Goal: Task Accomplishment & Management: Manage account settings

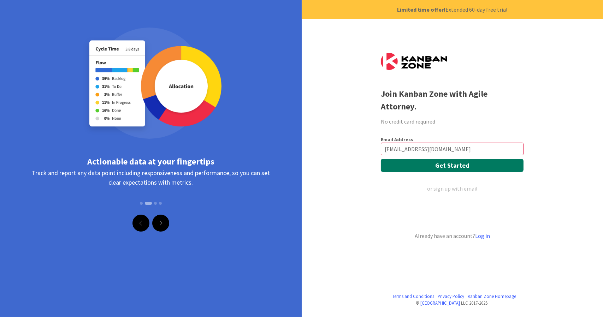
click at [427, 159] on button "Get Started" at bounding box center [452, 165] width 143 height 13
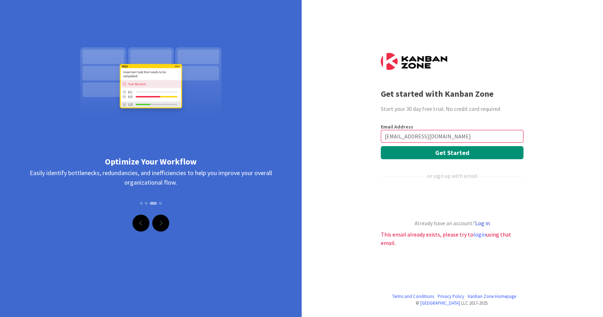
click at [486, 223] on link "Log in" at bounding box center [482, 223] width 15 height 7
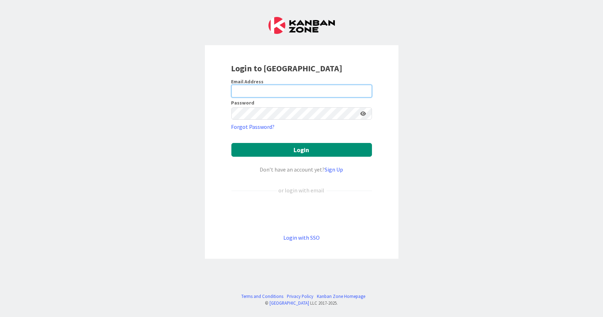
click at [251, 87] on input "email" at bounding box center [301, 91] width 141 height 13
type input "[EMAIL_ADDRESS][DOMAIN_NAME]"
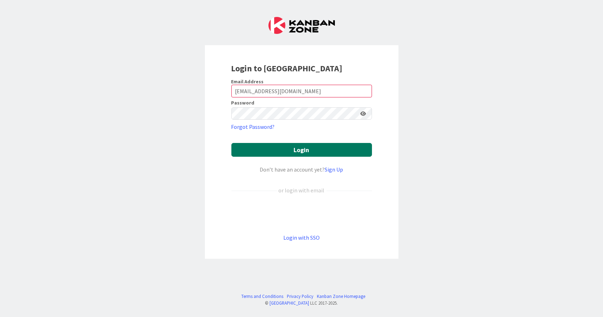
click at [265, 150] on button "Login" at bounding box center [301, 150] width 141 height 14
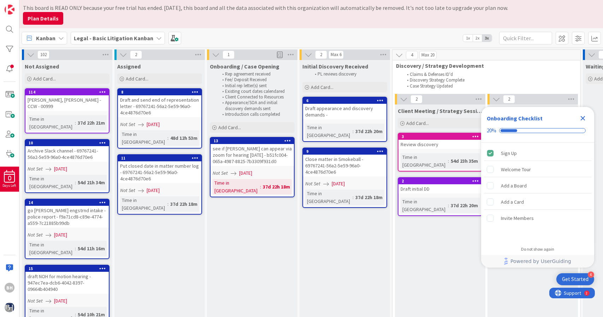
click at [580, 119] on icon "Close Checklist" at bounding box center [582, 118] width 8 height 8
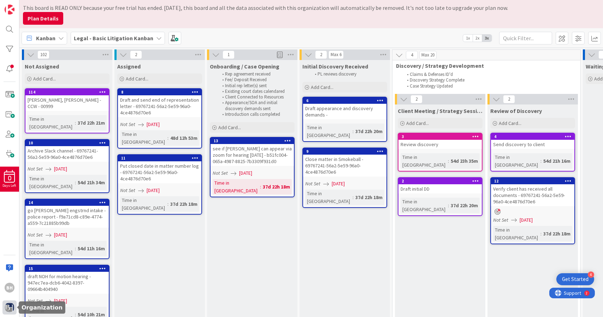
click at [7, 310] on img at bounding box center [10, 308] width 10 height 10
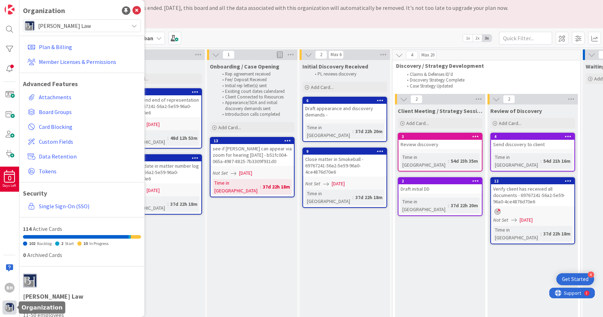
click at [7, 310] on img at bounding box center [10, 308] width 10 height 10
click at [7, 309] on img at bounding box center [10, 308] width 10 height 10
click at [62, 109] on span "Board Groups" at bounding box center [88, 112] width 99 height 8
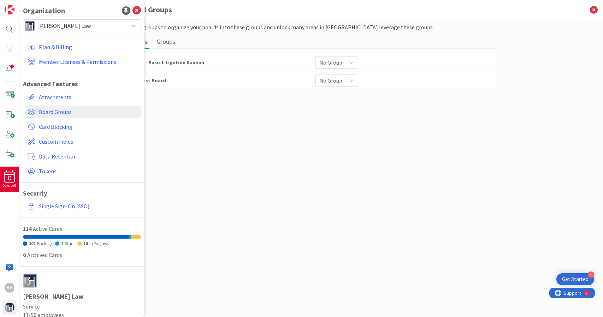
click at [133, 15] on div "Organization" at bounding box center [82, 10] width 118 height 11
click at [132, 10] on icon at bounding box center [136, 10] width 8 height 8
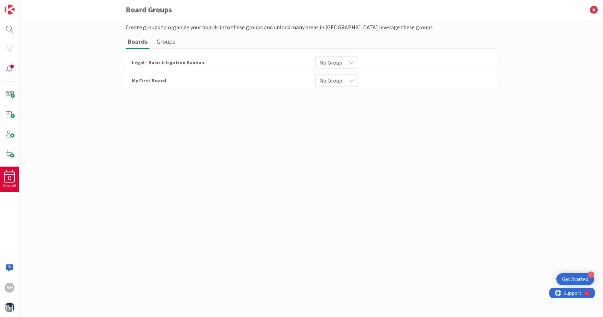
click at [169, 42] on button "Groups" at bounding box center [166, 41] width 22 height 13
click at [137, 41] on button "Boards" at bounding box center [137, 41] width 23 height 13
click at [9, 74] on div at bounding box center [9, 69] width 14 height 14
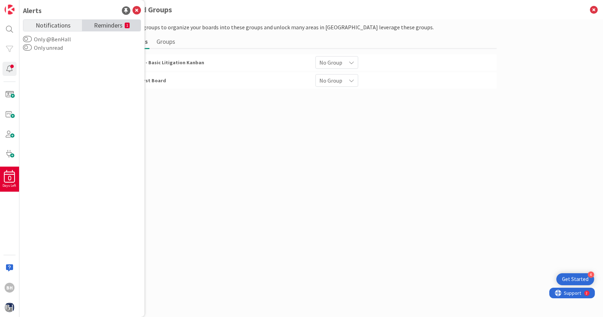
click at [102, 25] on span "Reminders" at bounding box center [108, 25] width 29 height 10
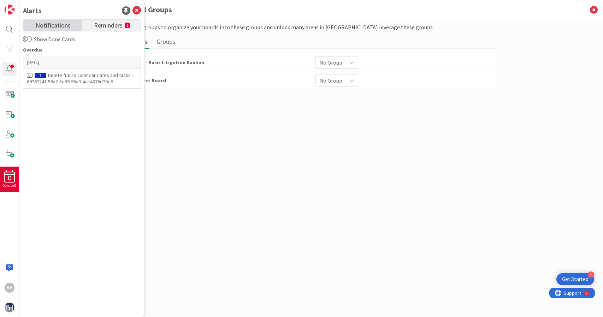
click at [42, 30] on link "Notifications" at bounding box center [52, 25] width 59 height 11
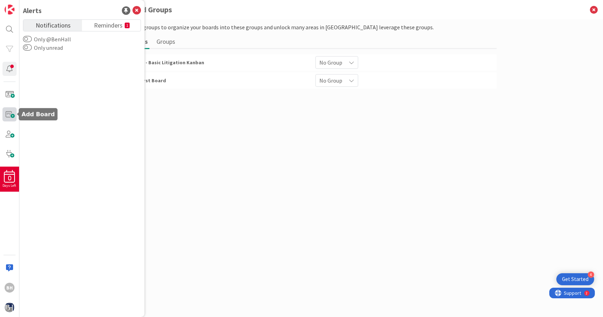
click at [10, 115] on span at bounding box center [9, 114] width 14 height 14
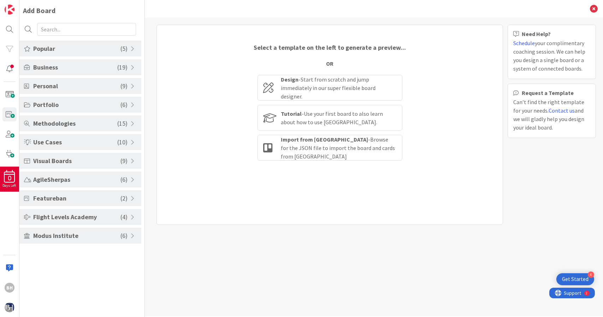
click at [92, 61] on div "Business ( 19 )" at bounding box center [80, 67] width 122 height 16
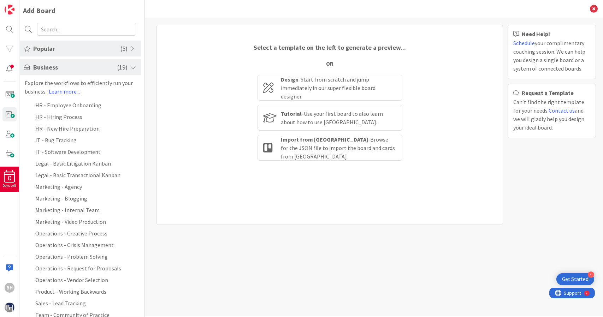
click at [92, 61] on div "Business ( 19 )" at bounding box center [80, 67] width 122 height 16
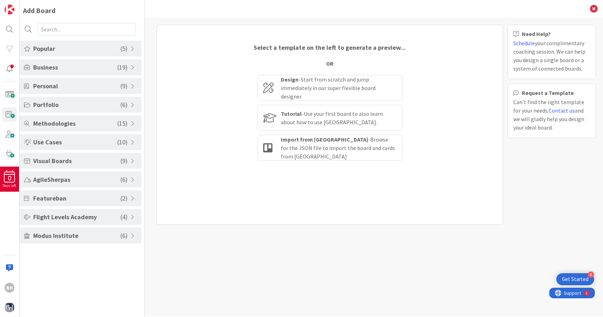
click at [41, 213] on span "Flight Levels Academy" at bounding box center [76, 217] width 87 height 10
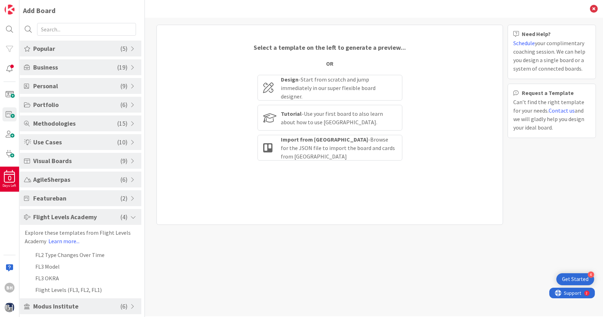
click at [41, 213] on span "Flight Levels Academy" at bounding box center [76, 217] width 87 height 10
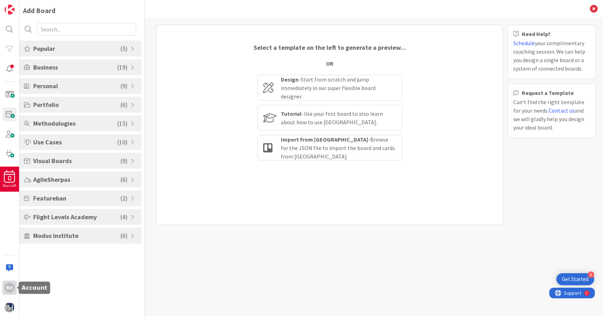
click at [10, 292] on div "BH" at bounding box center [10, 288] width 10 height 10
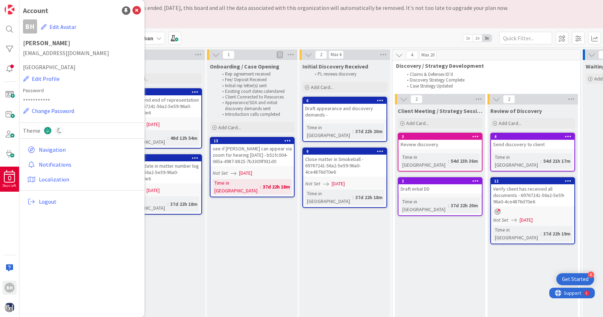
click at [335, 156] on div "Close matter in Smokeball - 69767241-56a2-5e59-96a0-4ce4876d70e6" at bounding box center [344, 166] width 83 height 22
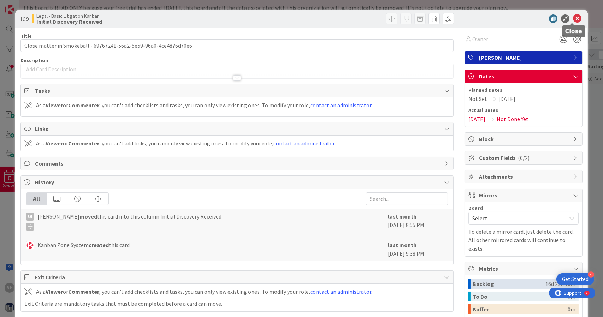
click at [573, 14] on icon at bounding box center [577, 18] width 8 height 8
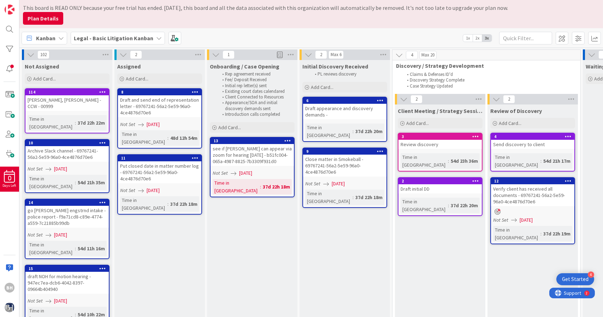
drag, startPoint x: 66, startPoint y: 196, endPoint x: 160, endPoint y: 204, distance: 94.3
drag, startPoint x: 66, startPoint y: 180, endPoint x: 169, endPoint y: 227, distance: 112.7
click at [149, 164] on div "Put closed date in matter number log - 69767241-56a2-5e59-96a0-4ce4876d70e6" at bounding box center [159, 172] width 83 height 22
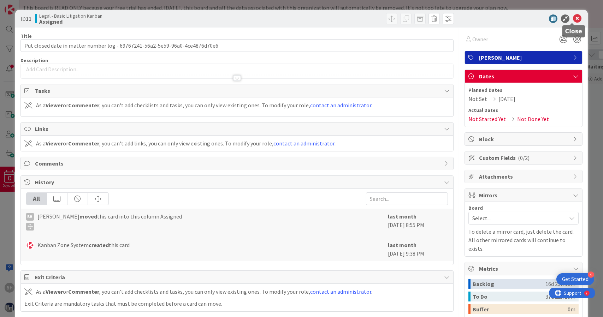
click at [573, 18] on icon at bounding box center [577, 18] width 8 height 8
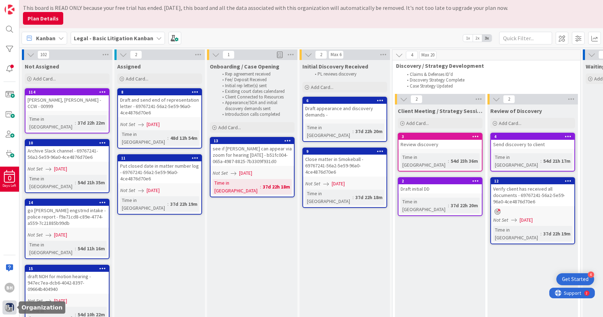
click at [5, 313] on div at bounding box center [9, 307] width 14 height 14
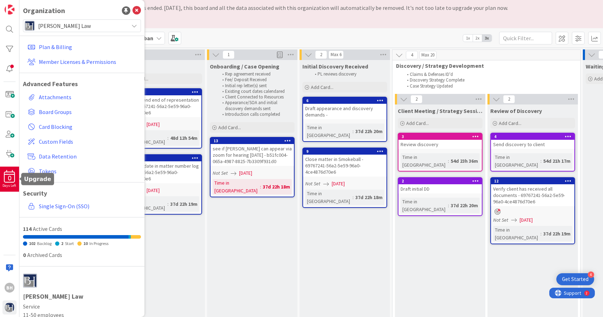
click at [13, 177] on div "0" at bounding box center [9, 176] width 19 height 13
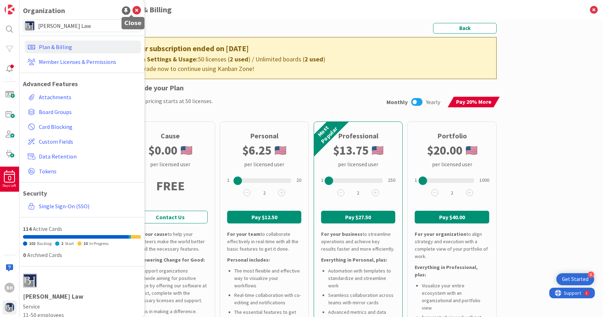
click at [132, 14] on icon at bounding box center [136, 10] width 8 height 8
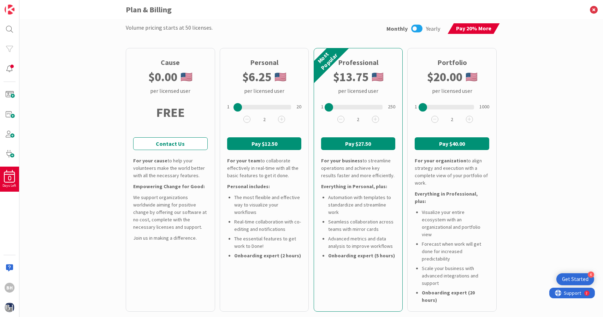
scroll to position [75, 0]
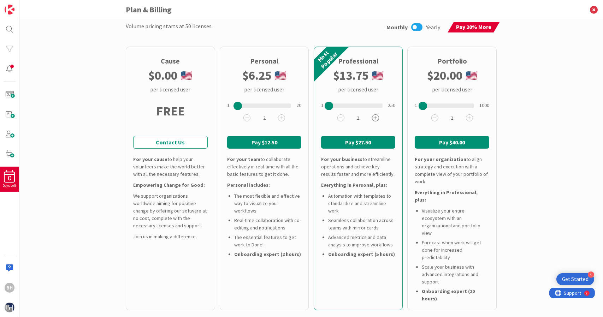
click at [372, 119] on icon at bounding box center [375, 117] width 7 height 7
click at [372, 118] on icon at bounding box center [375, 117] width 7 height 7
click at [339, 117] on icon at bounding box center [340, 117] width 7 height 7
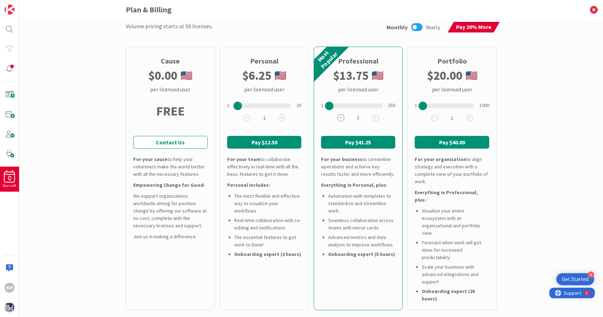
click at [339, 117] on icon at bounding box center [340, 117] width 7 height 7
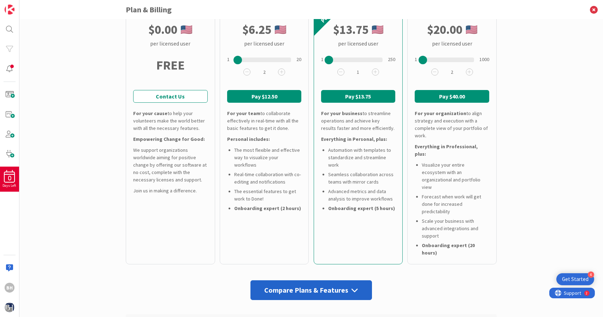
scroll to position [121, 0]
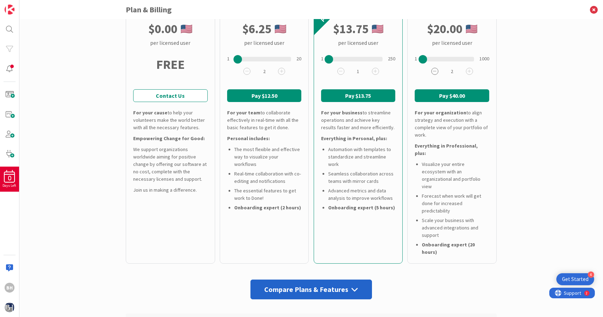
click at [434, 72] on icon at bounding box center [434, 71] width 7 height 7
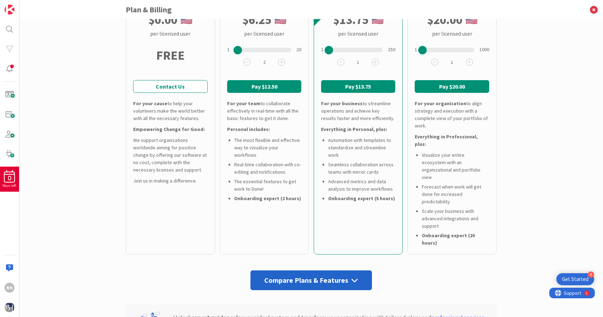
scroll to position [131, 0]
click at [344, 270] on div "Compare Plans & Features" at bounding box center [311, 280] width 122 height 20
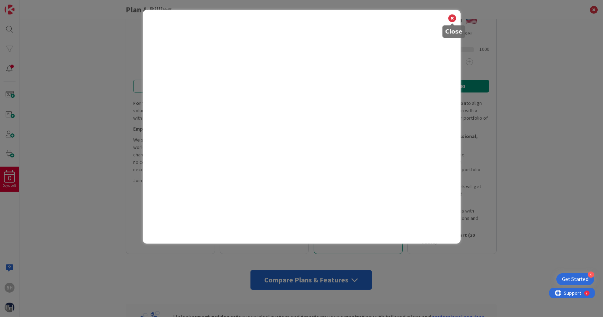
click at [452, 18] on icon at bounding box center [452, 18] width 9 height 10
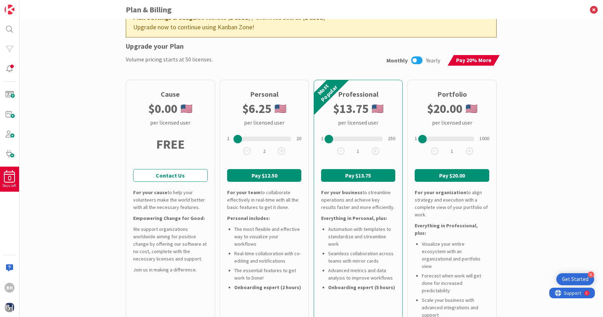
scroll to position [42, 0]
click at [413, 58] on icon at bounding box center [416, 59] width 11 height 9
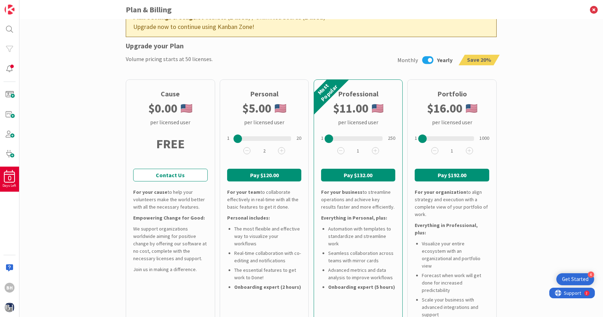
click at [427, 62] on icon at bounding box center [427, 59] width 11 height 9
click at [459, 174] on button "Pay $20.00" at bounding box center [452, 175] width 74 height 13
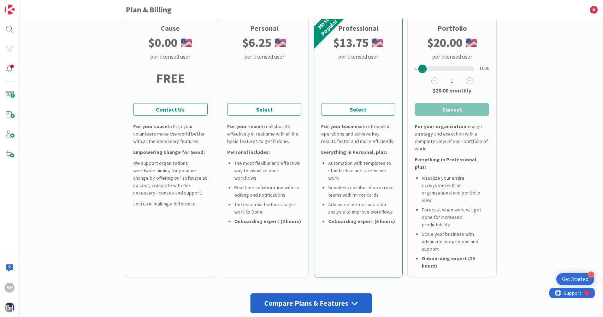
scroll to position [0, 0]
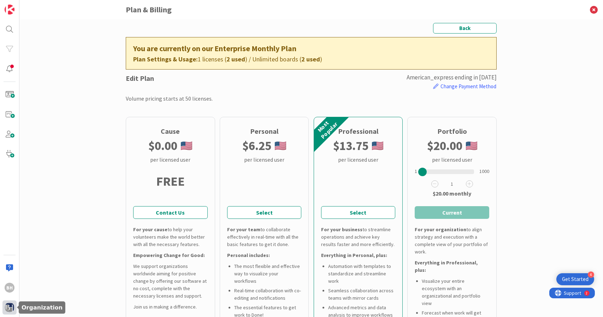
click at [10, 303] on img at bounding box center [10, 308] width 10 height 10
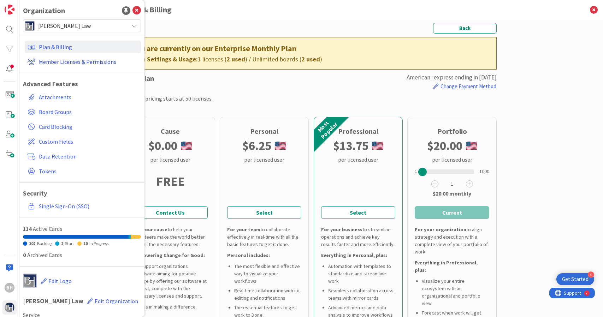
click at [70, 60] on link "Member Licenses & Permissions" at bounding box center [83, 61] width 116 height 13
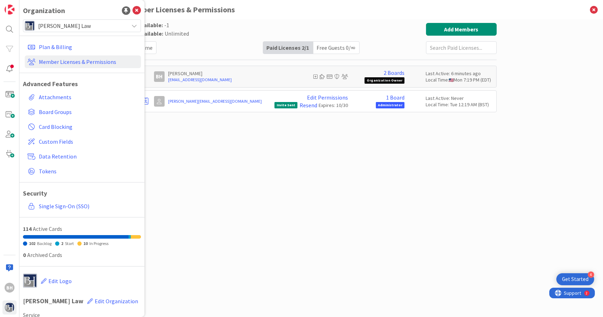
click at [245, 147] on div "Paid Available: -1 Free Available: Unlimited Name Paid Licenses 2 / 1 Free Gues…" at bounding box center [311, 161] width 371 height 276
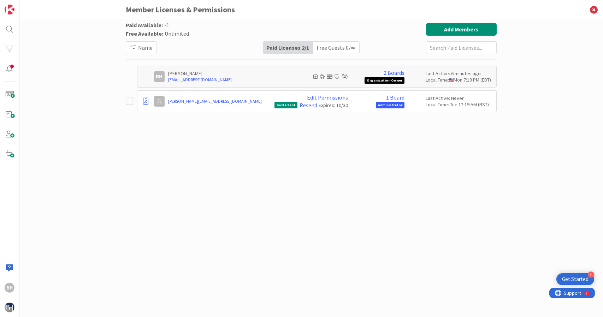
click at [131, 102] on icon at bounding box center [129, 101] width 7 height 8
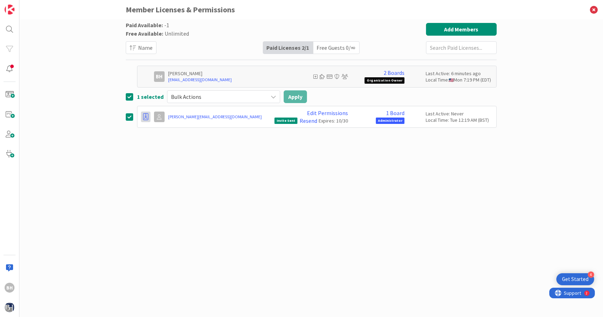
click at [146, 115] on icon at bounding box center [145, 116] width 5 height 7
click at [151, 163] on link "Remove from Organization" at bounding box center [185, 159] width 88 height 10
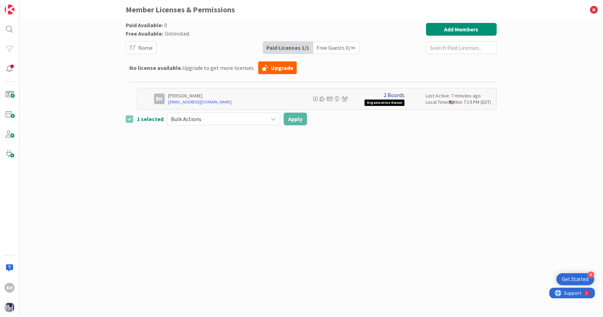
click at [397, 95] on link "2 Boards" at bounding box center [393, 95] width 21 height 6
click at [318, 152] on div "Paid Available: 0 Free Available: Unlimited Name Paid Licenses 1 / 1 Free Guest…" at bounding box center [311, 161] width 371 height 276
click at [6, 306] on img at bounding box center [10, 308] width 10 height 10
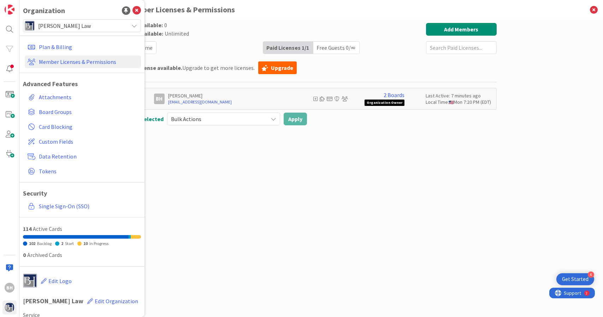
click at [108, 19] on div "Organization Ben Hall Law Plan & Billing Member Licenses & Permissions Advanced…" at bounding box center [81, 158] width 125 height 317
click at [100, 24] on span "[PERSON_NAME] Law" at bounding box center [81, 26] width 87 height 10
click at [197, 167] on div "Paid Available: 0 Free Available: Unlimited Name Paid Licenses 1 / 1 Free Guest…" at bounding box center [311, 161] width 371 height 276
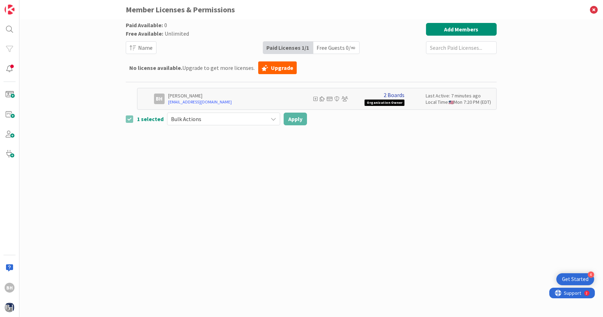
click at [392, 94] on link "2 Boards" at bounding box center [393, 95] width 21 height 6
click at [407, 115] on link "My First Board" at bounding box center [415, 116] width 35 height 6
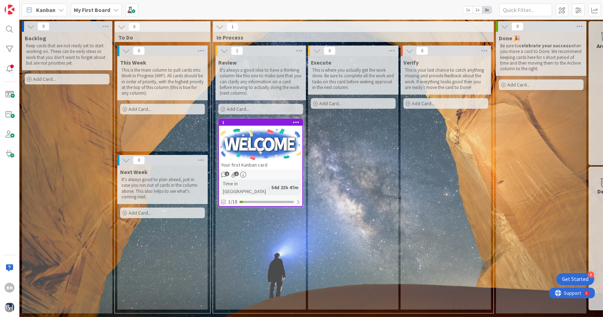
click at [113, 10] on icon at bounding box center [116, 10] width 6 height 6
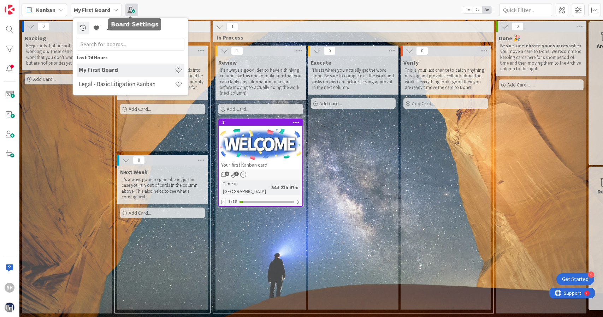
drag, startPoint x: 124, startPoint y: 70, endPoint x: 130, endPoint y: 7, distance: 62.4
click at [130, 7] on span at bounding box center [131, 10] width 13 height 13
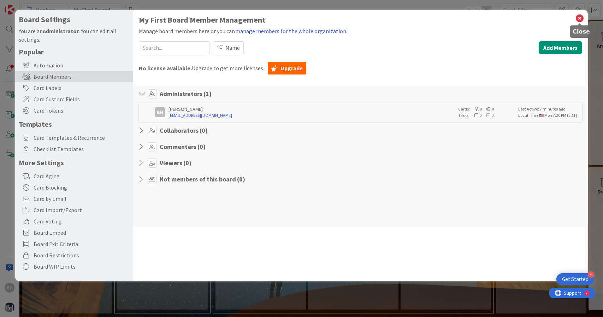
click at [583, 18] on icon at bounding box center [579, 18] width 9 height 10
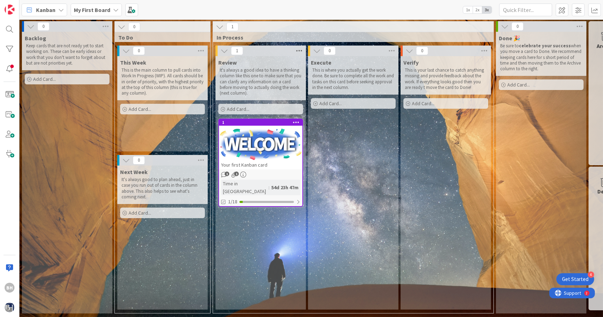
click at [301, 50] on icon at bounding box center [298, 51] width 9 height 11
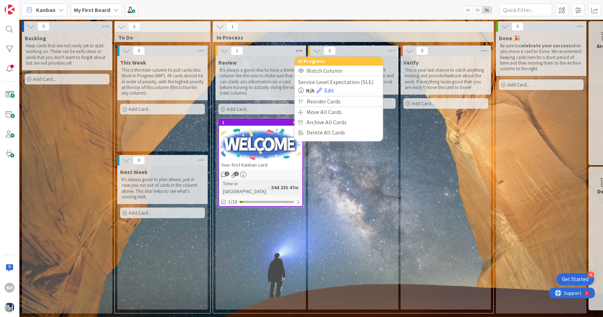
click at [301, 50] on icon at bounding box center [298, 51] width 9 height 11
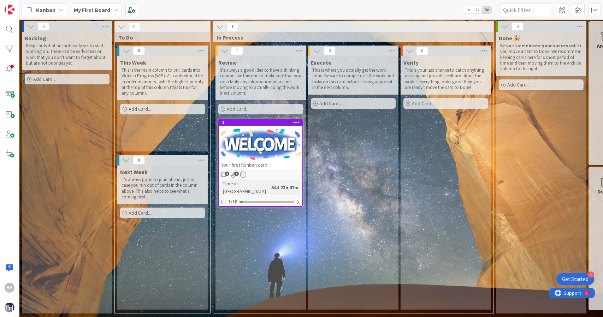
click at [96, 10] on b "My First Board" at bounding box center [92, 9] width 36 height 7
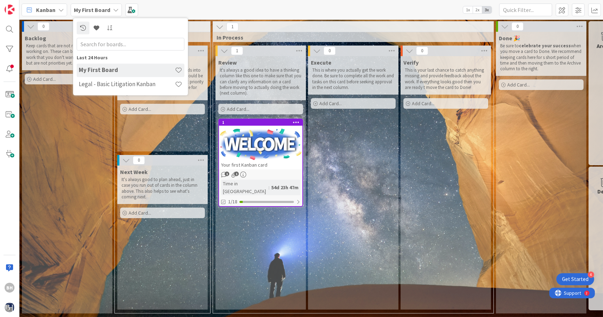
click at [77, 10] on b "My First Board" at bounding box center [92, 9] width 36 height 7
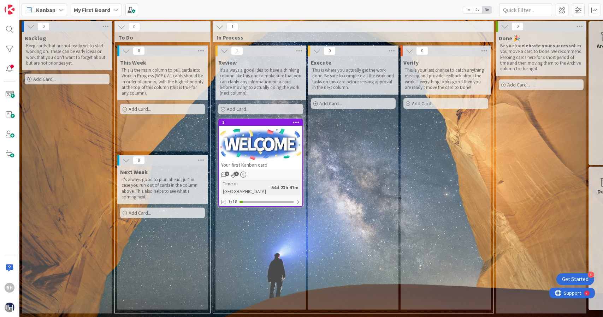
click at [64, 12] on div "Kanban" at bounding box center [45, 10] width 46 height 13
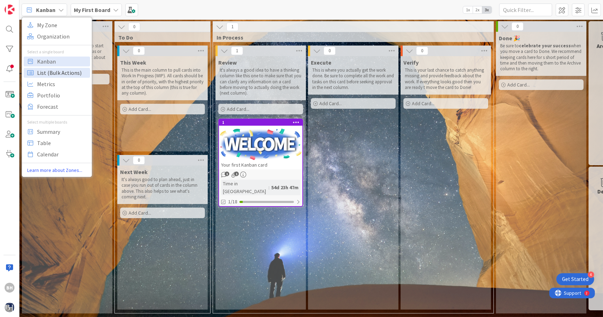
click at [58, 67] on span "List (Bulk Actions)" at bounding box center [62, 72] width 51 height 11
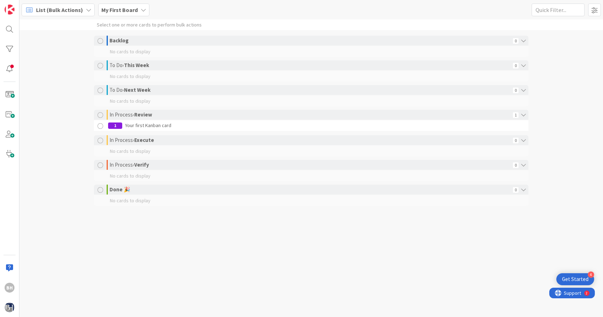
click at [102, 125] on div at bounding box center [100, 126] width 9 height 9
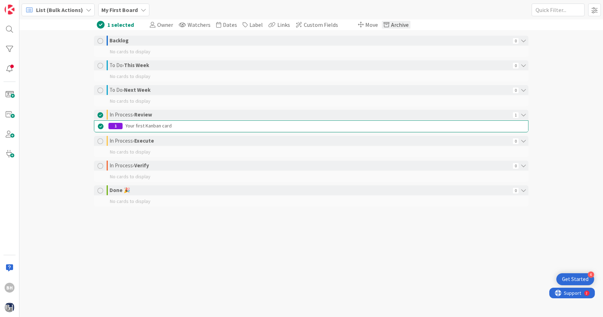
click at [391, 25] on span "Archive" at bounding box center [400, 24] width 18 height 7
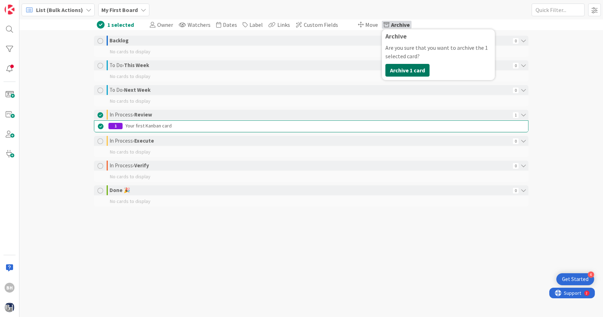
click at [395, 69] on button "Archive 1 card" at bounding box center [407, 70] width 44 height 13
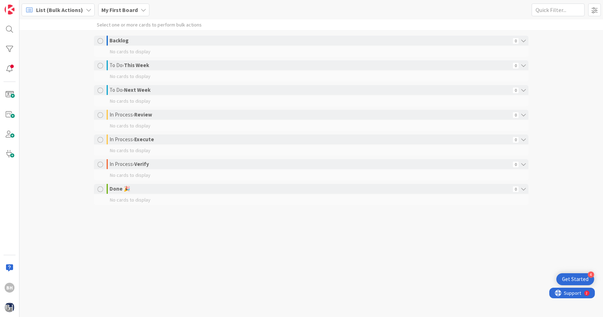
click at [60, 9] on span "List (Bulk Actions)" at bounding box center [59, 10] width 47 height 8
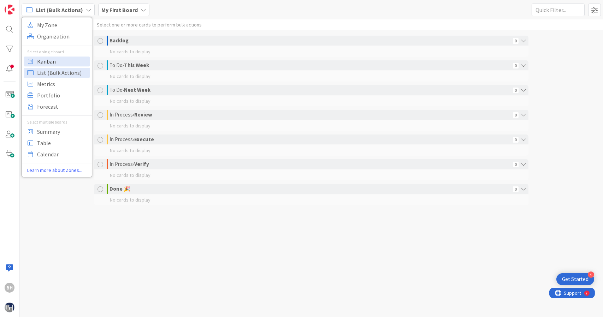
click at [43, 63] on span "Kanban" at bounding box center [62, 61] width 51 height 11
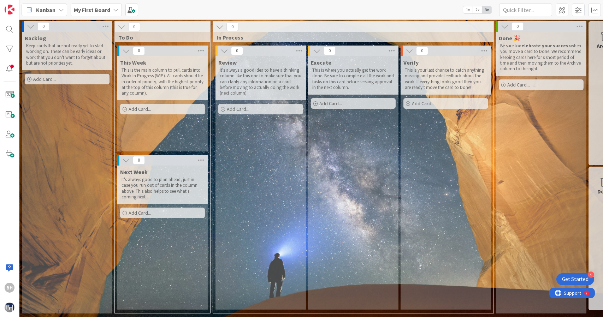
click at [57, 10] on div "Kanban" at bounding box center [45, 10] width 46 height 13
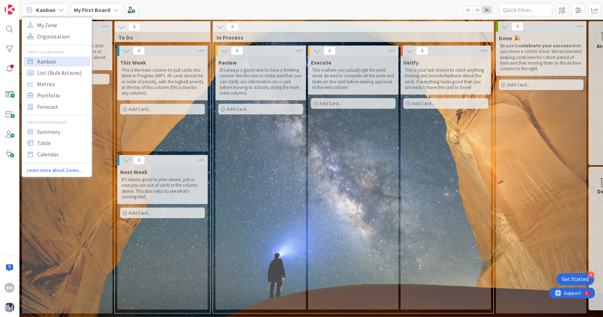
click at [111, 6] on div "My First Board" at bounding box center [96, 10] width 51 height 13
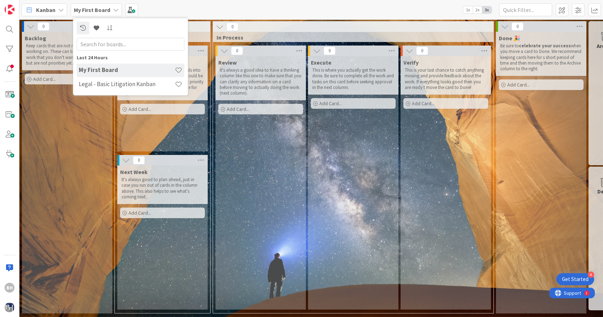
click at [111, 68] on h4 "My First Board" at bounding box center [127, 70] width 96 height 7
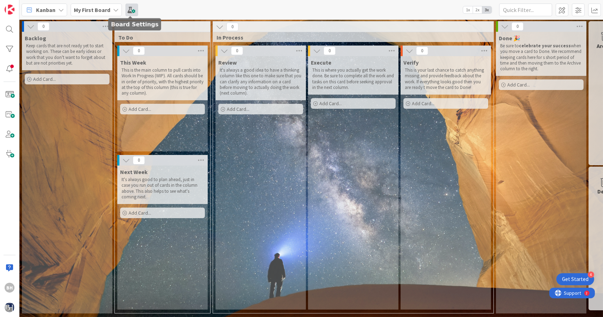
click at [130, 5] on span at bounding box center [131, 10] width 13 height 13
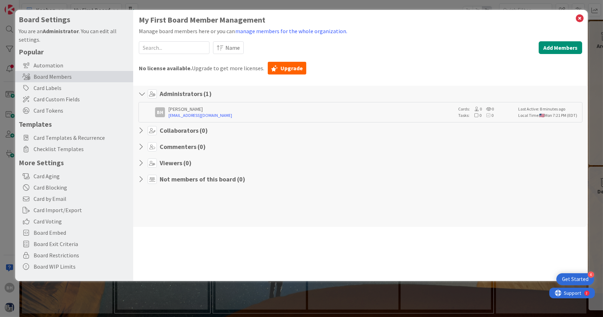
click at [171, 20] on h1 "My First Board Member Management" at bounding box center [360, 20] width 443 height 9
click at [73, 65] on div "Automation" at bounding box center [74, 65] width 118 height 11
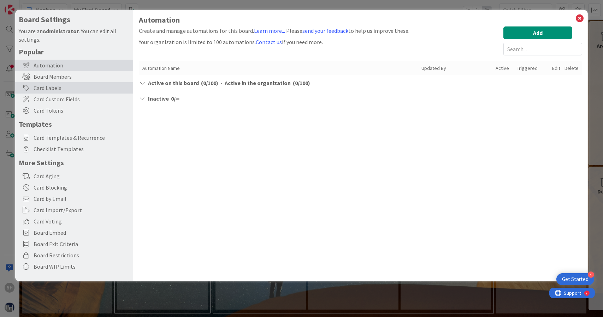
click at [71, 87] on div "Card Labels" at bounding box center [74, 87] width 118 height 11
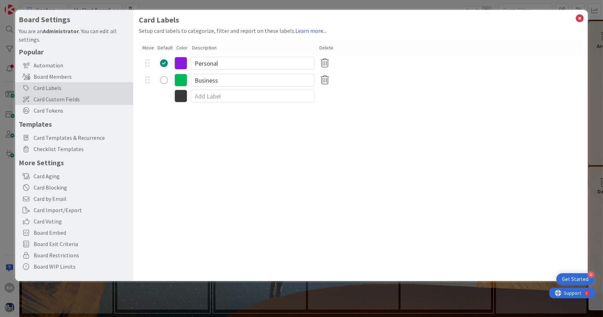
click at [71, 100] on span "Card Custom Fields" at bounding box center [82, 99] width 96 height 8
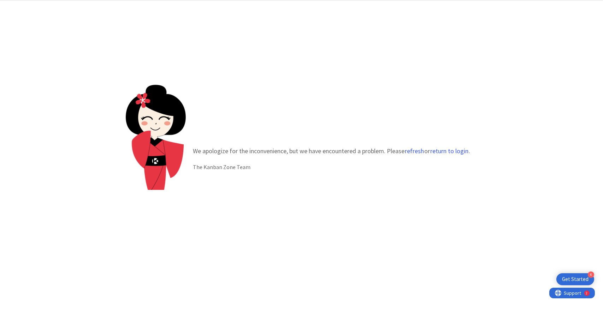
click at [419, 157] on div "We apologize for the inconvenience, but we have encountered a problem. Please r…" at bounding box center [331, 158] width 291 height 39
click at [418, 154] on button "refresh" at bounding box center [414, 151] width 20 height 7
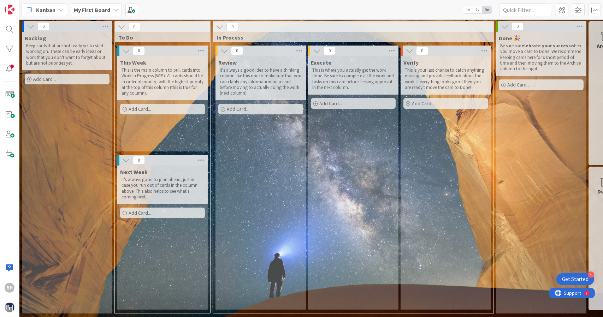
click at [58, 16] on div "Kanban" at bounding box center [45, 10] width 46 height 13
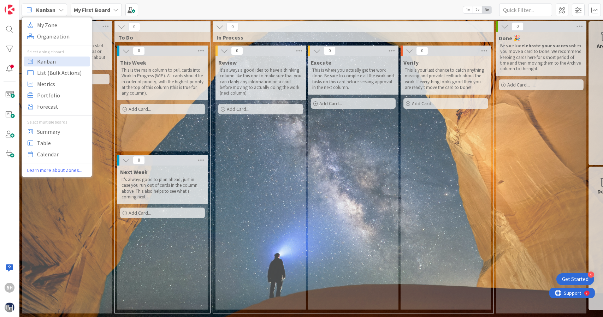
click at [96, 6] on span "My First Board" at bounding box center [92, 10] width 36 height 8
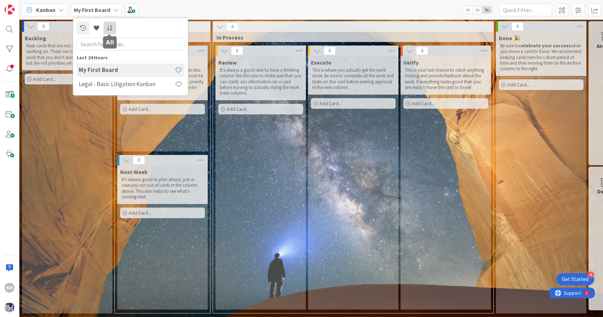
click at [108, 26] on icon at bounding box center [110, 28] width 6 height 6
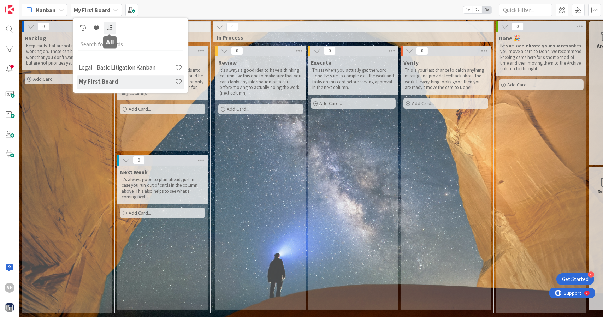
click at [108, 26] on icon at bounding box center [110, 28] width 6 height 6
click at [102, 26] on link at bounding box center [96, 28] width 13 height 13
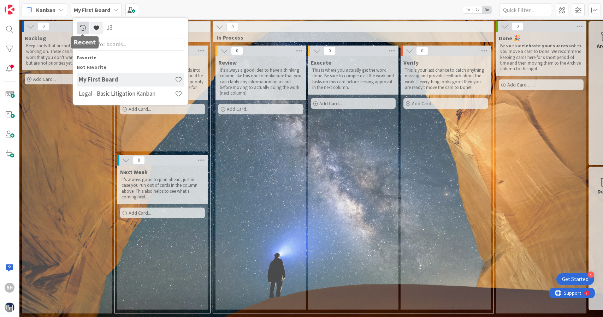
click at [85, 27] on link at bounding box center [83, 28] width 13 height 13
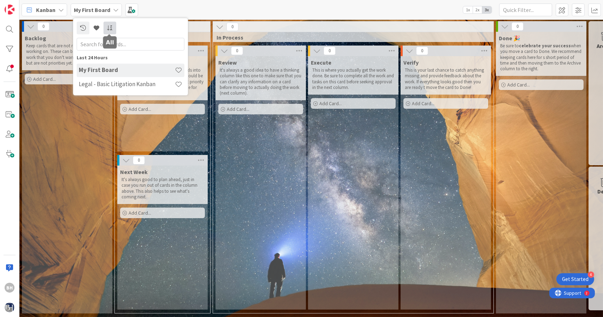
click at [113, 24] on link at bounding box center [109, 28] width 13 height 13
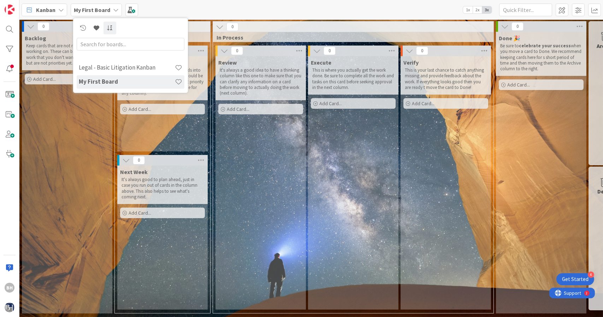
click at [116, 80] on h4 "My First Board" at bounding box center [127, 81] width 96 height 7
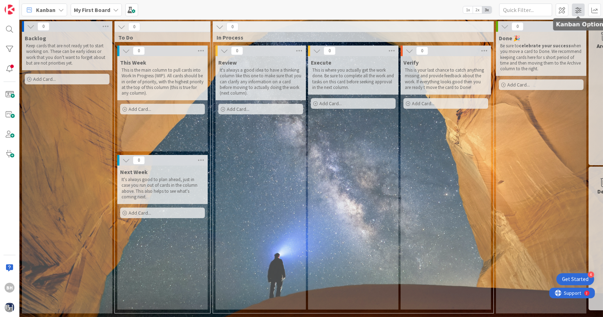
click at [580, 12] on span at bounding box center [578, 10] width 13 height 13
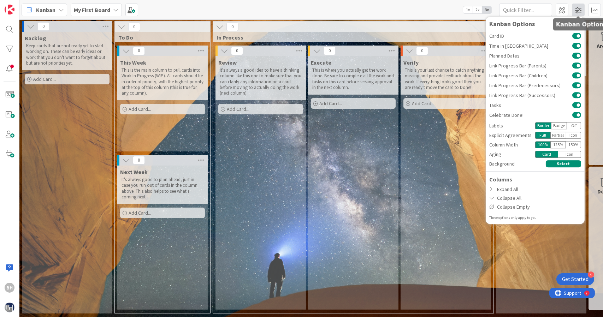
click at [580, 12] on span at bounding box center [578, 10] width 13 height 13
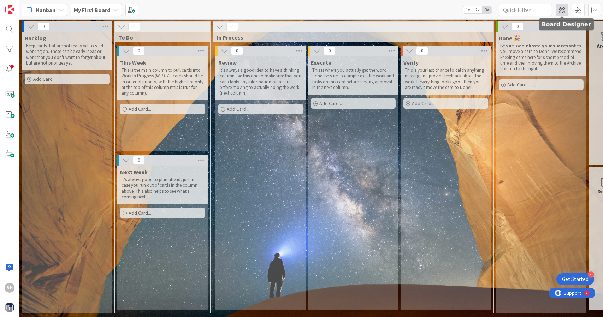
click at [564, 10] on span at bounding box center [561, 10] width 13 height 13
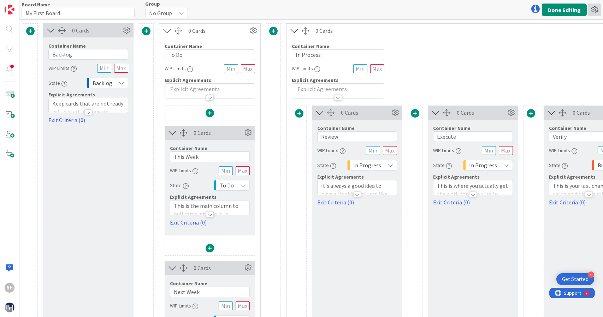
click at [598, 12] on icon at bounding box center [594, 10] width 13 height 13
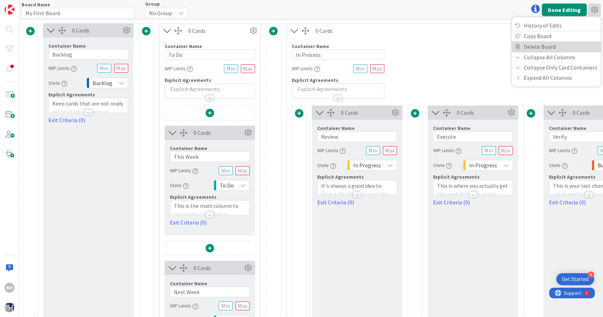
click at [572, 43] on link "Delete Board" at bounding box center [556, 47] width 89 height 10
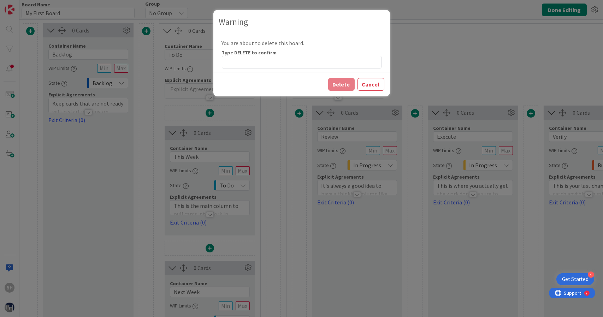
click at [329, 54] on div "Type DELETE to confirm" at bounding box center [302, 52] width 160 height 6
click at [322, 60] on input at bounding box center [302, 62] width 160 height 13
type input "DELETE"
click at [336, 83] on button "Delete" at bounding box center [341, 84] width 26 height 13
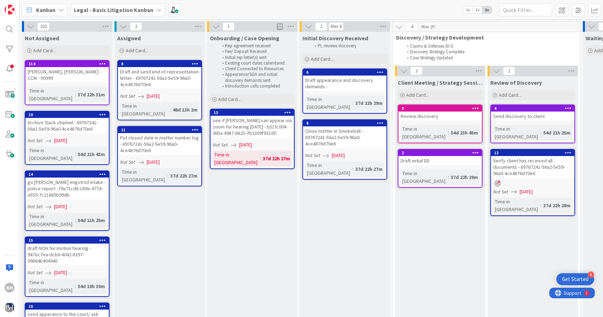
click at [150, 11] on div "Legal - Basic Litigation Kanban" at bounding box center [118, 10] width 94 height 13
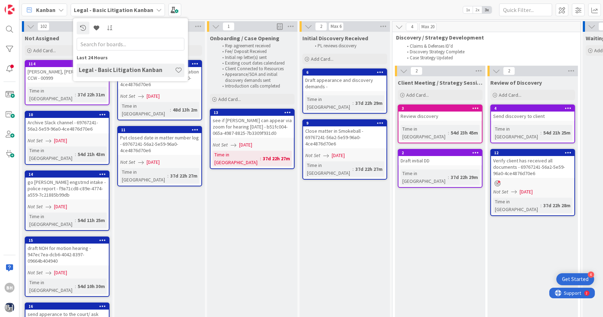
click at [150, 11] on div "Legal - Basic Litigation Kanban" at bounding box center [118, 10] width 94 height 13
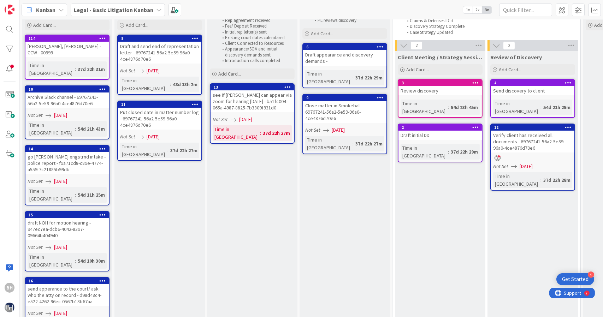
scroll to position [32, 0]
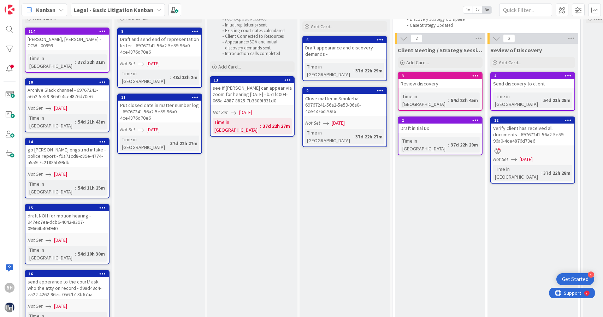
click at [54, 8] on span "Kanban" at bounding box center [45, 10] width 19 height 8
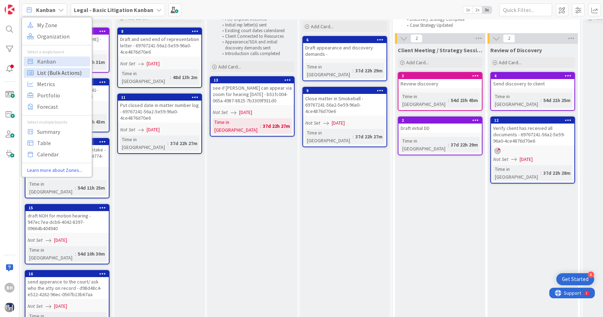
click at [49, 70] on span "List (Bulk Actions)" at bounding box center [62, 72] width 51 height 11
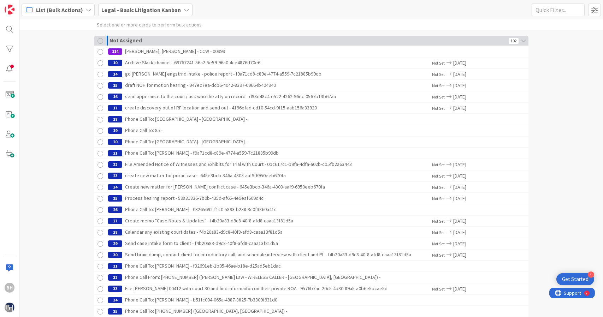
click at [100, 40] on div at bounding box center [100, 41] width 6 height 6
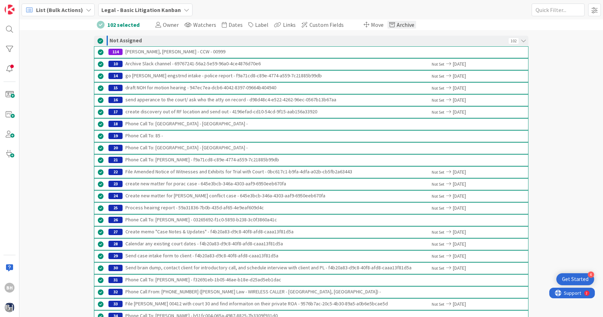
click at [396, 22] on span "Archive" at bounding box center [405, 24] width 18 height 7
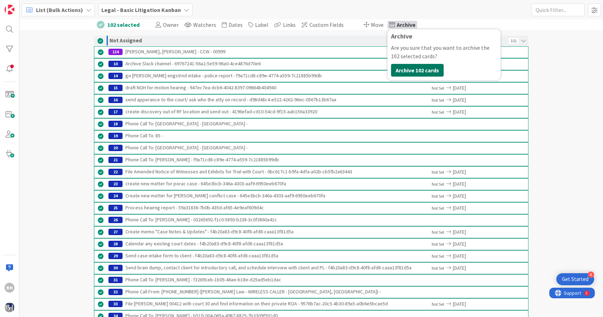
click at [409, 67] on button "Archive 102 cards" at bounding box center [417, 70] width 53 height 13
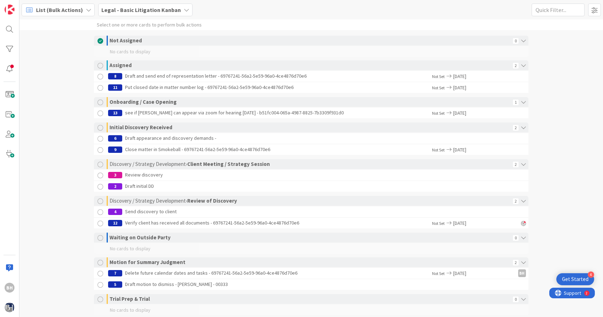
click at [89, 10] on icon at bounding box center [89, 10] width 6 height 6
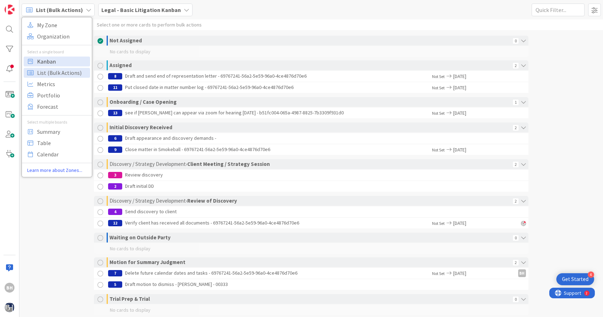
click at [66, 57] on span "Kanban" at bounding box center [62, 61] width 51 height 11
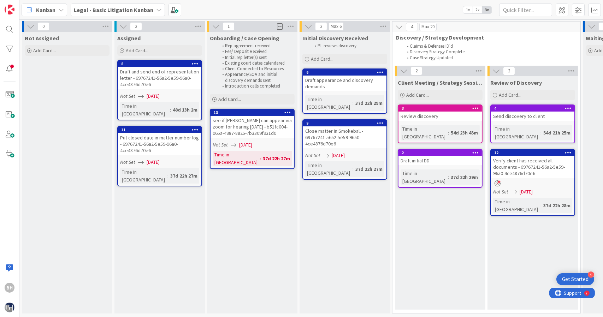
click at [54, 9] on span "Kanban" at bounding box center [45, 10] width 19 height 8
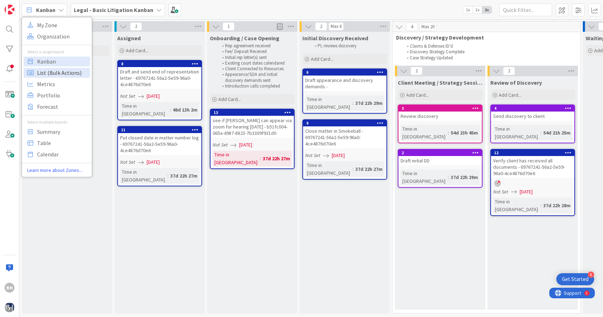
click at [56, 70] on span "List (Bulk Actions)" at bounding box center [62, 72] width 51 height 11
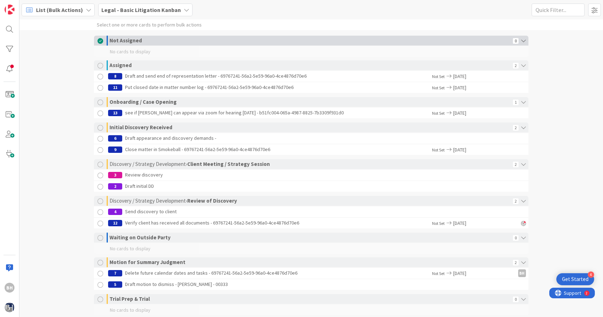
click at [97, 42] on div at bounding box center [100, 41] width 6 height 6
click at [97, 41] on div at bounding box center [100, 41] width 6 height 6
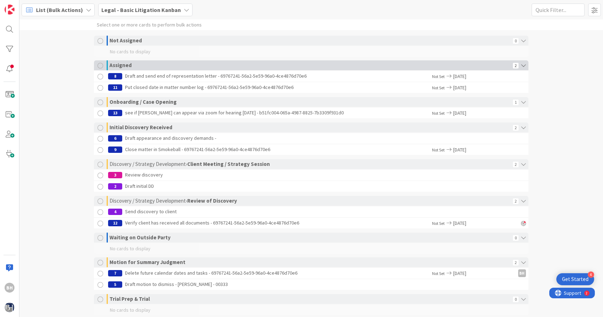
click at [97, 64] on div at bounding box center [100, 66] width 6 height 6
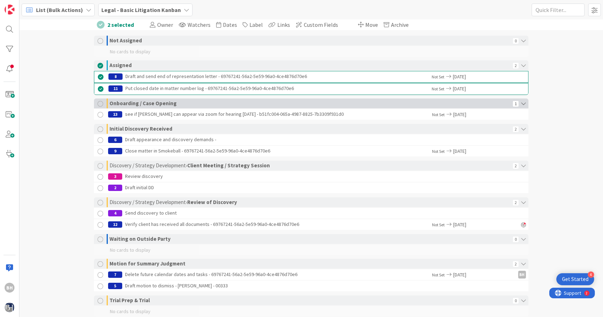
click at [97, 102] on div at bounding box center [100, 104] width 6 height 6
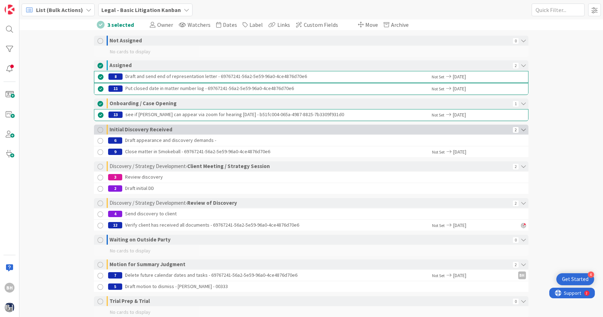
click at [97, 128] on div at bounding box center [100, 130] width 6 height 6
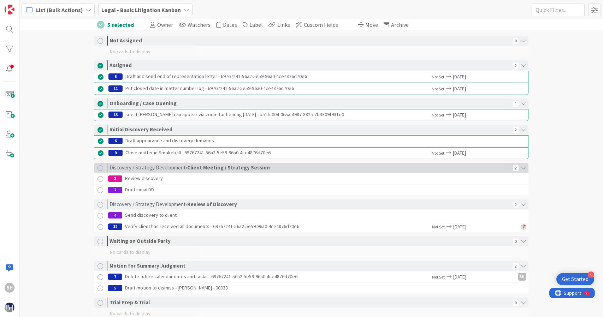
click at [97, 168] on div at bounding box center [100, 168] width 6 height 6
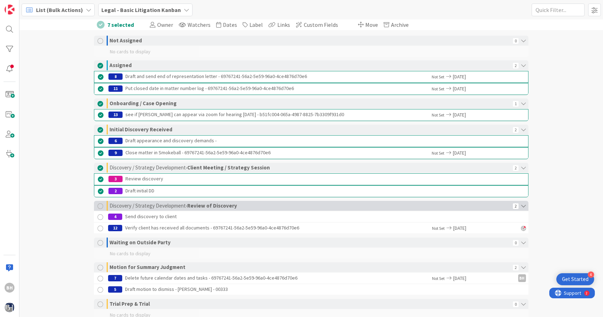
click at [98, 208] on div at bounding box center [100, 206] width 6 height 6
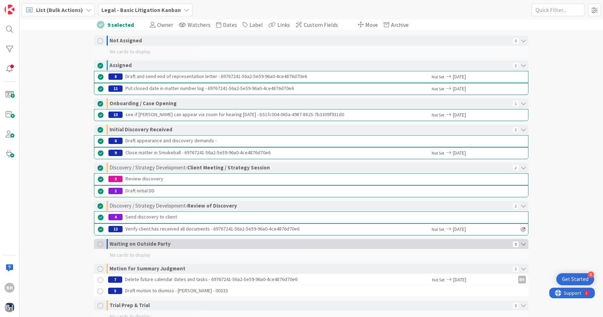
click at [97, 243] on div at bounding box center [100, 245] width 6 height 6
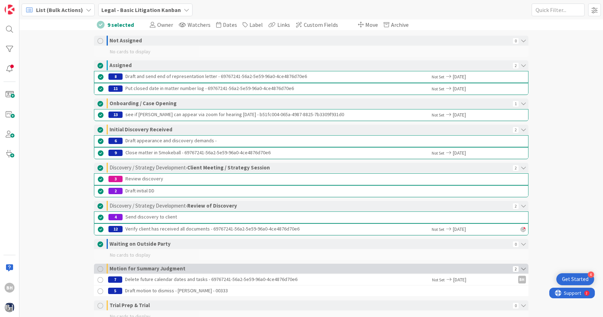
click at [99, 268] on div at bounding box center [100, 269] width 6 height 6
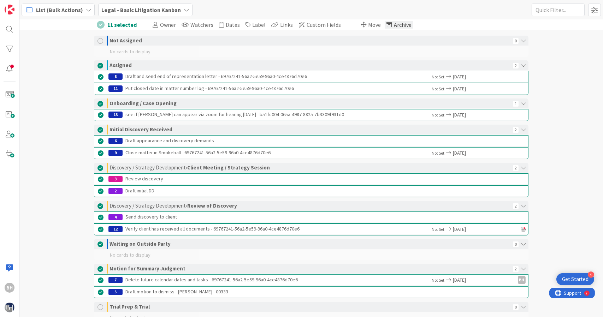
click at [394, 23] on span "Archive" at bounding box center [403, 24] width 18 height 7
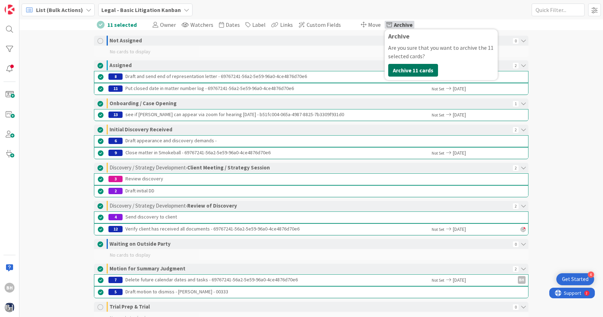
click at [401, 71] on button "Archive 11 cards" at bounding box center [413, 70] width 50 height 13
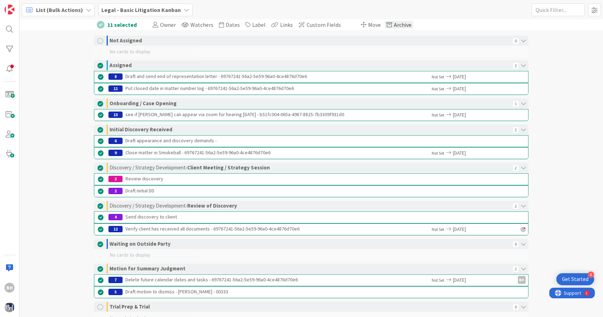
click at [394, 23] on span "Archive" at bounding box center [403, 24] width 18 height 7
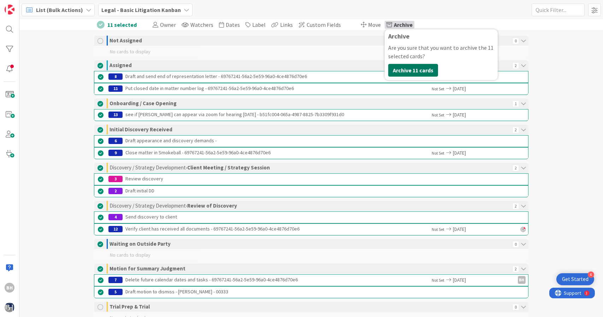
click at [401, 72] on button "Archive 11 cards" at bounding box center [413, 70] width 50 height 13
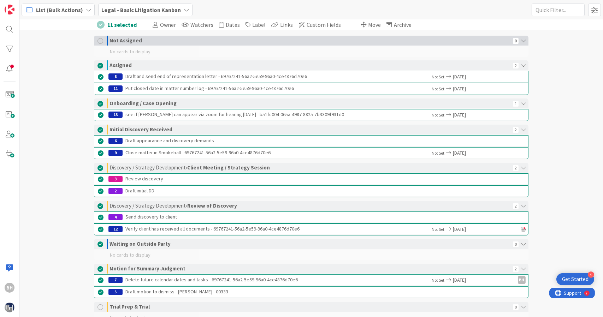
click at [97, 42] on div at bounding box center [100, 41] width 6 height 6
click at [97, 22] on div at bounding box center [101, 25] width 8 height 8
click at [64, 15] on div "List (Bulk Actions)" at bounding box center [58, 10] width 73 height 13
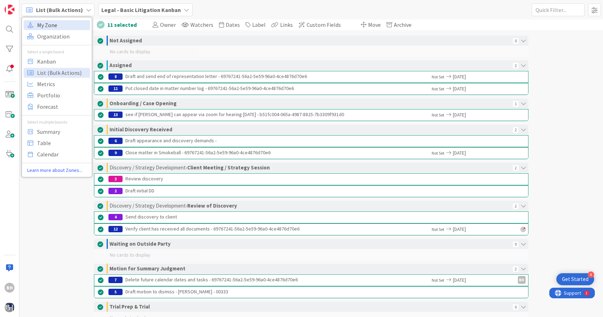
click at [59, 25] on span "My Zone" at bounding box center [62, 25] width 51 height 11
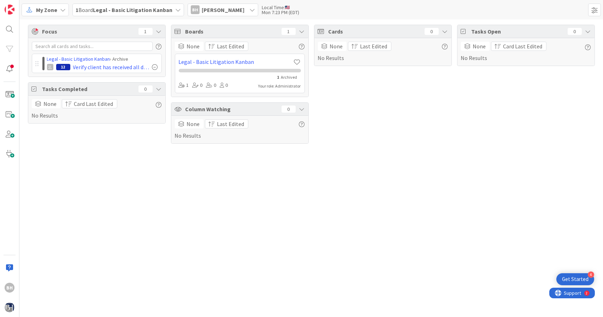
click at [60, 11] on icon at bounding box center [63, 10] width 6 height 6
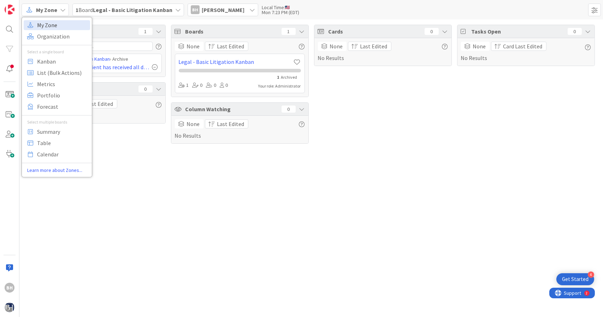
click at [57, 29] on span "My Zone" at bounding box center [62, 25] width 51 height 11
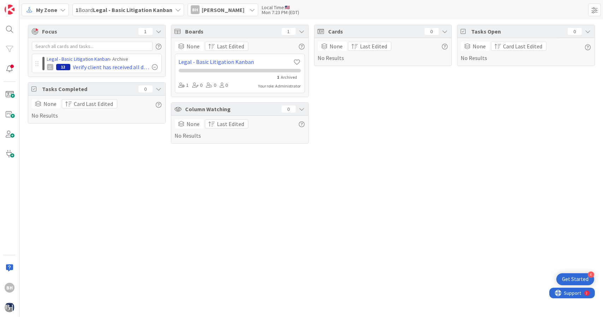
click at [62, 3] on div "My Zone My Zone Organization Select a single board Kanban List (Bulk Actions) M…" at bounding box center [310, 9] width 583 height 19
click at [61, 13] on div "My Zone" at bounding box center [45, 10] width 47 height 13
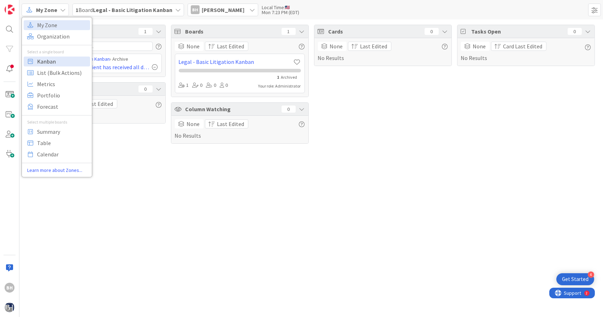
click at [64, 60] on span "Kanban" at bounding box center [62, 61] width 51 height 11
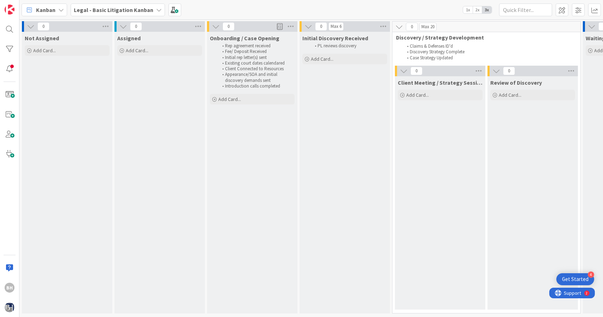
click at [58, 13] on div "Kanban" at bounding box center [45, 10] width 46 height 13
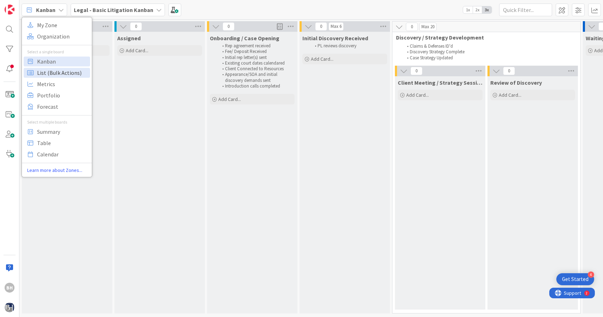
click at [50, 73] on span "List (Bulk Actions)" at bounding box center [62, 72] width 51 height 11
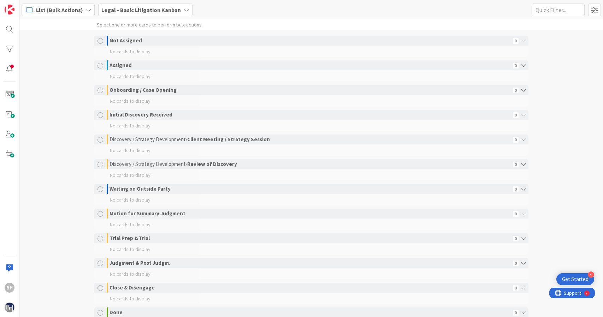
click at [60, 14] on div "List (Bulk Actions)" at bounding box center [58, 10] width 73 height 13
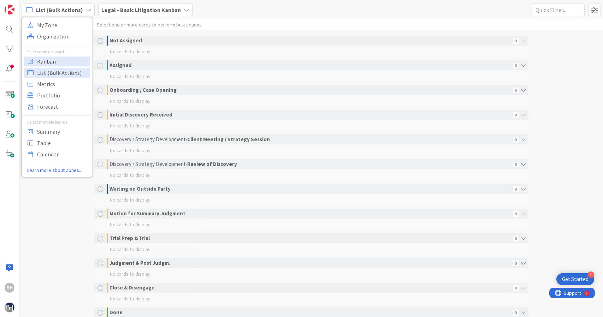
click at [56, 62] on span "Kanban" at bounding box center [62, 61] width 51 height 11
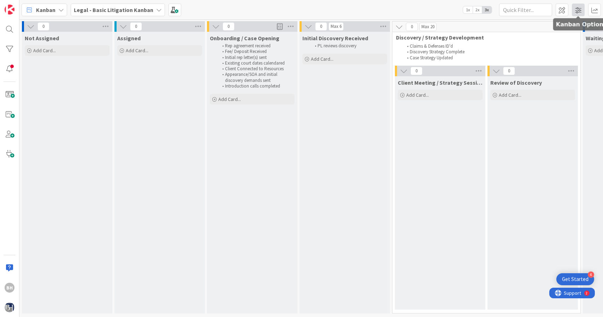
click at [583, 8] on span at bounding box center [578, 10] width 13 height 13
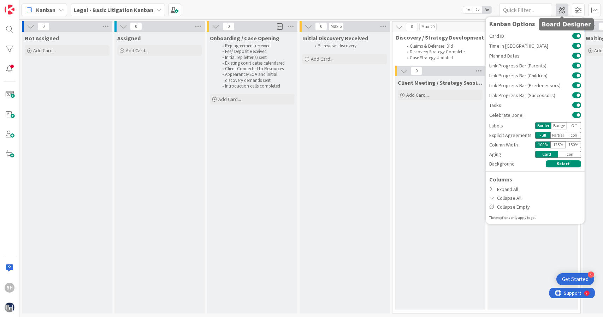
click at [562, 7] on span at bounding box center [561, 10] width 13 height 13
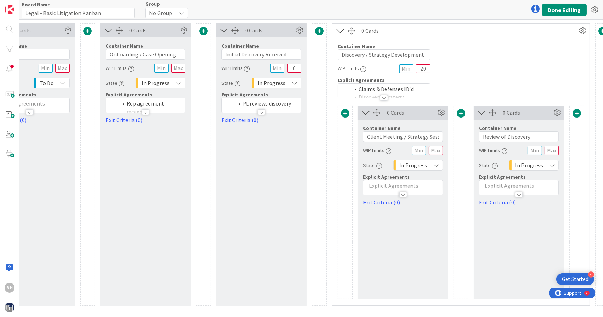
scroll to position [0, 177]
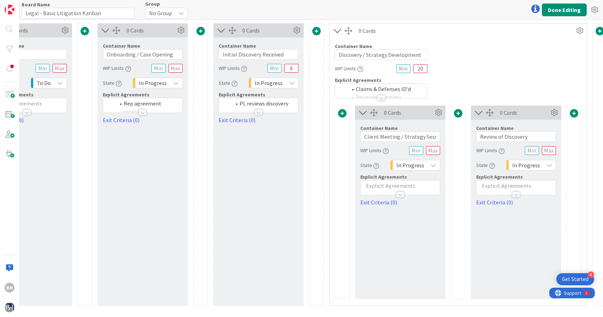
click at [124, 103] on li "Rep agreement received" at bounding box center [147, 108] width 64 height 16
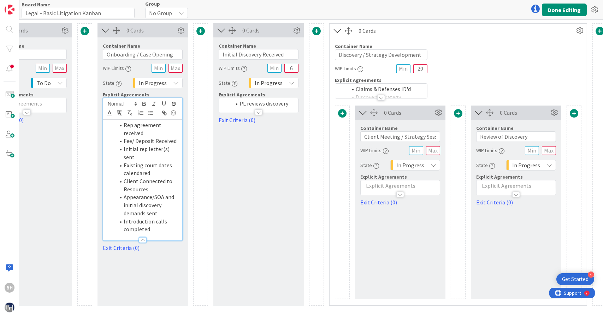
click at [191, 159] on div "0 Cards Container Name 12 / 64 Not Assigned WIP Limits State Backlog Explicit A…" at bounding box center [574, 164] width 1456 height 282
click at [195, 154] on div at bounding box center [200, 164] width 15 height 282
click at [147, 182] on li "Client Connected to Resources" at bounding box center [147, 185] width 64 height 16
click at [181, 31] on icon at bounding box center [180, 30] width 11 height 11
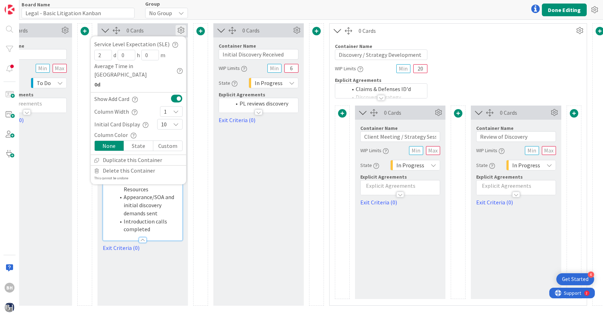
click at [143, 141] on div "State" at bounding box center [138, 146] width 29 height 10
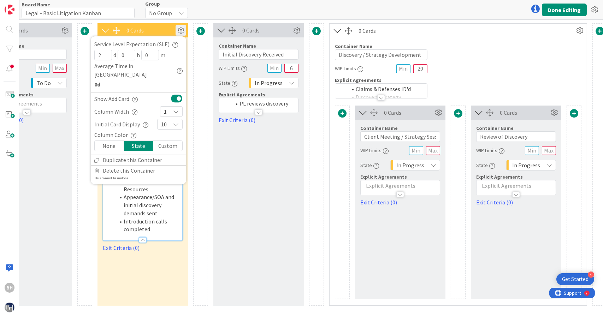
click at [170, 141] on div "Custom" at bounding box center [167, 146] width 29 height 10
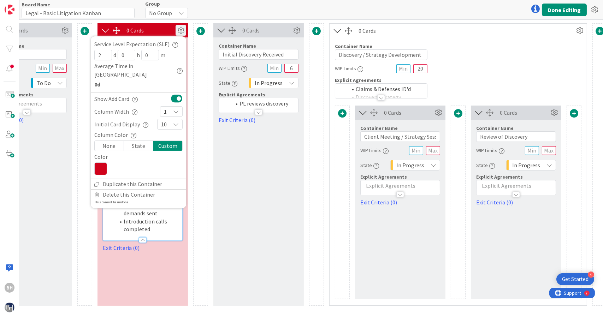
click at [145, 141] on div "State" at bounding box center [138, 146] width 29 height 10
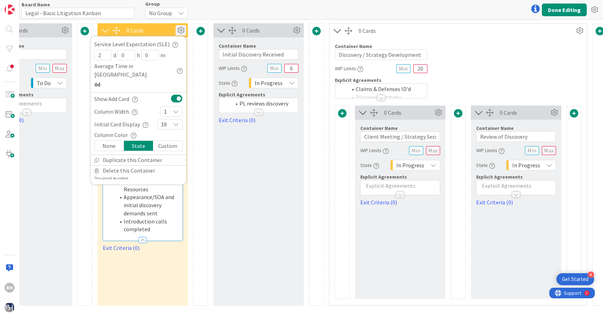
click at [115, 141] on div "None" at bounding box center [109, 146] width 29 height 10
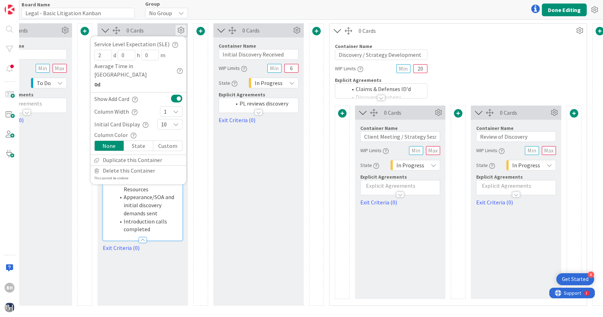
click at [135, 141] on div "State" at bounding box center [138, 146] width 29 height 10
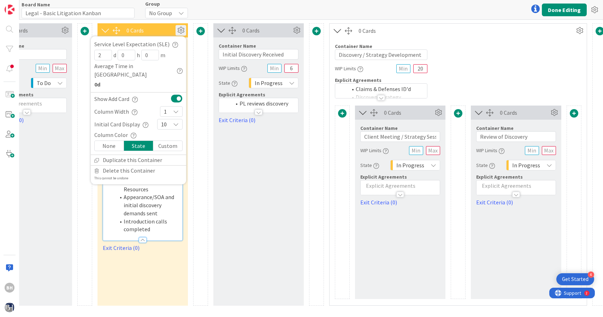
click at [186, 53] on div "Container Name 25 / 64 Onboarding / Case Opening WIP Limits State In Progress E…" at bounding box center [142, 144] width 90 height 215
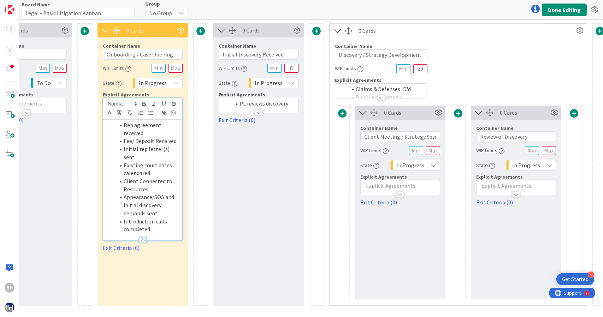
click at [173, 82] on icon at bounding box center [176, 83] width 6 height 6
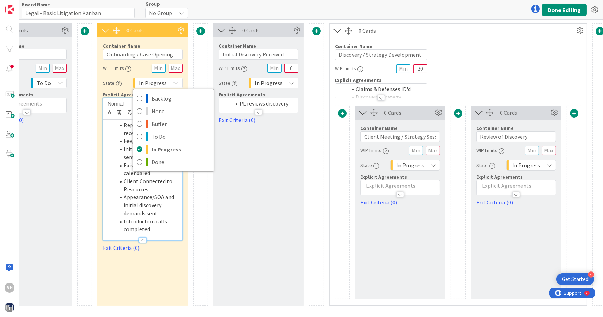
click at [173, 82] on icon at bounding box center [176, 83] width 6 height 6
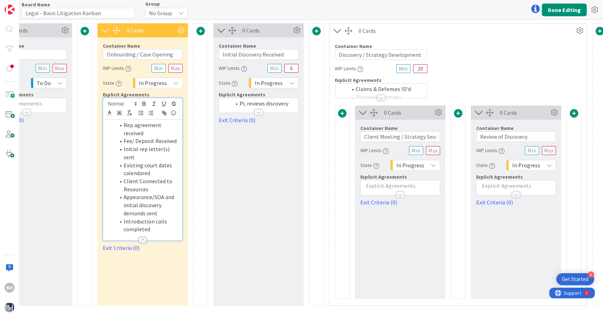
click at [145, 204] on li "Appearance/SOA and initial discovery demands sent" at bounding box center [147, 205] width 64 height 24
click at [181, 11] on icon at bounding box center [181, 13] width 6 height 6
click at [181, 11] on icon at bounding box center [182, 13] width 6 height 6
click at [115, 19] on div "Board Name 32 / 64 Legal - Basic Litigation Kanban Group No Group No Group Done…" at bounding box center [310, 9] width 583 height 19
click at [115, 14] on input "Legal - Basic Litigation Kanban" at bounding box center [78, 13] width 113 height 11
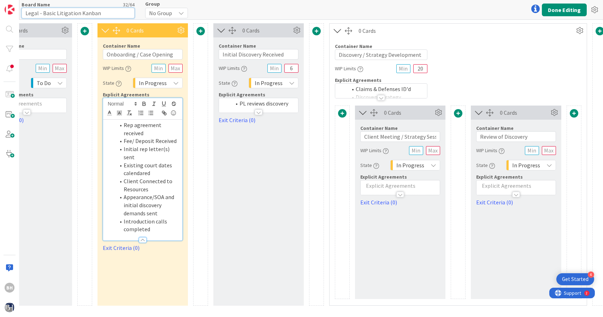
click at [115, 14] on input "Legal - Basic Litigation Kanban" at bounding box center [78, 13] width 113 height 11
type input "c"
type input "Criminal Cases"
click at [176, 16] on div "No Group" at bounding box center [166, 13] width 43 height 11
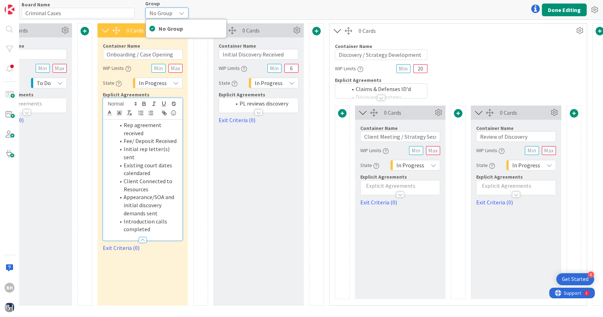
click at [209, 5] on div "Board Name 14 / 64 Criminal Cases Group No Group No Group Done Editing" at bounding box center [310, 9] width 583 height 19
click at [533, 9] on div at bounding box center [535, 9] width 14 height 14
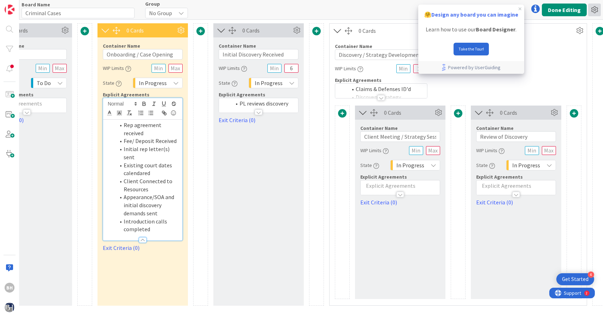
scroll to position [0, 0]
click at [592, 7] on icon at bounding box center [594, 10] width 13 height 13
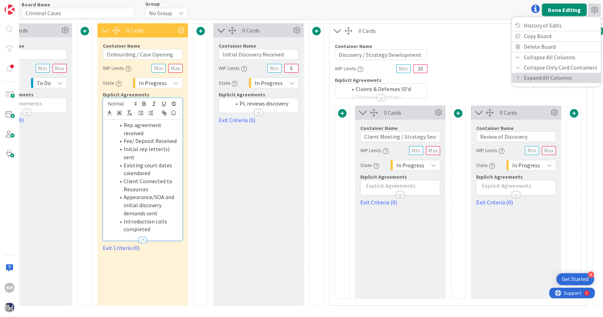
click at [520, 79] on icon at bounding box center [517, 78] width 5 height 4
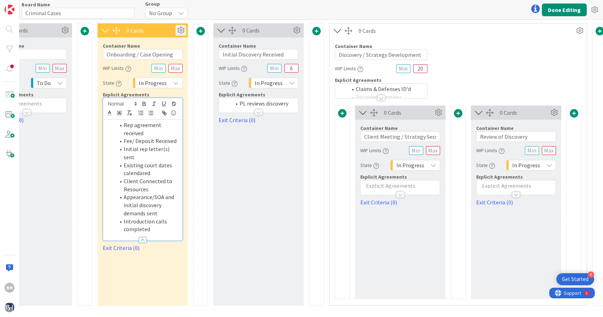
click at [184, 26] on icon at bounding box center [180, 30] width 11 height 11
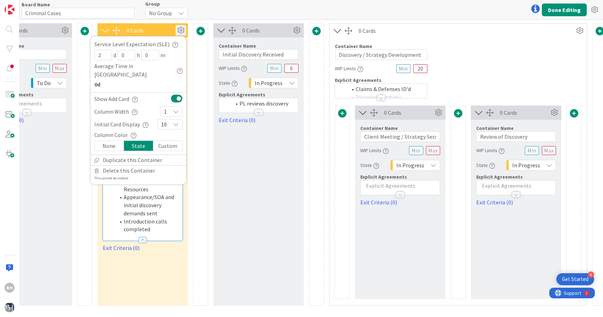
click at [184, 26] on icon at bounding box center [180, 30] width 11 height 11
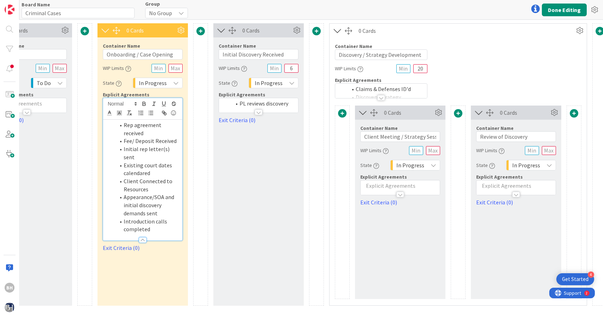
click at [103, 32] on icon at bounding box center [106, 30] width 12 height 9
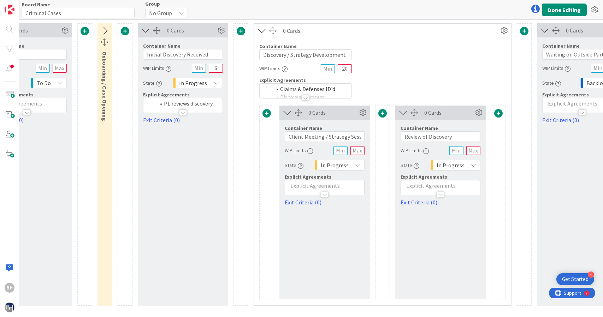
click at [106, 32] on icon at bounding box center [105, 30] width 12 height 9
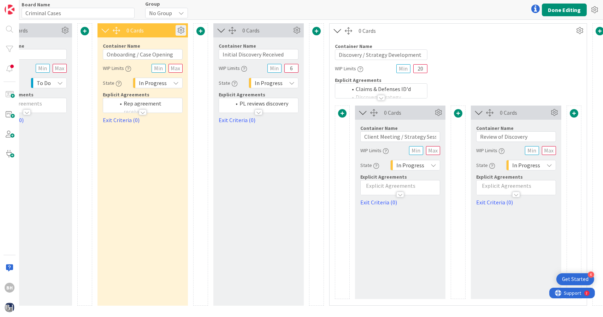
click at [178, 29] on icon at bounding box center [180, 30] width 11 height 11
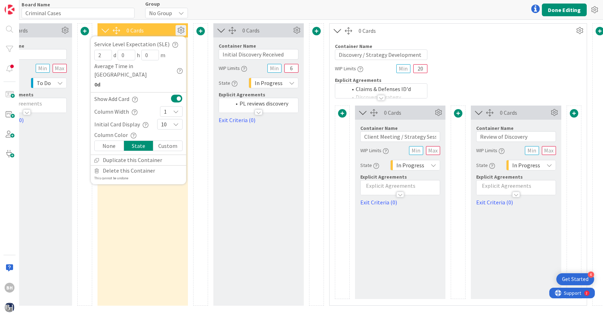
click at [178, 29] on icon at bounding box center [180, 30] width 11 height 11
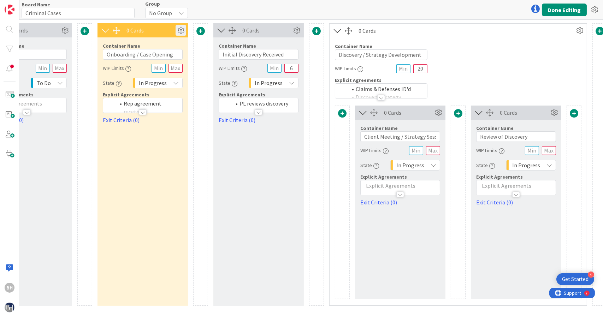
click at [178, 29] on icon at bounding box center [180, 30] width 11 height 11
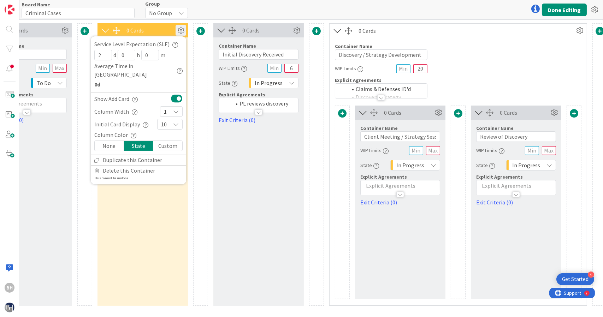
click at [178, 29] on icon at bounding box center [180, 30] width 11 height 11
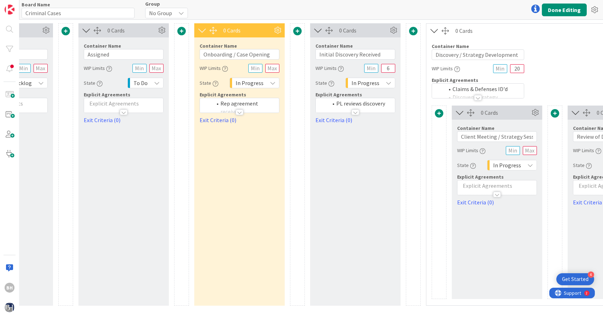
scroll to position [0, 78]
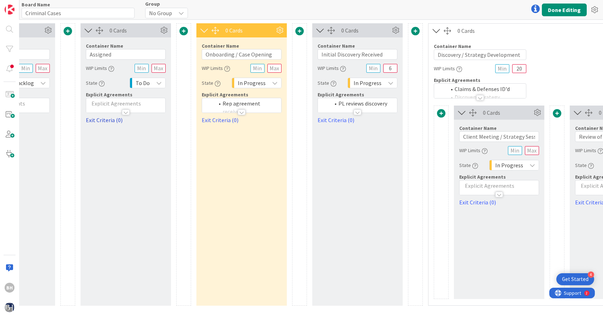
click at [106, 119] on link "Exit Criteria (0)" at bounding box center [126, 120] width 80 height 8
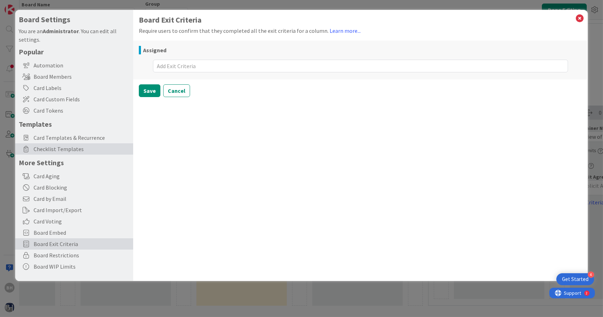
click at [74, 145] on span "Checklist Templates" at bounding box center [82, 149] width 96 height 8
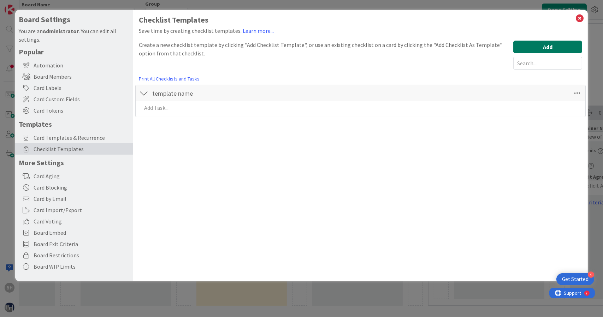
click at [552, 51] on button "Add" at bounding box center [547, 47] width 69 height 13
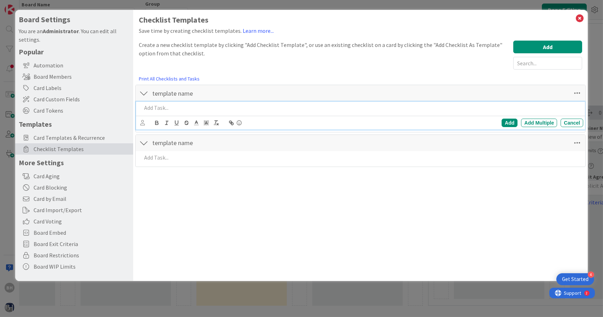
click at [214, 103] on div at bounding box center [361, 108] width 445 height 12
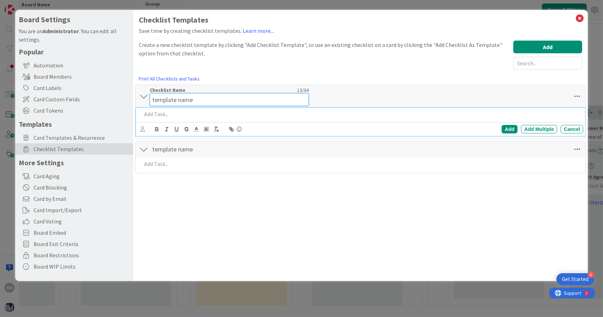
click at [202, 98] on input "template name" at bounding box center [229, 99] width 159 height 13
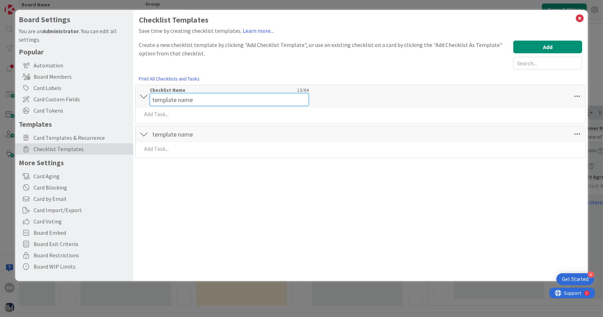
click at [202, 98] on input "template name" at bounding box center [229, 99] width 159 height 13
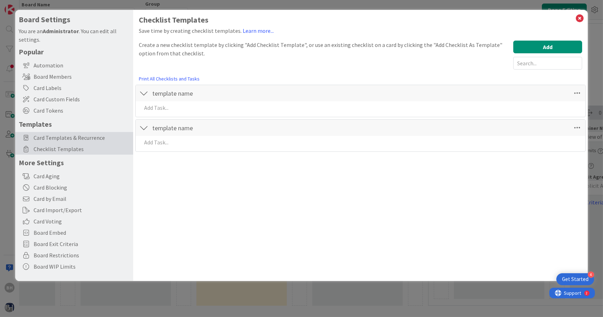
click at [83, 135] on span "Card Templates & Recurrence" at bounding box center [82, 137] width 96 height 8
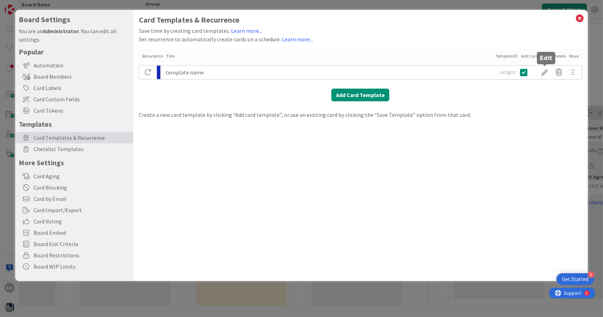
click at [548, 75] on div at bounding box center [544, 72] width 14 height 12
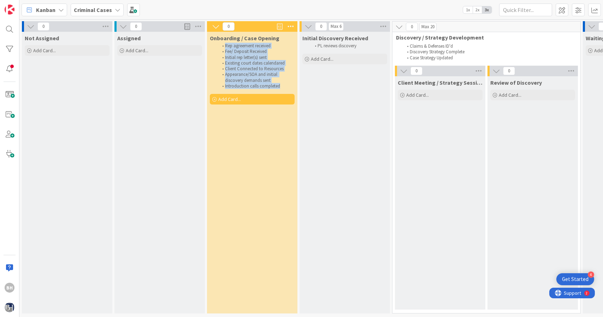
drag, startPoint x: 280, startPoint y: 85, endPoint x: 225, endPoint y: 47, distance: 67.2
click at [225, 47] on ol "Rep agreement received Fee/ Deposit Received Initial rep letter(s) sent Existin…" at bounding box center [252, 66] width 82 height 46
copy ol "Rep agreement received Fee/ Deposit Received Initial rep letter(s) sent Existin…"
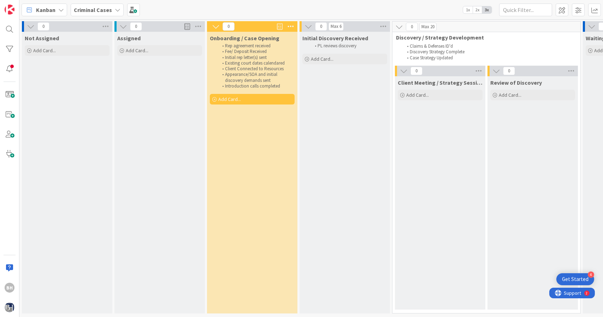
click at [287, 24] on icon at bounding box center [290, 26] width 9 height 11
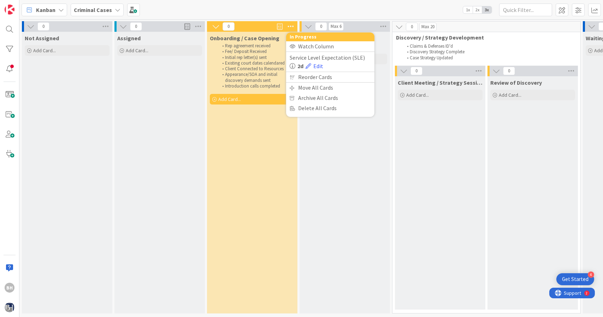
click at [287, 24] on icon at bounding box center [290, 26] width 9 height 11
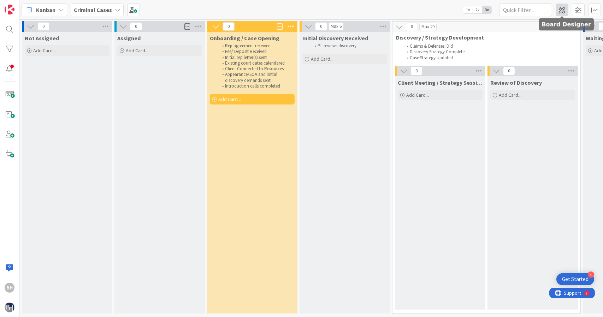
click at [557, 15] on span at bounding box center [561, 10] width 13 height 13
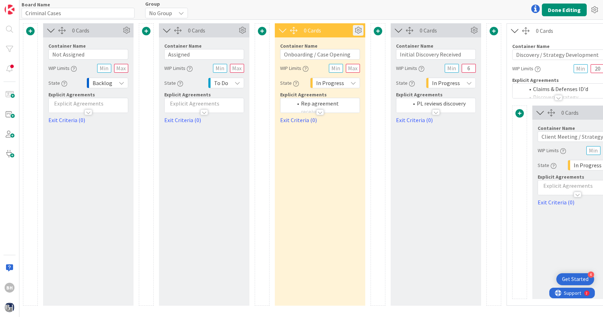
click at [361, 32] on icon at bounding box center [358, 30] width 11 height 11
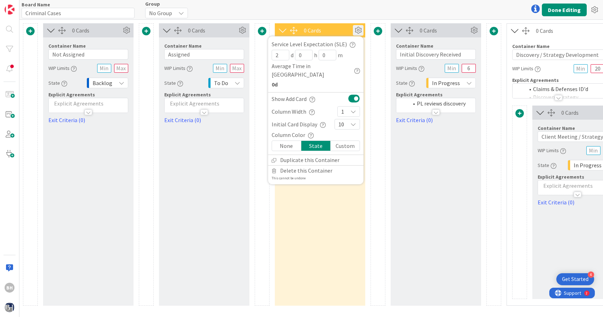
click at [359, 31] on icon at bounding box center [358, 30] width 11 height 11
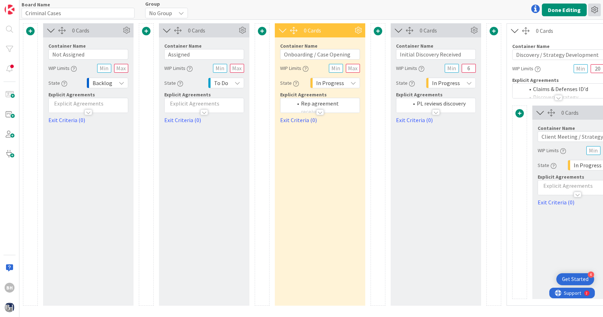
click at [593, 11] on icon at bounding box center [594, 10] width 13 height 13
click at [238, 11] on div "Board Name 14 / 64 Criminal Cases Group No Group Done Editing History of Edits …" at bounding box center [310, 9] width 583 height 19
click at [361, 28] on icon at bounding box center [358, 30] width 11 height 11
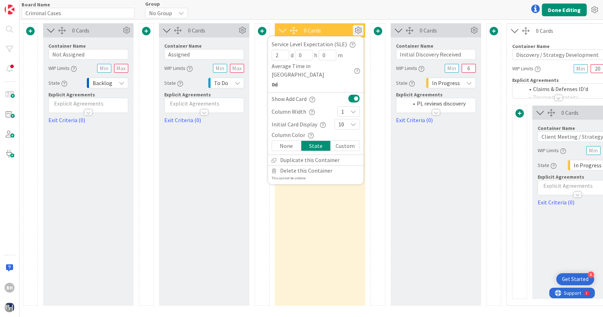
click at [344, 26] on div "0 Cards Service Level Expectation (SLE) 2 d 0 h 0 m Average Time in Column 0d S…" at bounding box center [320, 30] width 90 height 14
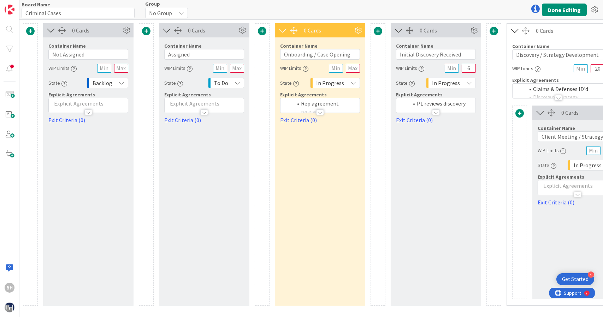
click at [284, 28] on icon at bounding box center [283, 30] width 12 height 9
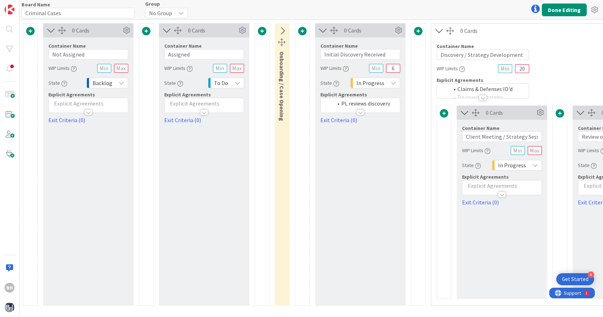
click at [284, 28] on icon at bounding box center [282, 30] width 12 height 9
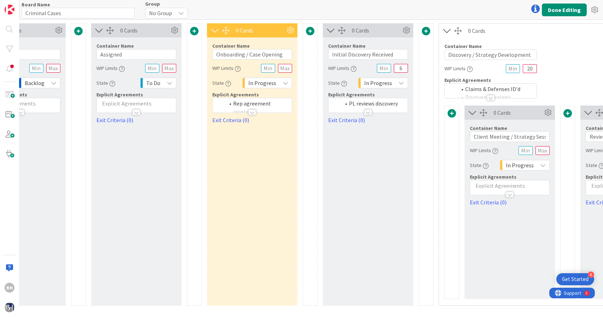
scroll to position [0, 68]
click at [276, 83] on div "In Progress" at bounding box center [267, 83] width 50 height 11
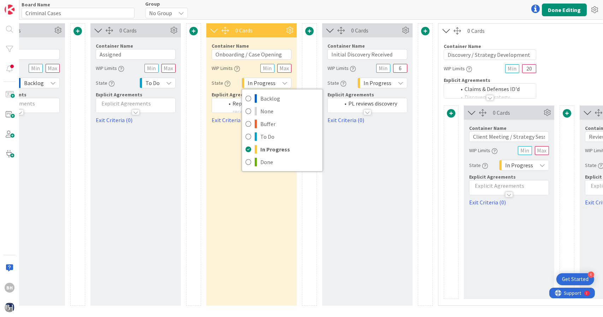
click at [276, 83] on div "In Progress" at bounding box center [267, 83] width 50 height 11
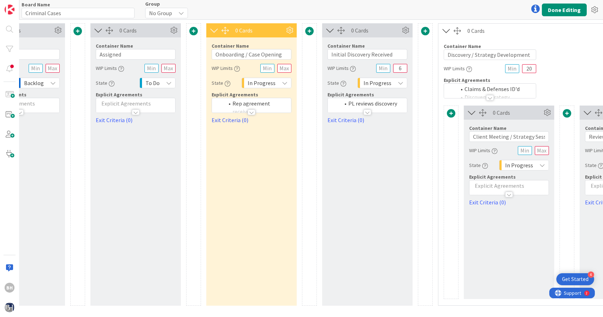
click at [276, 81] on div "In Progress" at bounding box center [267, 83] width 50 height 11
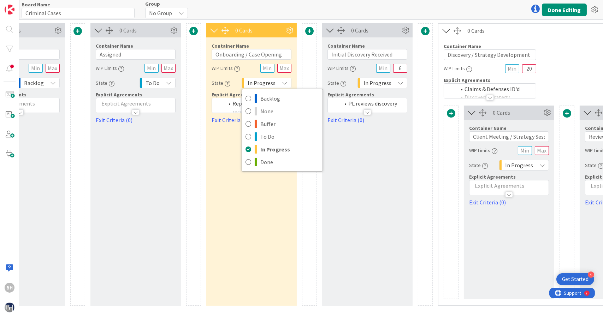
click at [276, 81] on div "In Progress" at bounding box center [267, 83] width 50 height 11
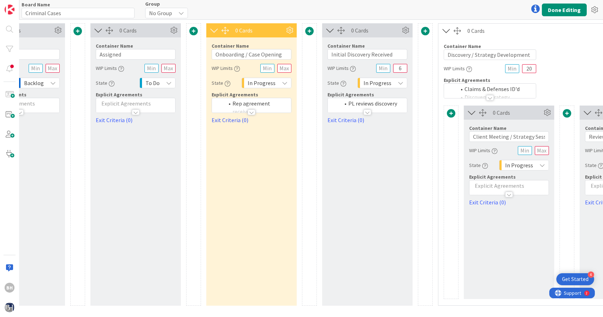
click at [534, 10] on icon at bounding box center [535, 9] width 8 height 8
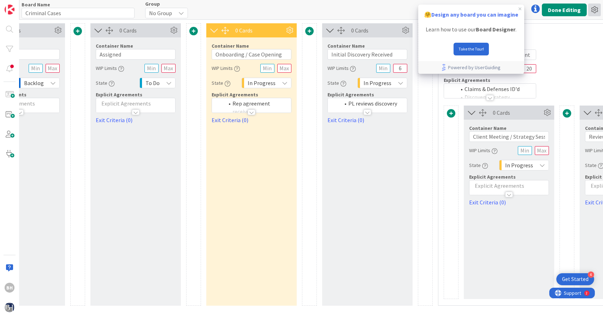
scroll to position [0, 0]
click at [595, 11] on icon at bounding box center [594, 10] width 13 height 13
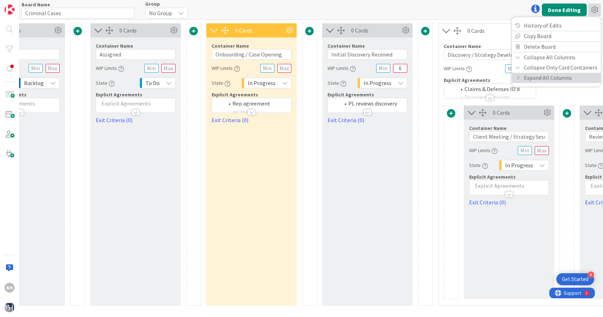
click at [519, 76] on icon at bounding box center [517, 78] width 5 height 4
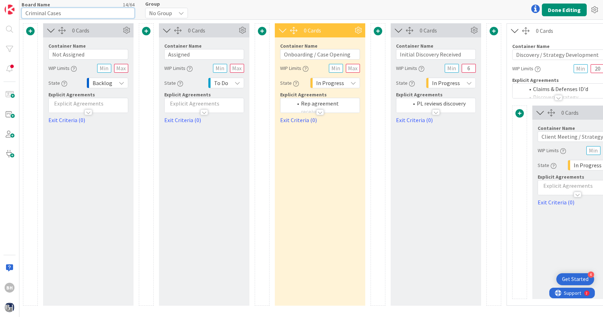
click at [72, 8] on input "Criminal Cases" at bounding box center [78, 13] width 113 height 11
click at [10, 76] on div "BH" at bounding box center [9, 158] width 19 height 317
click at [296, 118] on link "Exit Criteria (0)" at bounding box center [320, 120] width 80 height 8
type textarea "x"
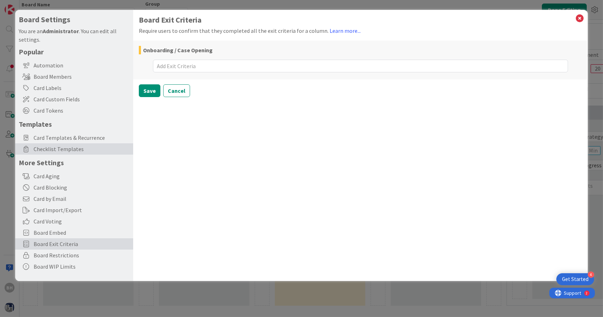
click at [84, 148] on span "Checklist Templates" at bounding box center [82, 149] width 96 height 8
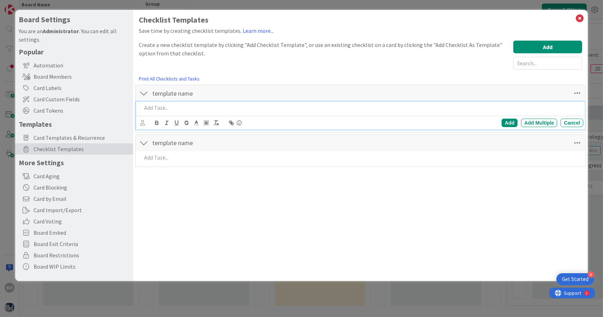
click at [178, 110] on p at bounding box center [361, 108] width 439 height 8
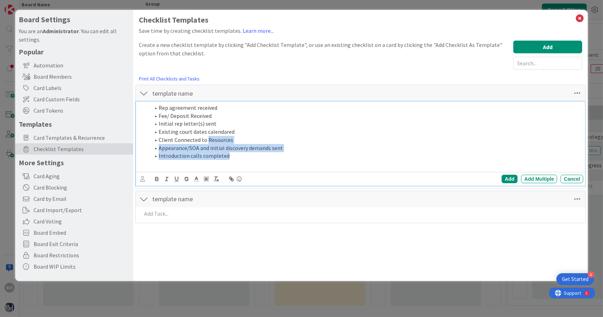
drag, startPoint x: 237, startPoint y: 156, endPoint x: 207, endPoint y: 140, distance: 34.0
click at [207, 140] on ol "Rep agreement received Fee/ Deposit Received Initial rep letter(s) sent Existin…" at bounding box center [361, 132] width 439 height 56
click at [235, 148] on li "Appearance/SOA and initial discovery demands sent" at bounding box center [365, 148] width 430 height 8
drag, startPoint x: 229, startPoint y: 155, endPoint x: 154, endPoint y: 119, distance: 83.4
click at [154, 119] on ol "Rep agreement received Fee/ Deposit Received Initial rep letter(s) sent Existin…" at bounding box center [361, 132] width 439 height 56
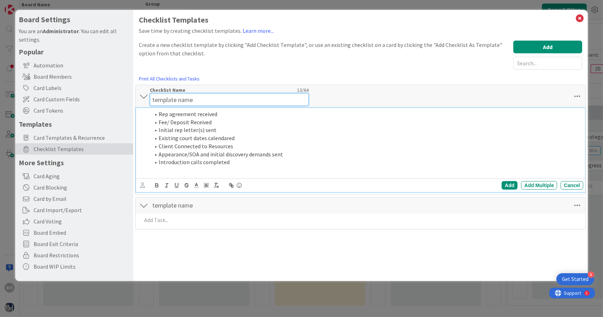
click at [204, 94] on input "template name" at bounding box center [229, 99] width 159 height 13
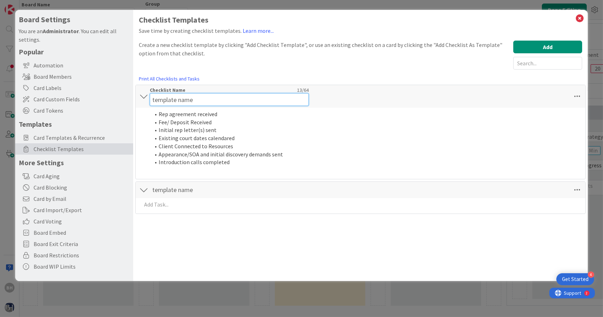
click at [204, 94] on input "template name" at bounding box center [229, 99] width 159 height 13
click at [207, 97] on input "template name" at bounding box center [229, 99] width 159 height 13
type input "Onboarding / New Case"
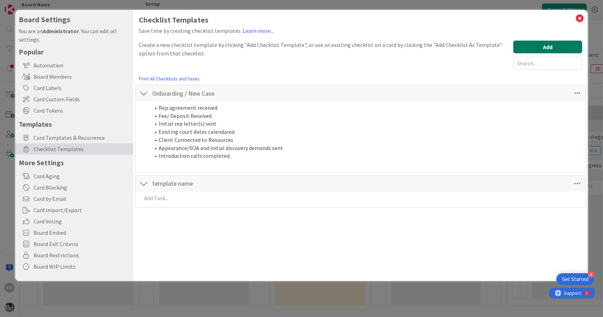
click at [566, 41] on button "Add" at bounding box center [547, 47] width 69 height 13
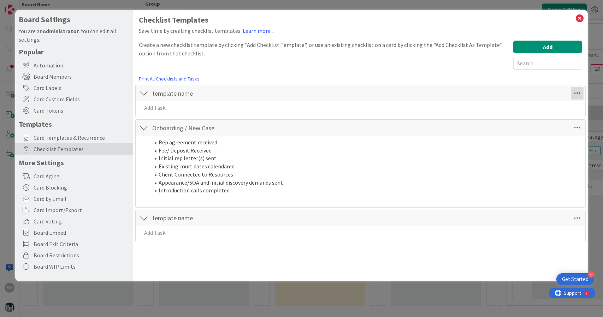
click at [578, 88] on icon at bounding box center [577, 93] width 13 height 13
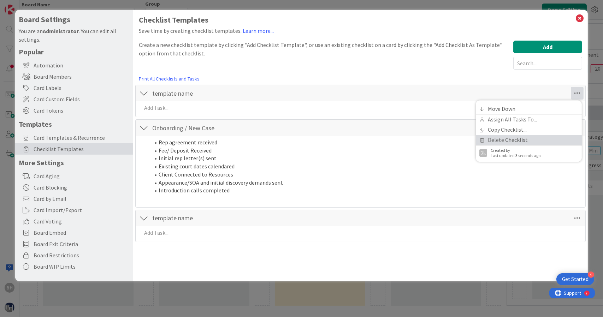
click at [541, 143] on link "Delete Checklist" at bounding box center [529, 140] width 106 height 10
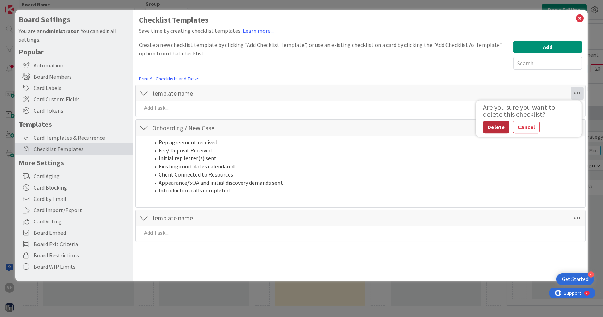
click at [503, 125] on button "Delete" at bounding box center [496, 127] width 26 height 13
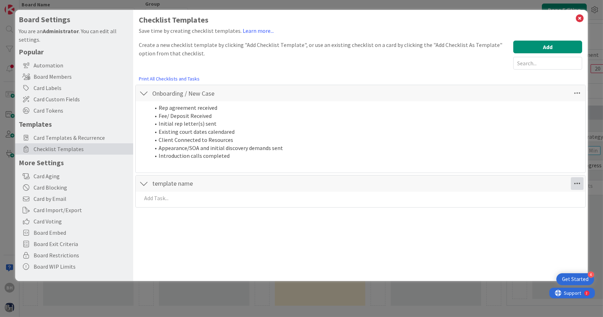
click at [575, 180] on icon at bounding box center [577, 183] width 13 height 13
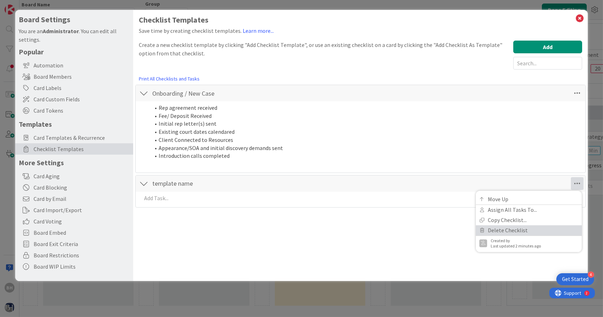
click at [521, 227] on link "Delete Checklist" at bounding box center [529, 230] width 106 height 10
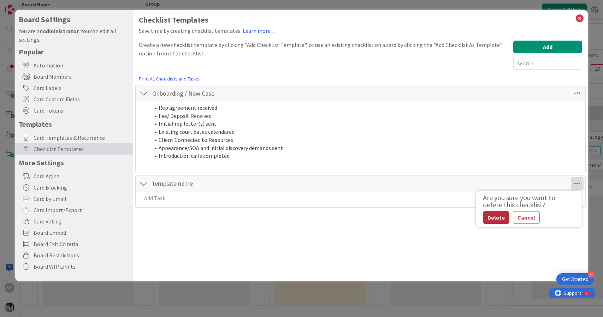
click at [495, 216] on button "Delete" at bounding box center [496, 217] width 26 height 13
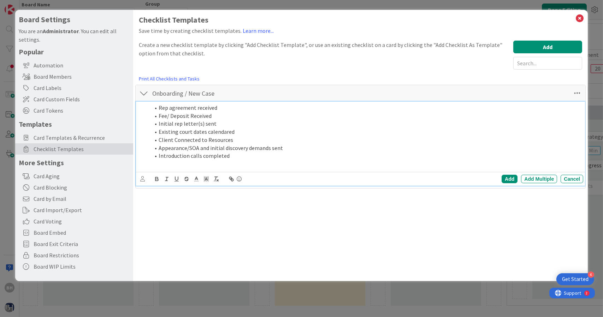
click at [384, 144] on li "Appearance/SOA and initial discovery demands sent" at bounding box center [365, 148] width 430 height 8
click at [504, 178] on div "Add" at bounding box center [509, 179] width 16 height 8
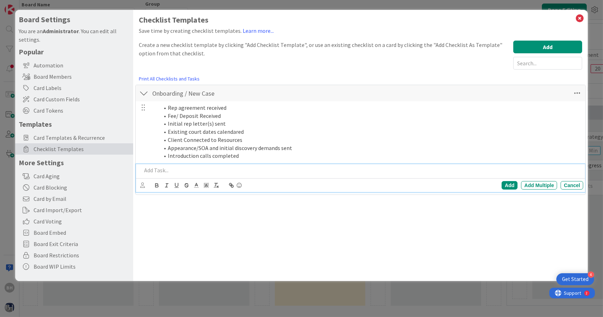
click at [166, 173] on p at bounding box center [361, 170] width 439 height 8
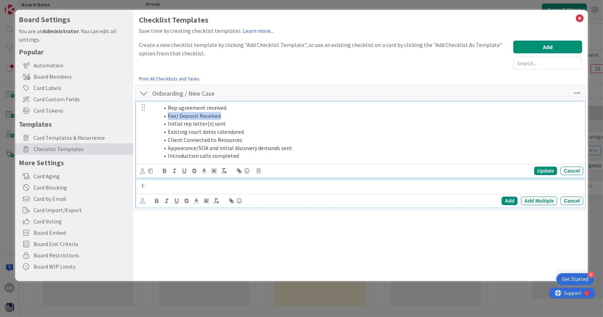
drag, startPoint x: 226, startPoint y: 117, endPoint x: 166, endPoint y: 117, distance: 60.0
click at [166, 117] on li "Fee/ Deposit Received" at bounding box center [369, 116] width 421 height 8
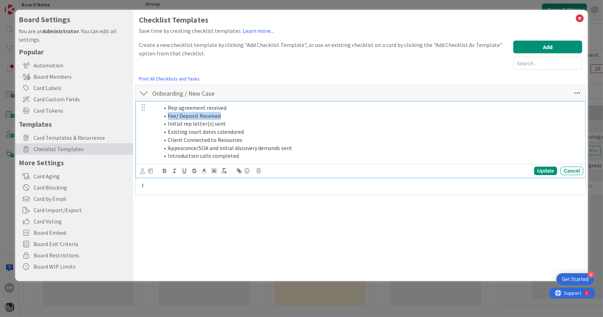
copy li "Fee/ Deposit Received"
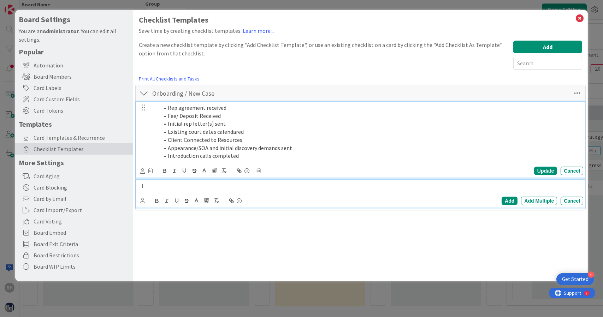
click at [149, 180] on div "F" at bounding box center [361, 186] width 445 height 12
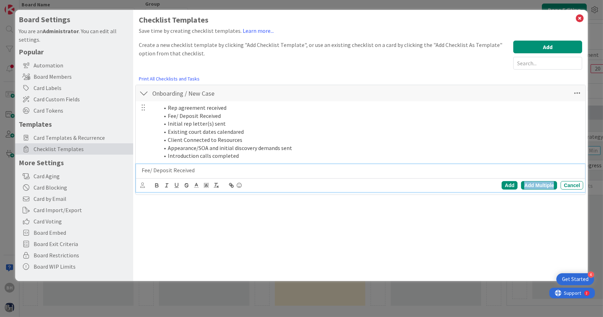
click at [526, 183] on div "Add Multiple" at bounding box center [539, 185] width 36 height 8
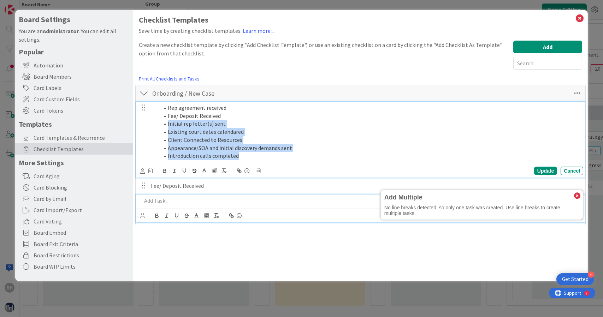
drag, startPoint x: 258, startPoint y: 155, endPoint x: 167, endPoint y: 121, distance: 97.7
click at [167, 121] on ol "Rep agreement received Fee/ Deposit Received Initial rep letter(s) sent Existin…" at bounding box center [365, 132] width 429 height 56
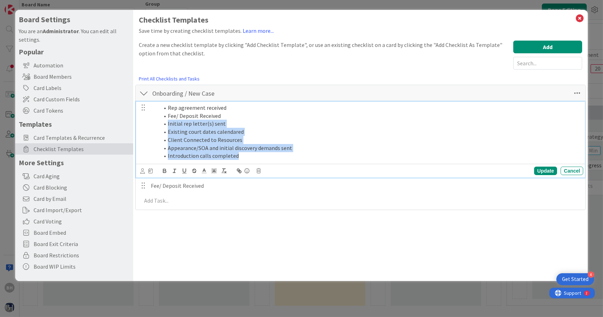
copy ol "Initial rep letter(s) sent Existing court dates calendared Client Connected to …"
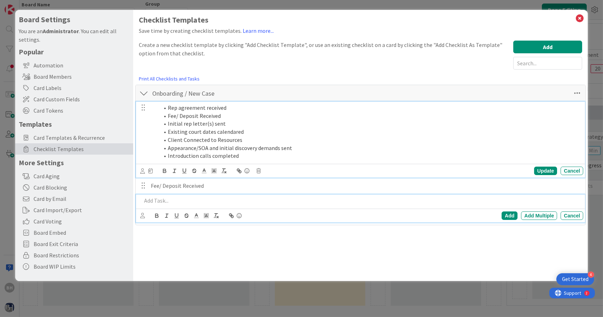
click at [171, 198] on p at bounding box center [361, 201] width 439 height 8
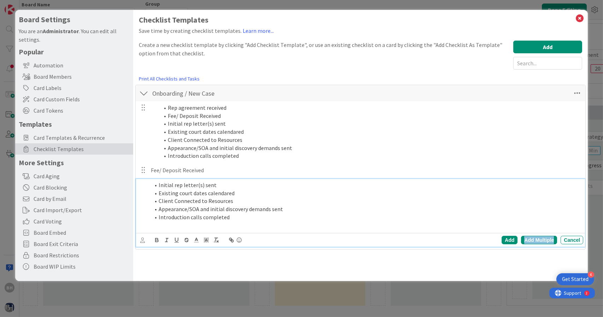
click at [532, 238] on div "Add Multiple" at bounding box center [539, 240] width 36 height 8
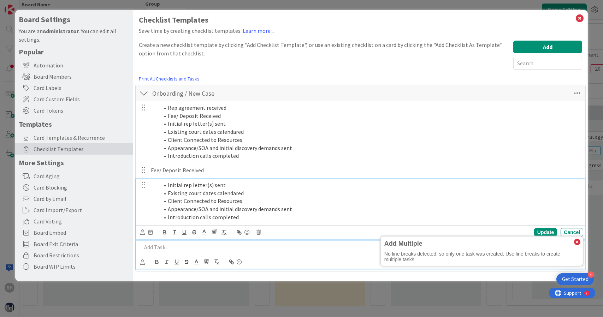
click at [321, 211] on li "Appearance/SOA and initial discovery demands sent" at bounding box center [369, 209] width 421 height 8
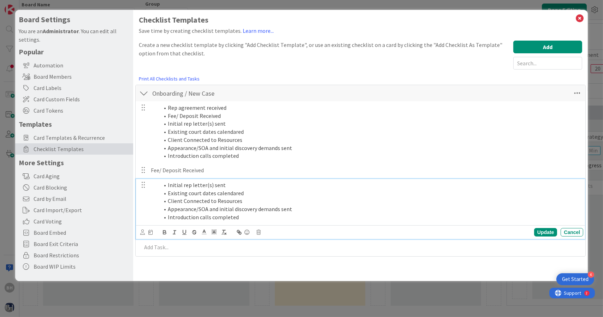
click at [168, 194] on li "Existing court dates calendared" at bounding box center [369, 193] width 421 height 8
click at [541, 228] on div "Update" at bounding box center [545, 232] width 23 height 8
click at [211, 209] on p "Appearance/SOA and initial discovery demands sent" at bounding box center [365, 209] width 429 height 8
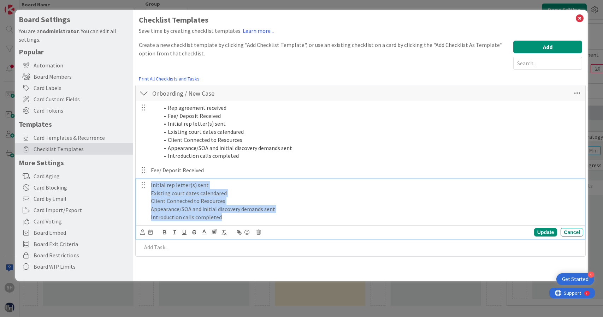
drag, startPoint x: 224, startPoint y: 220, endPoint x: 149, endPoint y: 186, distance: 82.3
click at [149, 186] on div "Initial rep letter(s) sent Existing court dates calendared Client Connected to …" at bounding box center [365, 201] width 435 height 44
copy div "Initial rep letter(s) sent Existing court dates calendared Client Connected to …"
click at [245, 213] on p "Introduction calls completed" at bounding box center [365, 217] width 429 height 8
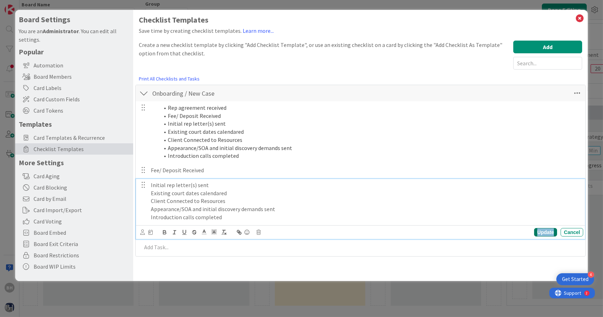
click at [551, 233] on div "Update" at bounding box center [545, 232] width 23 height 8
click at [357, 238] on div "Rep agreement received Fee/ Deposit Received Initial rep letter(s) sent Existin…" at bounding box center [360, 170] width 443 height 139
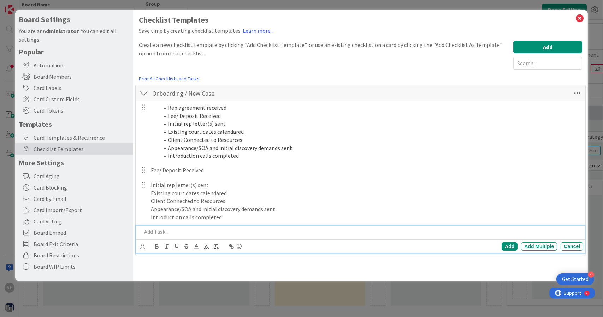
click at [362, 233] on p at bounding box center [361, 232] width 439 height 8
click at [537, 248] on div "Add Multiple" at bounding box center [539, 246] width 36 height 8
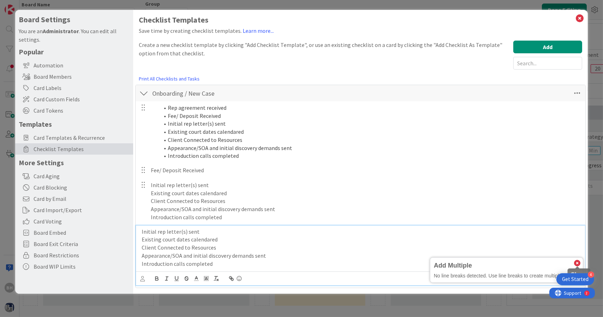
click at [574, 263] on icon at bounding box center [577, 263] width 6 height 6
click at [546, 276] on div "Add Multiple" at bounding box center [539, 278] width 36 height 8
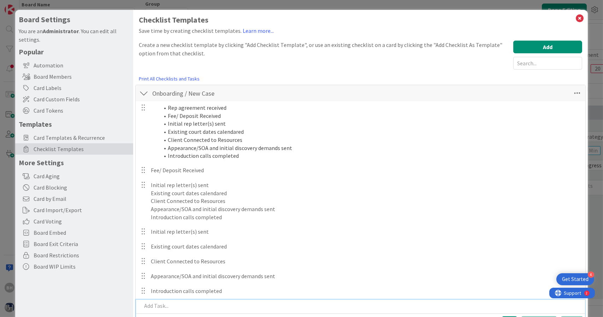
scroll to position [25, 0]
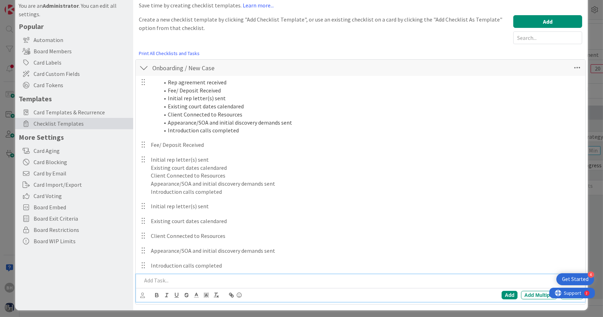
click at [141, 160] on div at bounding box center [143, 159] width 9 height 11
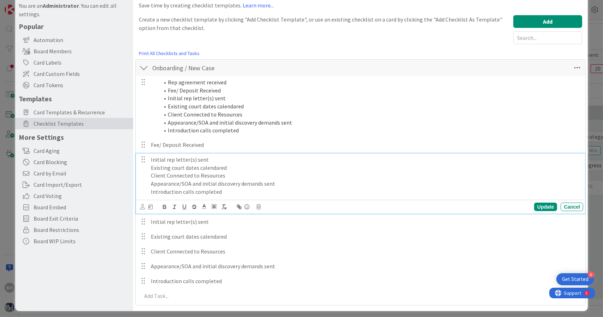
click at [523, 184] on div "Initial rep letter(s) sent Existing court dates calendared Client Connected to …" at bounding box center [365, 176] width 435 height 44
click at [257, 206] on icon at bounding box center [258, 206] width 4 height 5
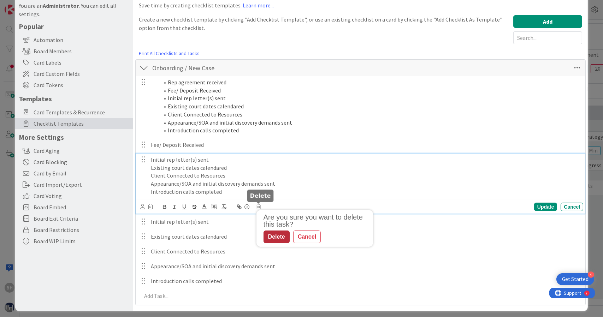
click at [282, 238] on div "Delete" at bounding box center [276, 237] width 26 height 13
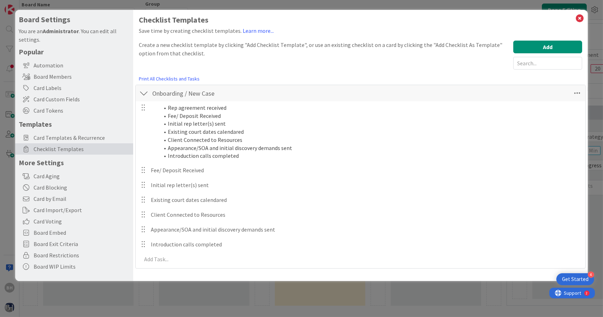
scroll to position [0, 0]
click at [143, 111] on div at bounding box center [143, 107] width 9 height 11
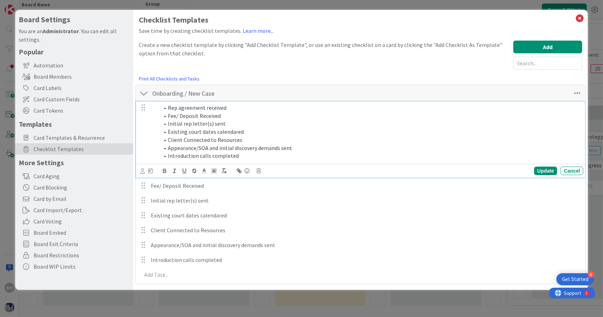
click at [191, 113] on li "Fee/ Deposit Received" at bounding box center [369, 116] width 421 height 8
click at [261, 167] on div "Update Cancel" at bounding box center [361, 171] width 443 height 10
click at [261, 168] on div "Update Cancel" at bounding box center [361, 171] width 443 height 10
click at [259, 172] on icon at bounding box center [258, 170] width 4 height 5
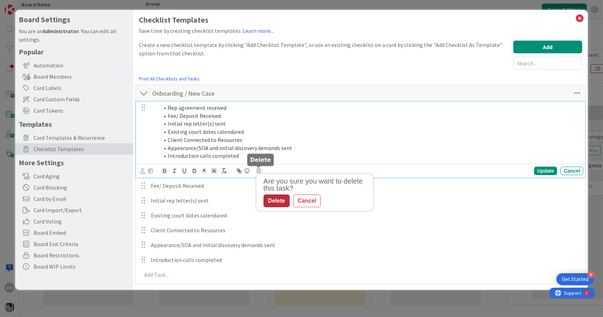
click at [284, 197] on div "Delete" at bounding box center [276, 201] width 26 height 13
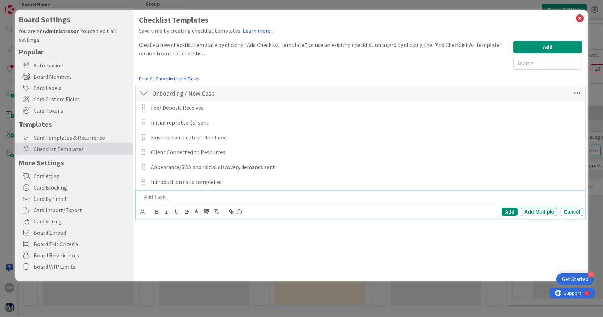
click at [157, 200] on p at bounding box center [361, 197] width 439 height 8
click at [503, 210] on div "Add" at bounding box center [509, 212] width 16 height 8
click at [173, 200] on p "Rep agreement received" at bounding box center [365, 197] width 429 height 8
click at [144, 211] on icon at bounding box center [142, 211] width 5 height 5
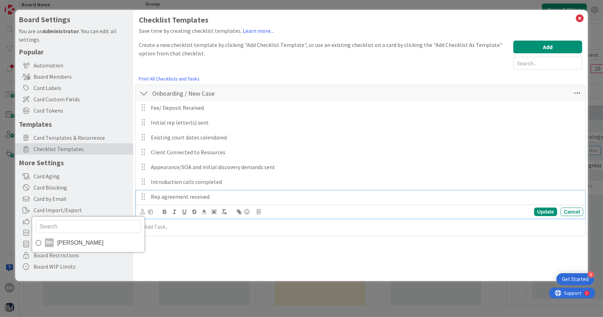
click at [227, 235] on div "Fee/ Deposit Received Update Cancel Initial rep letter(s) sent Update Cancel Ex…" at bounding box center [360, 168] width 443 height 135
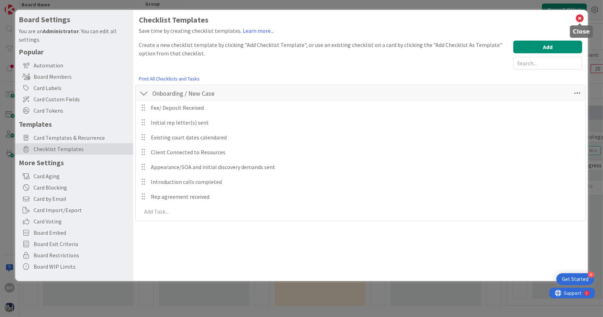
click at [579, 21] on icon at bounding box center [579, 18] width 9 height 10
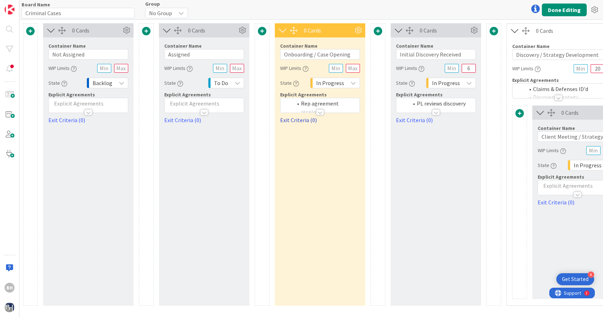
click at [302, 119] on link "Exit Criteria (0)" at bounding box center [320, 120] width 80 height 8
type textarea "x"
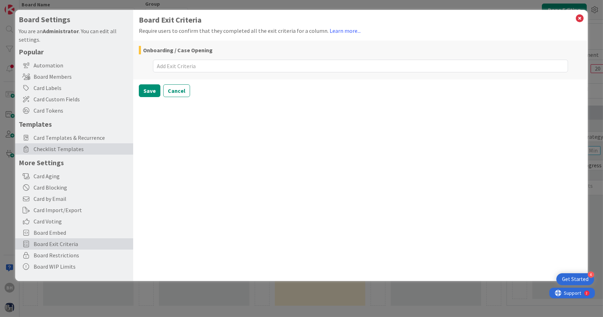
click at [47, 145] on span "Checklist Templates" at bounding box center [82, 149] width 96 height 8
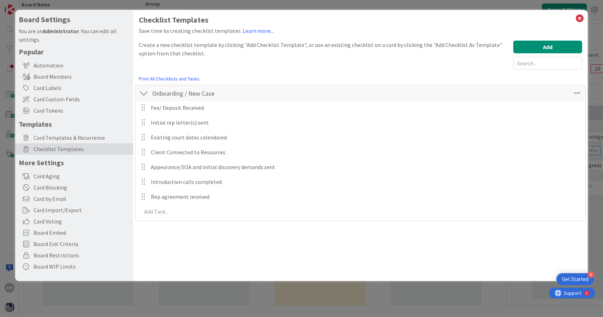
click at [145, 94] on div at bounding box center [143, 93] width 9 height 13
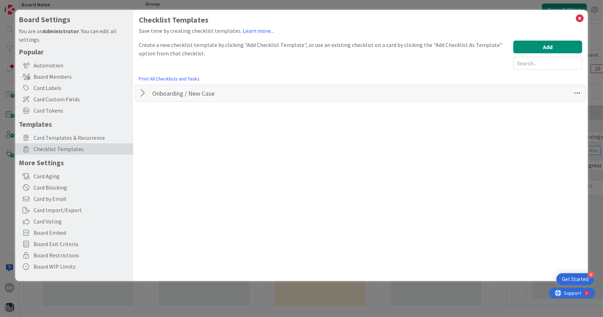
click at [145, 94] on div at bounding box center [143, 93] width 9 height 13
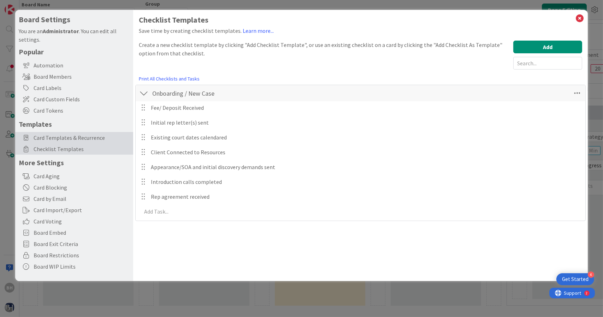
click at [35, 139] on span "Card Templates & Recurrence" at bounding box center [82, 137] width 96 height 8
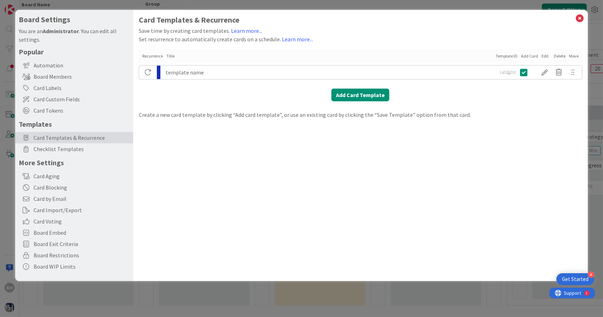
click at [238, 72] on div "template name" at bounding box center [330, 72] width 328 height 13
click at [550, 71] on div at bounding box center [544, 72] width 14 height 12
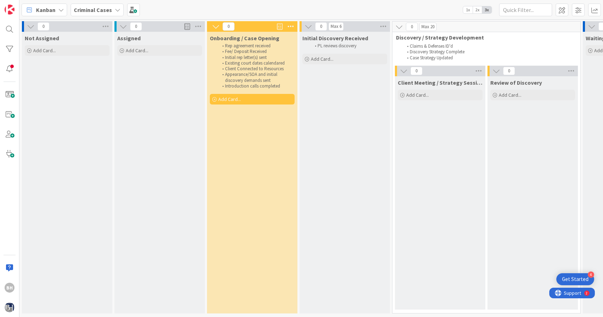
click at [234, 96] on span "Add Card..." at bounding box center [229, 99] width 23 height 6
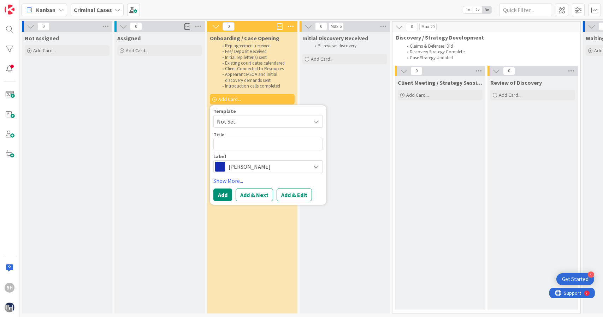
click at [315, 126] on span "Not Set" at bounding box center [267, 121] width 109 height 13
click at [244, 169] on link "Edit Card Templates" at bounding box center [238, 167] width 49 height 13
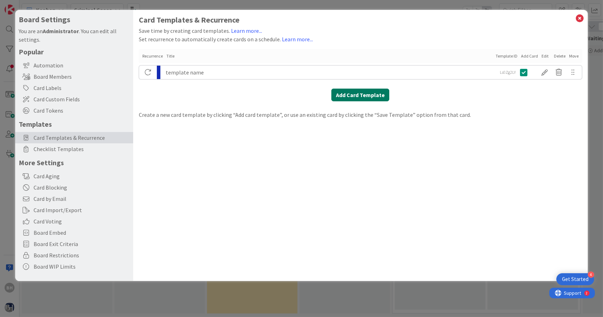
click at [350, 96] on button "Add Card Template" at bounding box center [360, 95] width 58 height 13
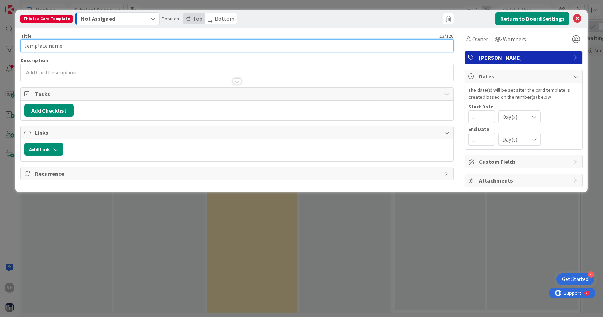
drag, startPoint x: 74, startPoint y: 43, endPoint x: 8, endPoint y: 48, distance: 65.5
click at [8, 48] on div "This is a Card Template Not Assigned Position Top Bottom Return to Board Settin…" at bounding box center [301, 158] width 603 height 317
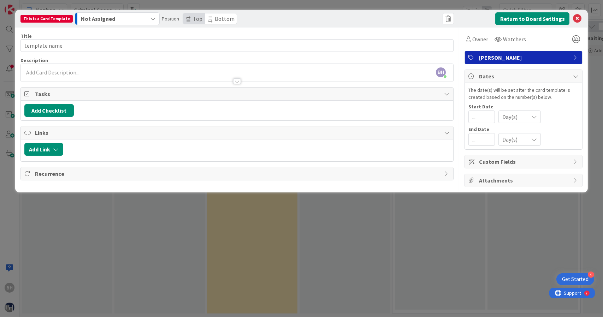
click at [150, 21] on icon "button" at bounding box center [153, 19] width 6 height 6
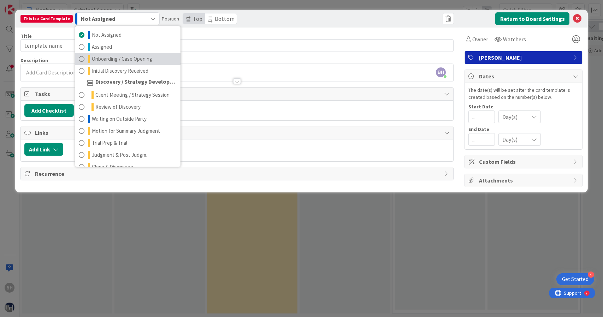
click at [121, 57] on span "Onboarding / Case Opening" at bounding box center [122, 59] width 60 height 8
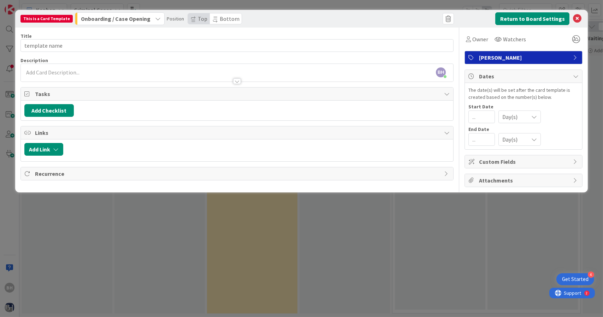
click at [155, 20] on icon "button" at bounding box center [158, 19] width 6 height 6
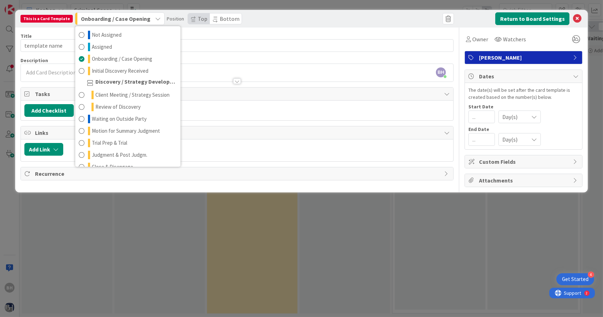
click at [155, 20] on icon "button" at bounding box center [158, 19] width 6 height 6
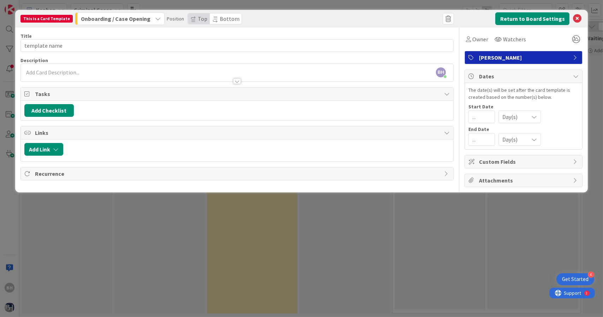
click at [155, 20] on icon "button" at bounding box center [158, 19] width 6 height 6
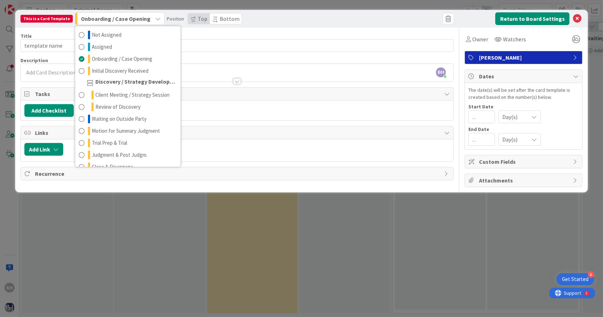
click at [193, 38] on div "Title 13 / 128" at bounding box center [236, 36] width 433 height 6
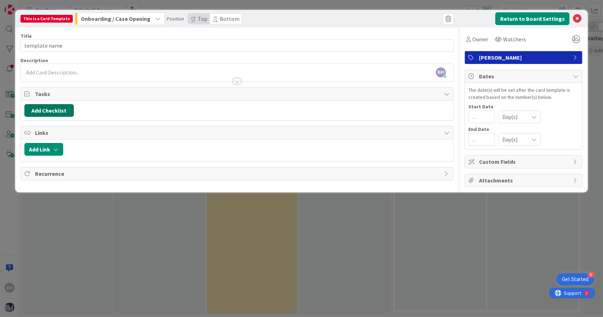
click at [57, 113] on button "Add Checklist" at bounding box center [48, 110] width 49 height 13
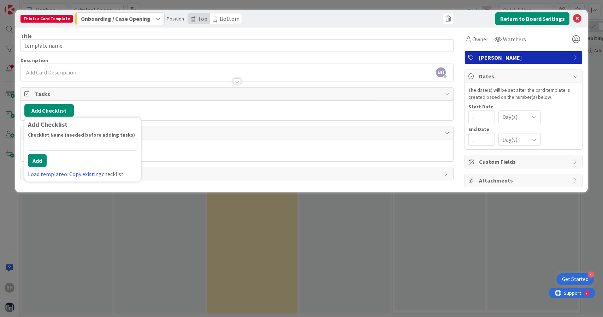
click at [56, 149] on input at bounding box center [82, 144] width 109 height 13
click at [56, 171] on link "Load template" at bounding box center [46, 174] width 36 height 7
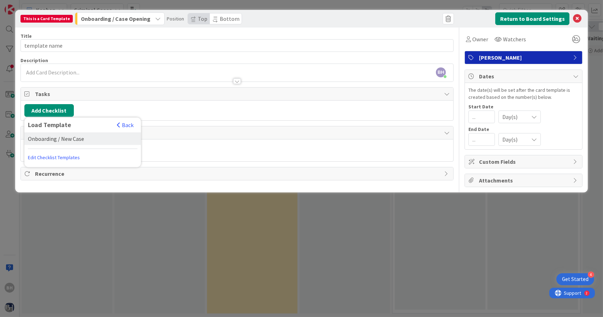
click at [66, 140] on div "Onboarding / New Case" at bounding box center [82, 138] width 117 height 13
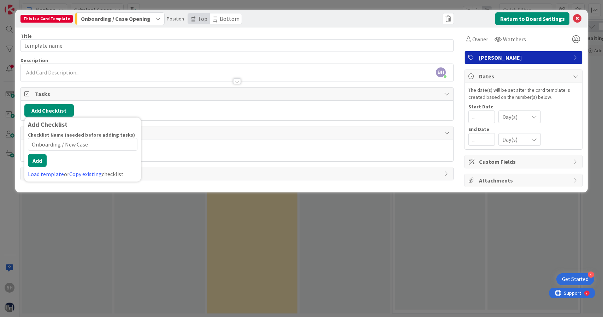
click at [39, 175] on div "Checklist Name (needed before adding tasks) 21 / 64 Onboarding / New Case Add L…" at bounding box center [82, 155] width 109 height 47
click at [41, 166] on button "Add" at bounding box center [37, 160] width 19 height 13
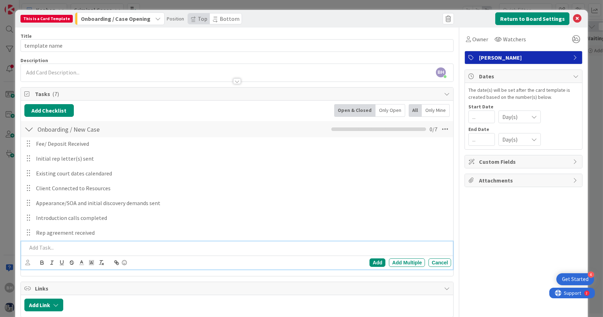
scroll to position [33, 0]
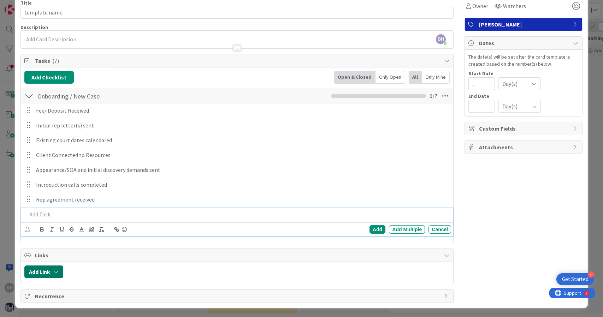
click at [55, 270] on icon "button" at bounding box center [56, 272] width 6 height 6
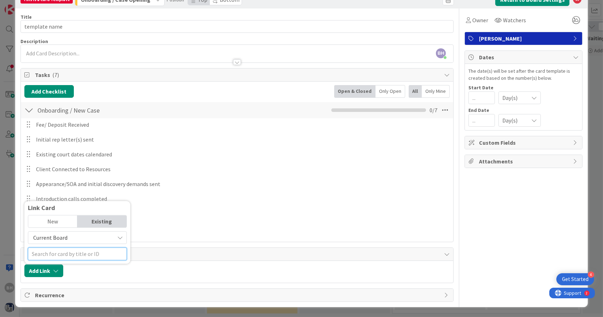
click at [77, 257] on div at bounding box center [77, 254] width 99 height 13
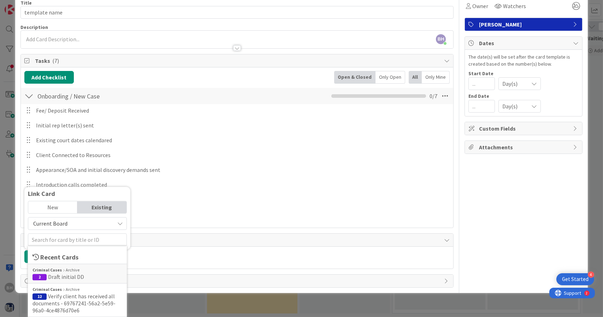
click at [138, 247] on div "Add Link Link Card New Existing Current Board Recent Cards Criminal Cases Archi…" at bounding box center [237, 258] width 433 height 22
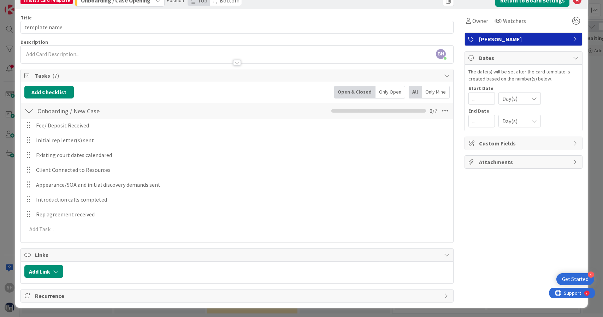
scroll to position [0, 0]
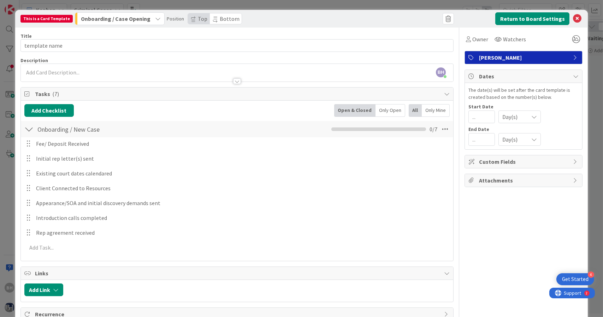
click at [530, 162] on span "Custom Fields" at bounding box center [524, 161] width 90 height 8
click at [477, 118] on input "number" at bounding box center [481, 117] width 26 height 13
click at [490, 60] on span "[PERSON_NAME]" at bounding box center [524, 57] width 90 height 8
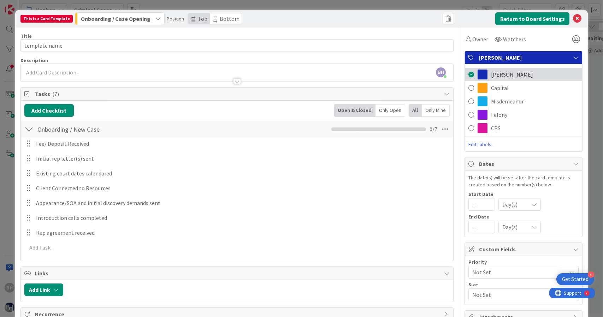
click at [468, 74] on span at bounding box center [471, 74] width 6 height 11
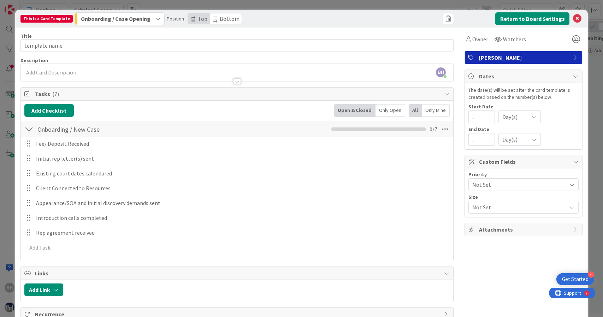
click at [484, 54] on span "[PERSON_NAME]" at bounding box center [524, 57] width 90 height 8
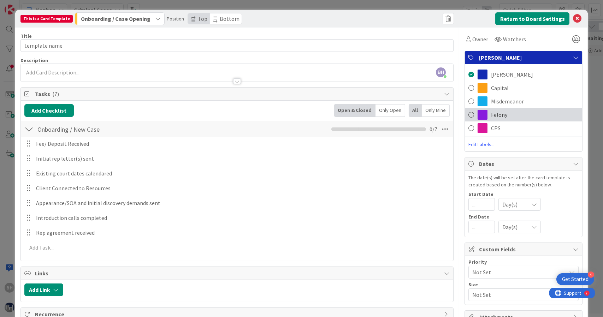
click at [468, 114] on span at bounding box center [471, 114] width 6 height 11
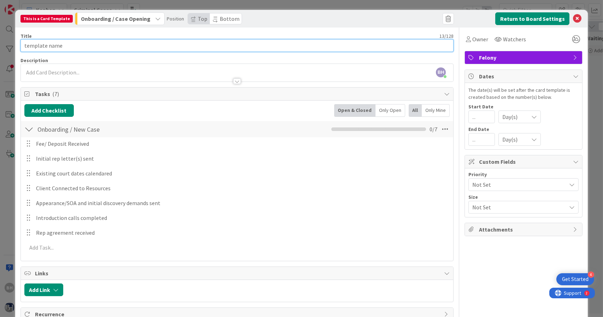
click at [145, 47] on input "template name" at bounding box center [236, 45] width 433 height 13
type input "Initial case items"
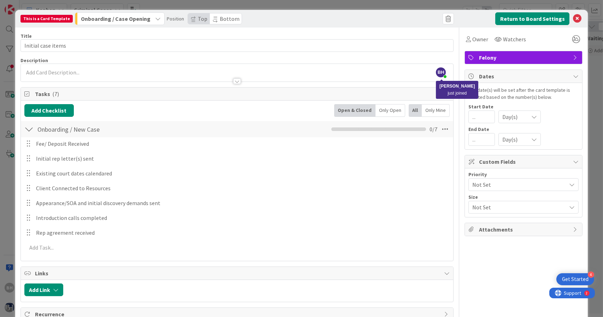
click at [440, 69] on div "BH [PERSON_NAME] just joined" at bounding box center [441, 72] width 10 height 10
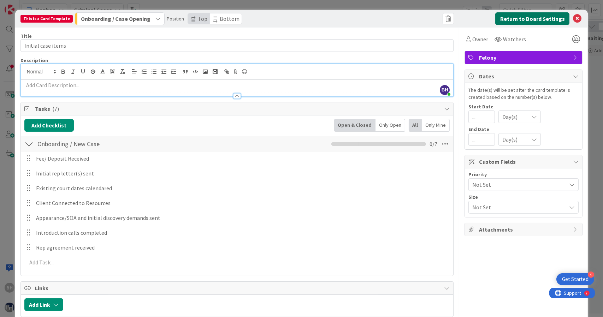
click at [518, 19] on button "Return to Board Settings" at bounding box center [532, 18] width 74 height 13
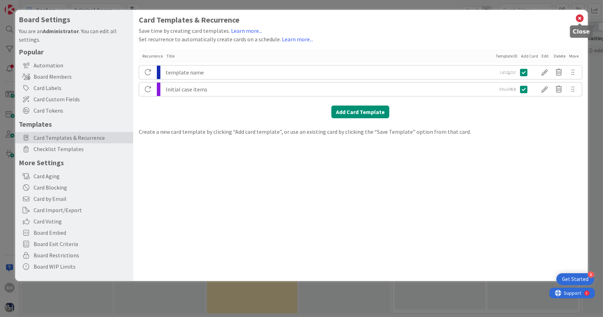
click at [578, 21] on icon at bounding box center [579, 18] width 9 height 10
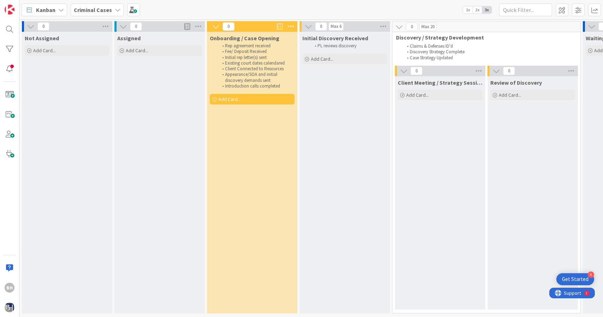
click at [228, 100] on span "Add Card..." at bounding box center [229, 99] width 23 height 6
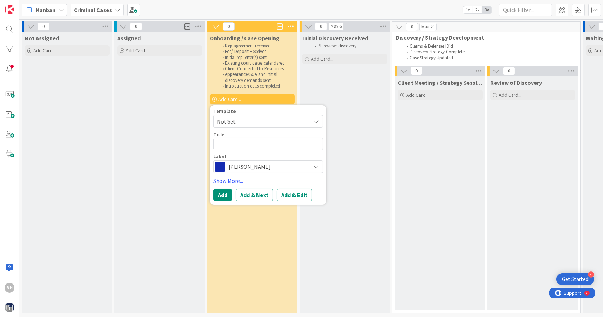
click at [287, 123] on span "Not Set" at bounding box center [261, 121] width 88 height 9
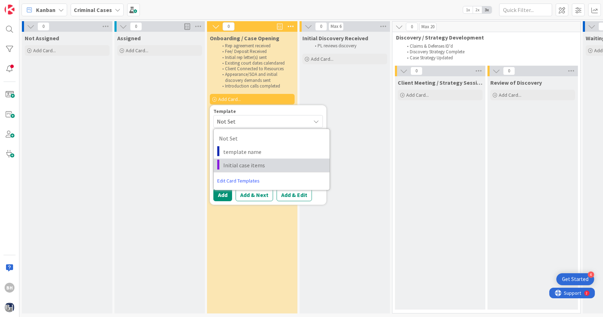
click at [248, 162] on span "Initial case items" at bounding box center [273, 165] width 101 height 9
type textarea "x"
type textarea "Initial case items"
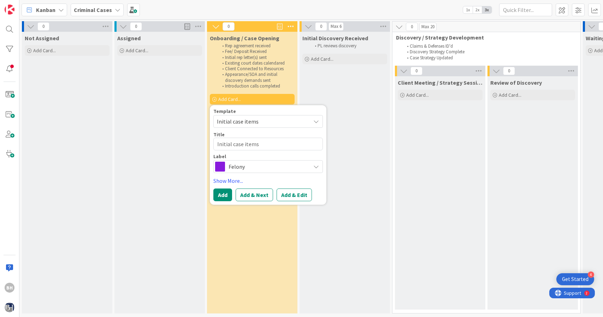
click at [243, 168] on span "Felony" at bounding box center [267, 167] width 78 height 10
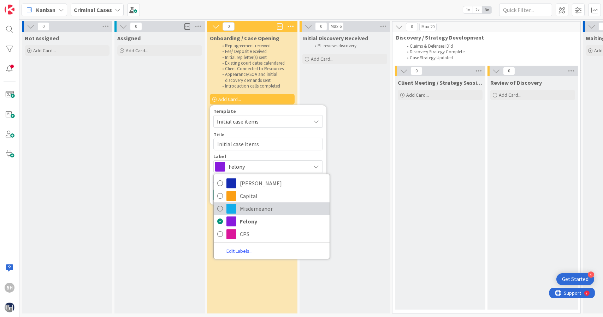
click at [218, 205] on icon at bounding box center [220, 208] width 6 height 11
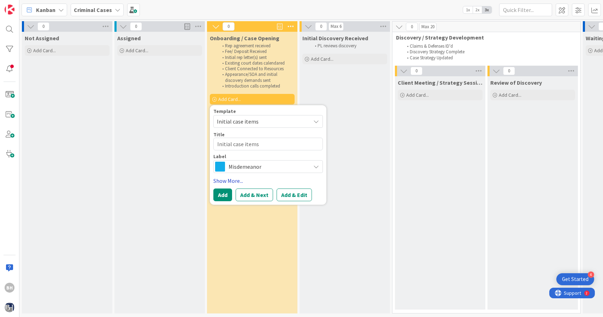
click at [232, 184] on link "Show More..." at bounding box center [267, 181] width 109 height 8
type textarea "x"
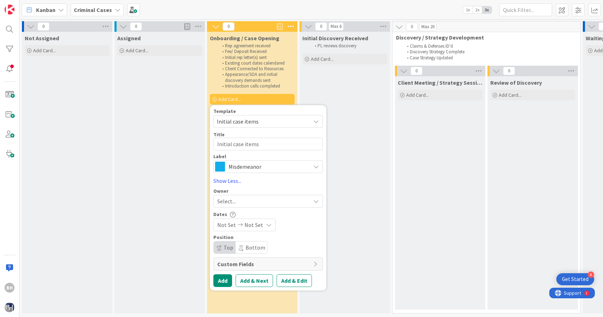
click at [241, 201] on div "Select..." at bounding box center [263, 201] width 93 height 8
click at [222, 280] on button "Add" at bounding box center [222, 280] width 19 height 13
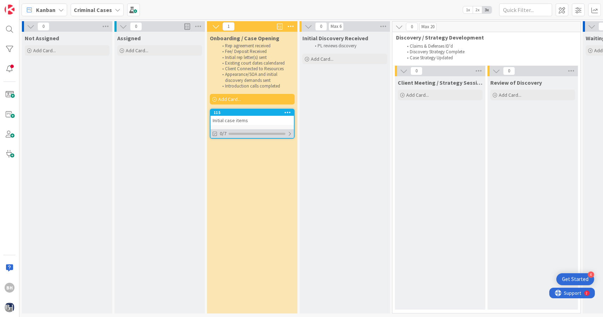
click at [288, 130] on div "0/7" at bounding box center [251, 133] width 83 height 9
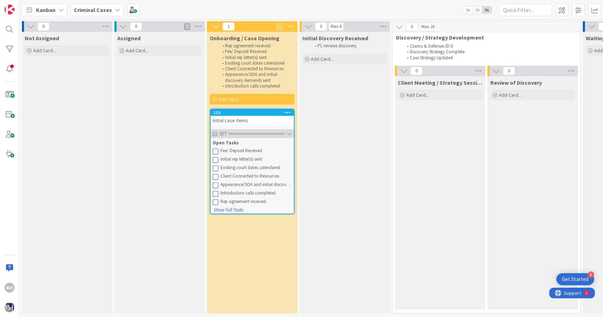
click at [288, 130] on div "0/7" at bounding box center [251, 133] width 83 height 9
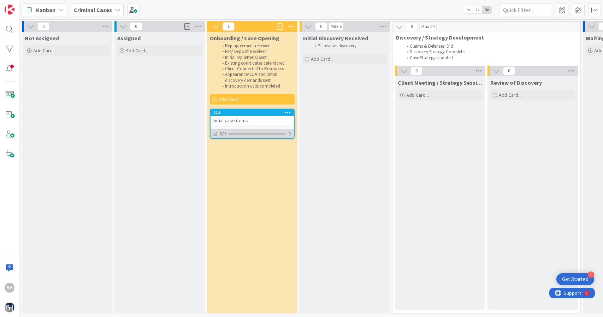
click at [288, 130] on div "0/7" at bounding box center [251, 133] width 83 height 9
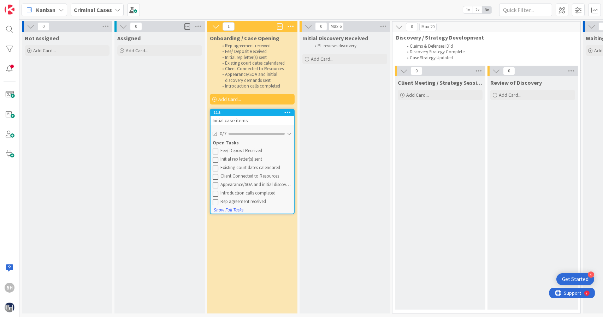
click at [276, 120] on div "Initial case items" at bounding box center [251, 120] width 83 height 9
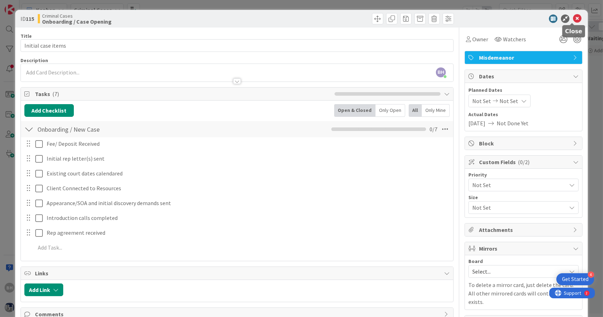
click at [573, 20] on icon at bounding box center [577, 18] width 8 height 8
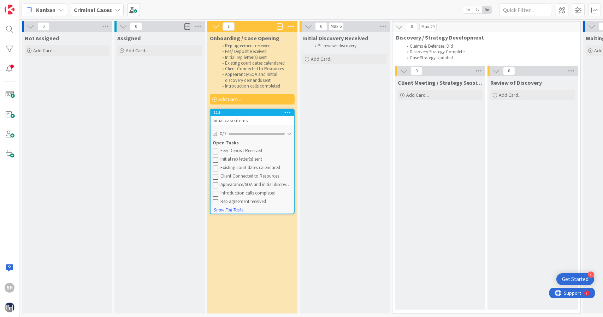
click at [265, 123] on div "Initial case items" at bounding box center [251, 120] width 83 height 9
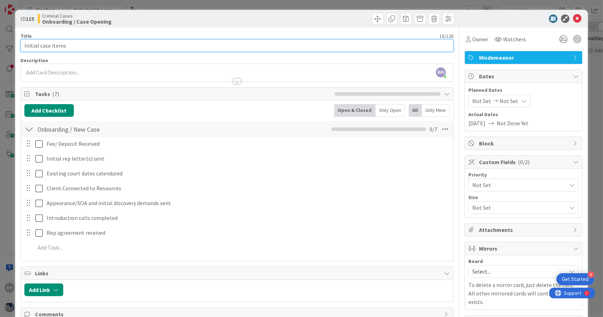
drag, startPoint x: 78, startPoint y: 48, endPoint x: 21, endPoint y: 52, distance: 56.9
click at [21, 52] on input "Initial case items" at bounding box center [236, 45] width 433 height 13
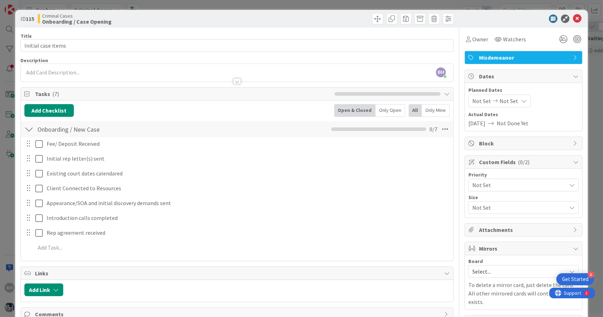
click at [468, 161] on icon at bounding box center [471, 162] width 7 height 6
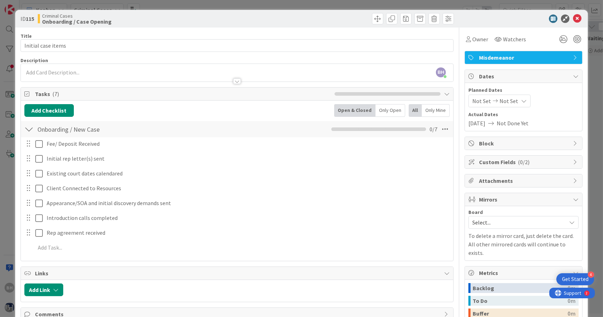
click at [468, 161] on icon at bounding box center [471, 162] width 7 height 6
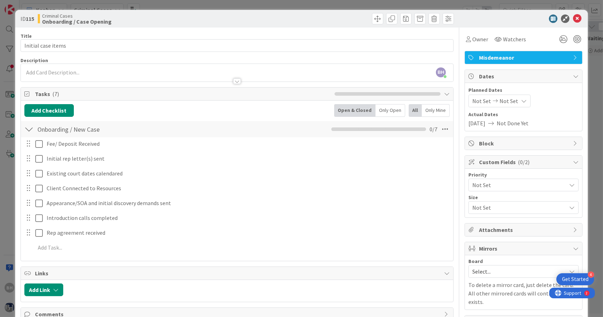
click at [33, 129] on div at bounding box center [28, 129] width 9 height 13
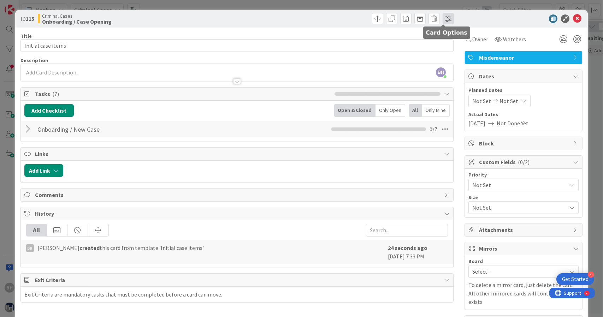
click at [445, 18] on span at bounding box center [447, 18] width 11 height 11
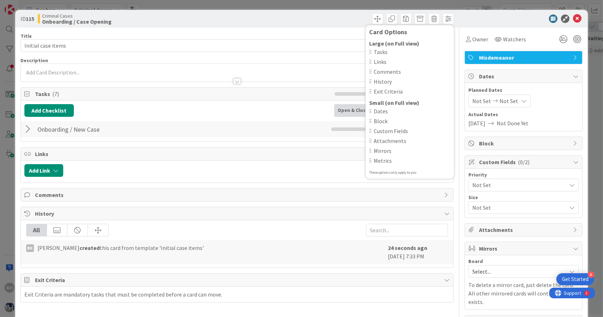
click at [386, 133] on span "Custom Fields" at bounding box center [412, 131] width 77 height 8
click at [483, 16] on div at bounding box center [519, 18] width 125 height 8
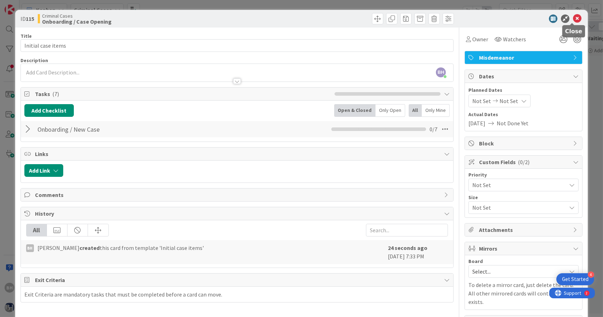
click at [573, 18] on icon at bounding box center [577, 18] width 8 height 8
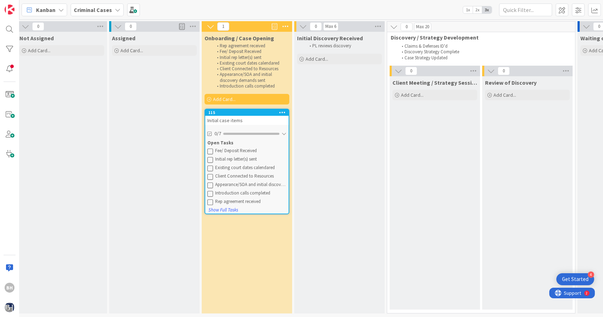
scroll to position [0, 4]
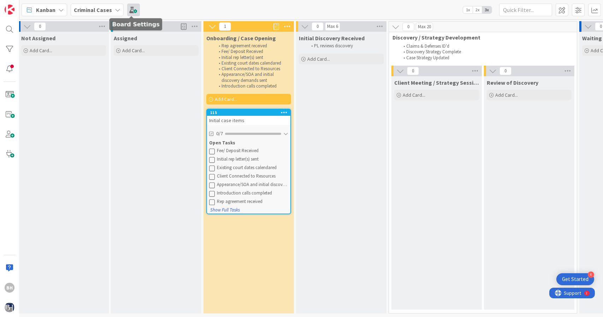
click at [128, 8] on span at bounding box center [133, 10] width 13 height 13
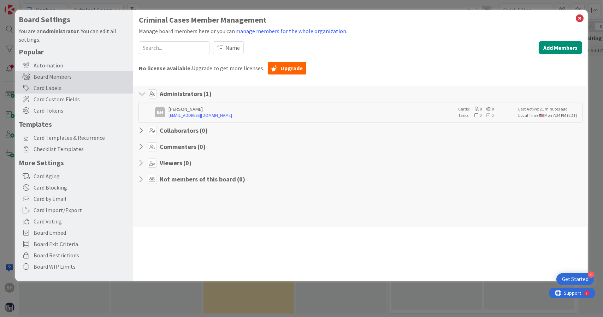
click at [71, 84] on div "Card Labels" at bounding box center [74, 87] width 118 height 11
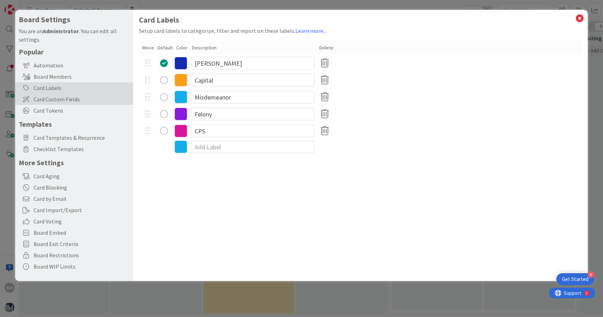
click at [63, 100] on span "Card Custom Fields" at bounding box center [82, 99] width 96 height 8
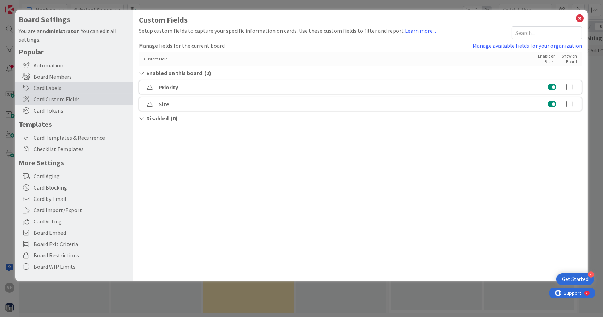
click at [69, 90] on div "Card Labels" at bounding box center [74, 87] width 118 height 11
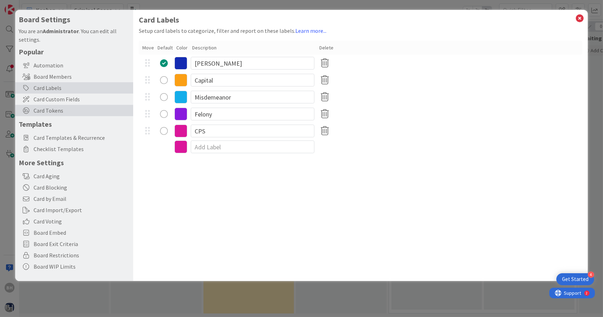
click at [57, 109] on span "Card Tokens" at bounding box center [82, 110] width 96 height 8
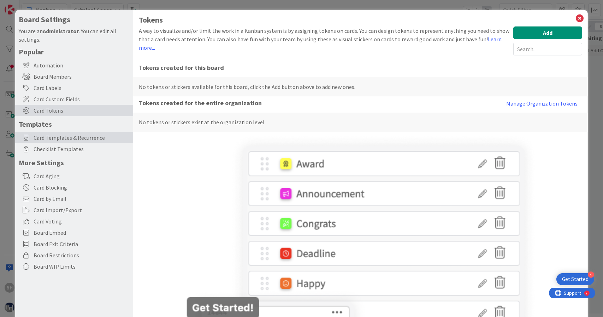
click at [69, 141] on span "Card Templates & Recurrence" at bounding box center [82, 137] width 96 height 8
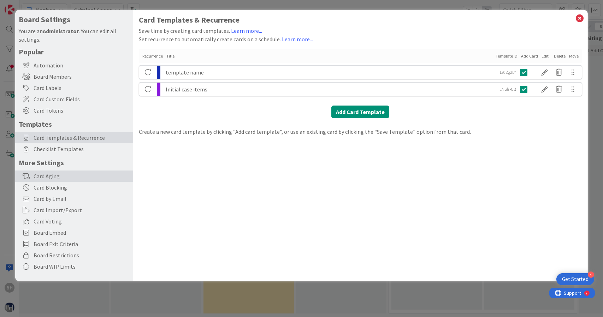
click at [59, 176] on div "Card Aging" at bounding box center [74, 176] width 118 height 11
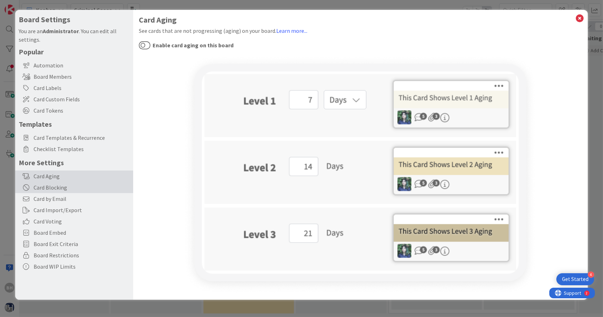
click at [58, 189] on div "Card Blocking" at bounding box center [74, 187] width 118 height 11
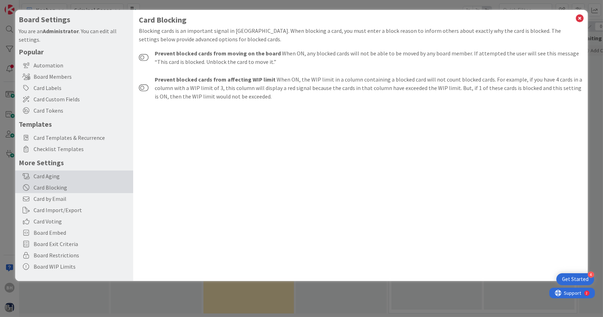
click at [59, 178] on div "Card Aging" at bounding box center [74, 176] width 118 height 11
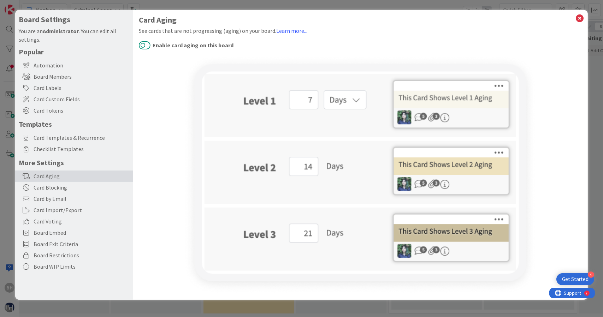
click at [145, 45] on button "Enable card aging on this board" at bounding box center [145, 45] width 12 height 9
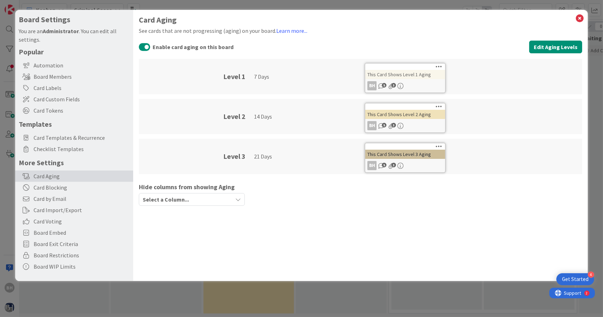
click at [170, 195] on span "Select a Column..." at bounding box center [166, 199] width 46 height 9
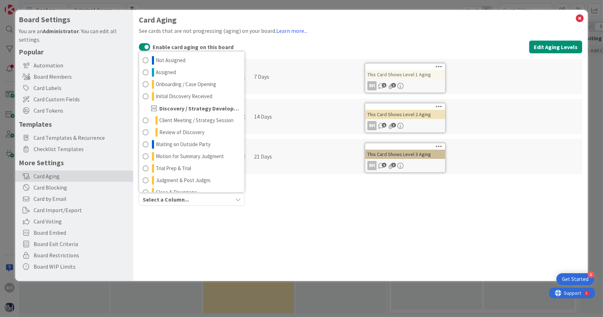
click at [170, 195] on span "Select a Column..." at bounding box center [166, 199] width 46 height 9
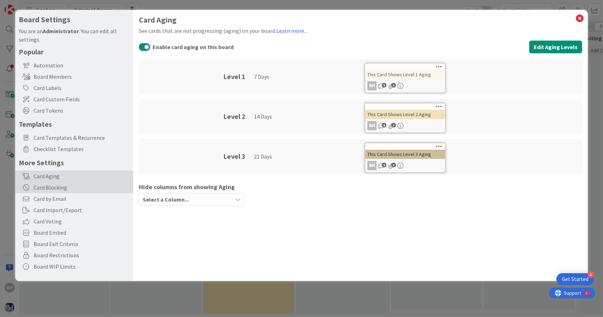
click at [68, 183] on div "Card Blocking" at bounding box center [74, 187] width 118 height 11
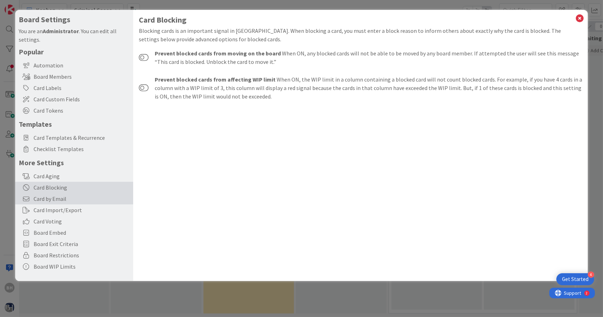
click at [78, 200] on span "Card by Email" at bounding box center [82, 199] width 96 height 8
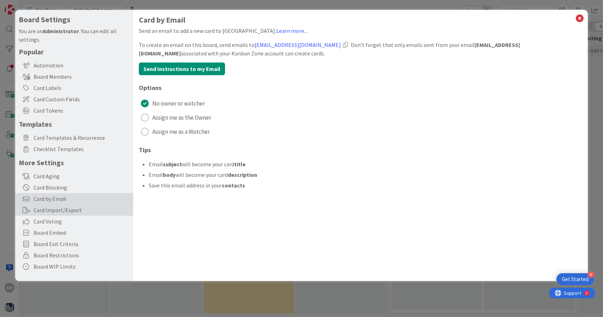
click at [78, 207] on div "Card Import/Export" at bounding box center [74, 209] width 118 height 11
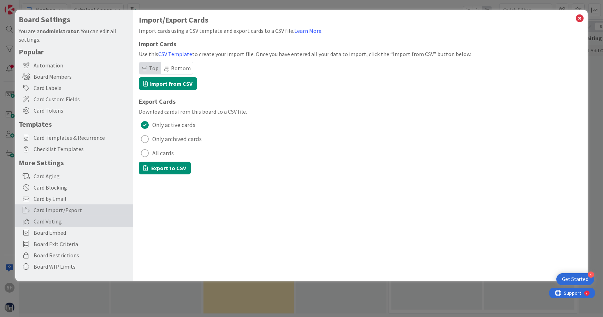
click at [78, 221] on span "Card Voting" at bounding box center [82, 221] width 96 height 8
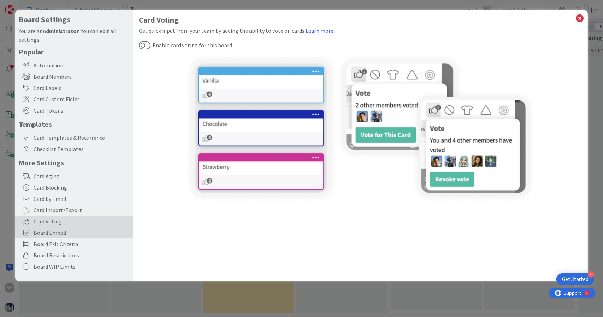
click at [74, 231] on span "Board Embed" at bounding box center [82, 232] width 96 height 8
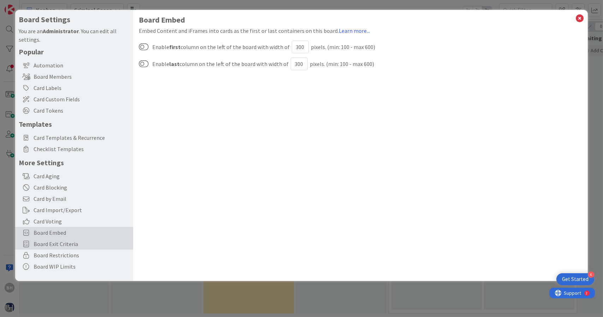
click at [73, 242] on span "Board Exit Criteria" at bounding box center [82, 244] width 96 height 8
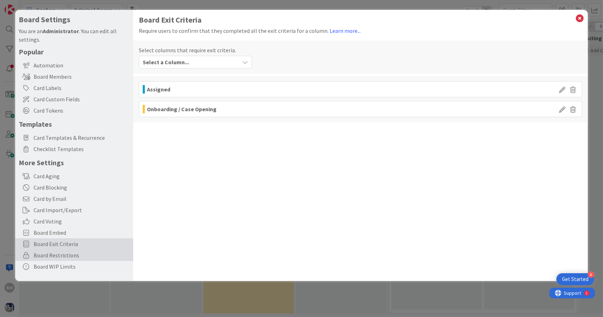
click at [79, 254] on span "Board Restrictions" at bounding box center [82, 255] width 96 height 8
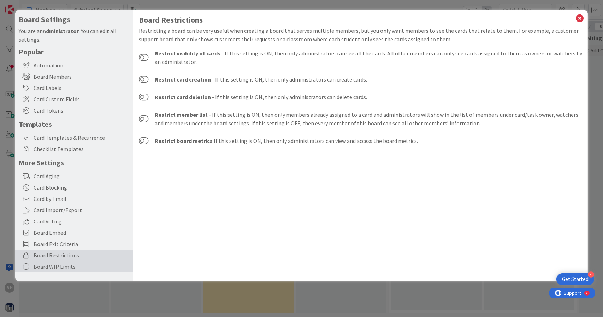
click at [71, 264] on div "Board WIP Limits" at bounding box center [74, 266] width 118 height 11
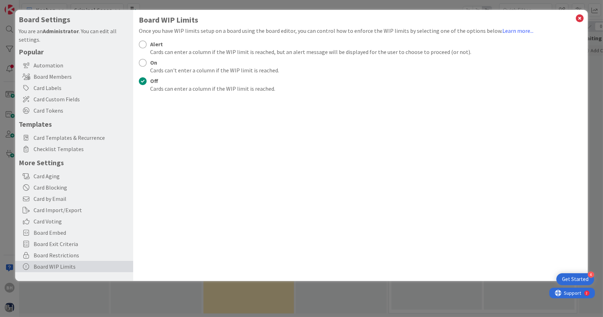
click at [142, 47] on div at bounding box center [143, 45] width 8 height 8
click at [580, 19] on icon at bounding box center [579, 18] width 9 height 10
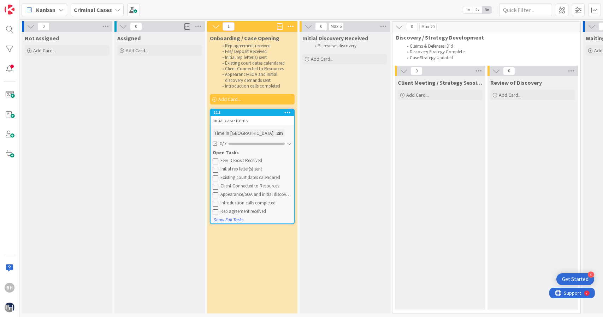
scroll to position [0, 1]
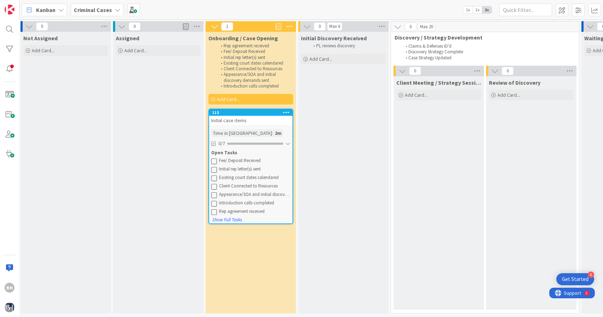
click at [67, 10] on div "Kanban Criminal Cases 1x 2x 3x" at bounding box center [310, 9] width 583 height 19
click at [65, 10] on div "Kanban" at bounding box center [45, 10] width 46 height 13
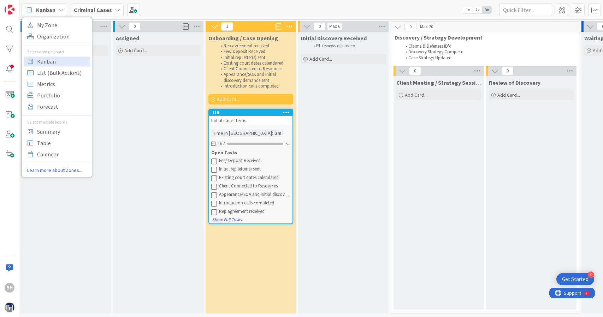
click at [60, 11] on icon at bounding box center [61, 10] width 6 height 6
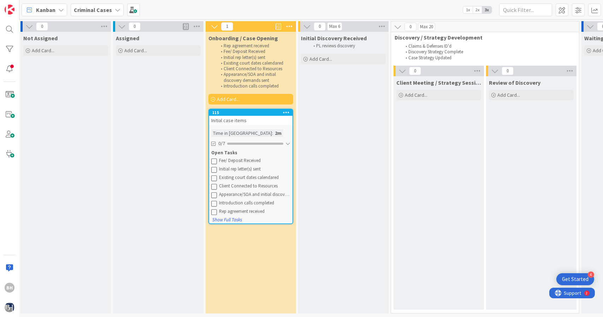
click at [103, 10] on b "Criminal Cases" at bounding box center [93, 9] width 38 height 7
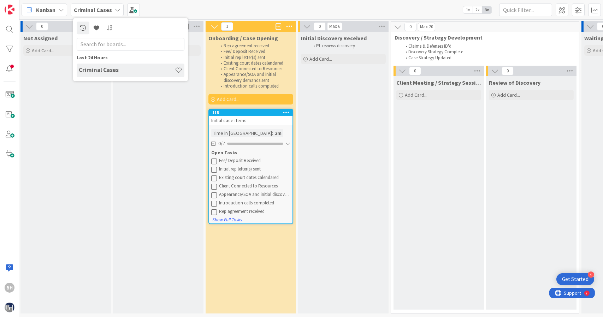
click at [104, 10] on b "Criminal Cases" at bounding box center [93, 9] width 38 height 7
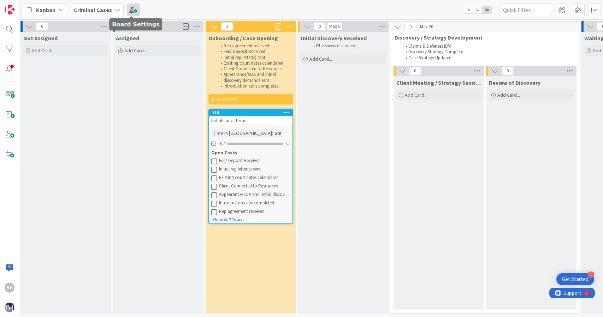
click at [133, 10] on span at bounding box center [133, 10] width 13 height 13
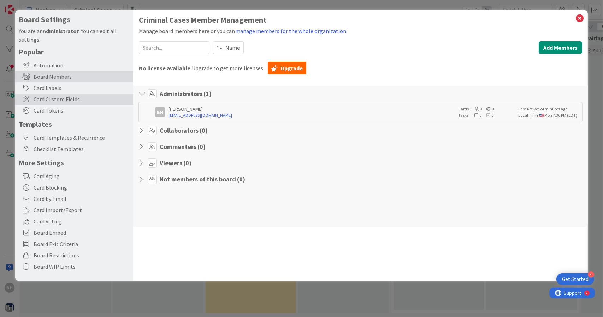
click at [79, 103] on span "Card Custom Fields" at bounding box center [82, 99] width 96 height 8
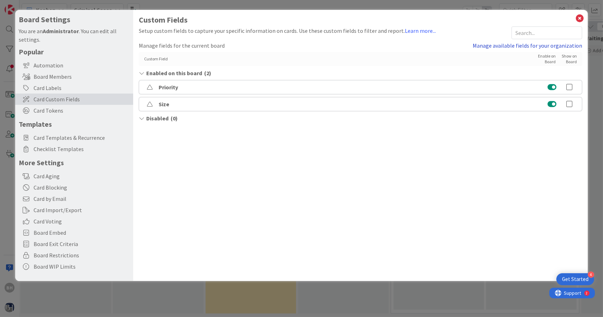
click at [487, 45] on link "Manage available fields for your organization" at bounding box center [526, 45] width 109 height 8
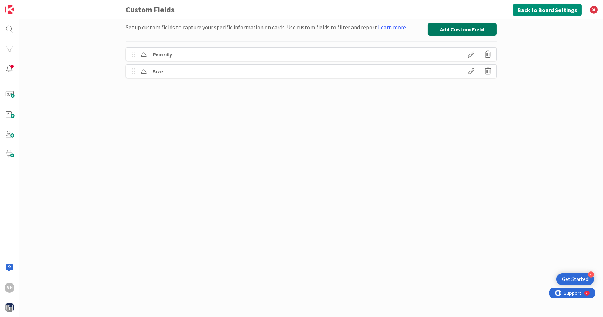
click at [464, 23] on button "Add Custom Field" at bounding box center [462, 29] width 69 height 13
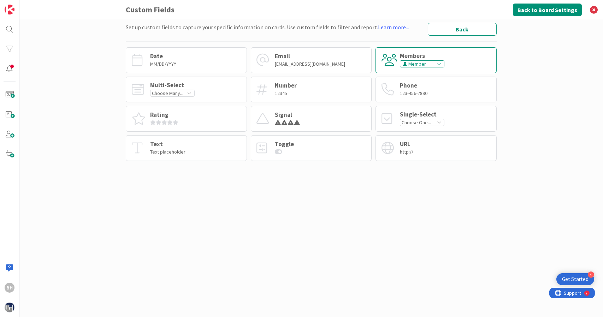
click at [445, 59] on div "Members Member" at bounding box center [435, 60] width 121 height 26
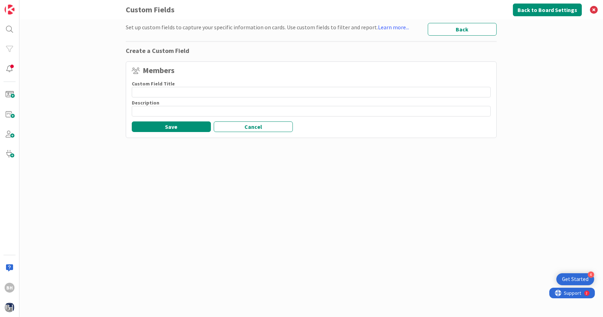
click at [311, 93] on input at bounding box center [311, 92] width 359 height 11
type input "Primary Attorney"
click at [186, 129] on button "Save" at bounding box center [171, 126] width 79 height 11
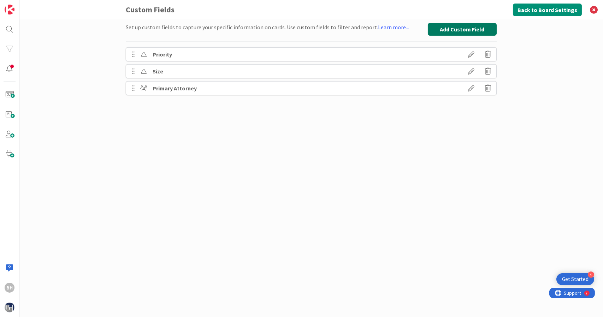
click at [466, 27] on button "Add Custom Field" at bounding box center [462, 29] width 69 height 13
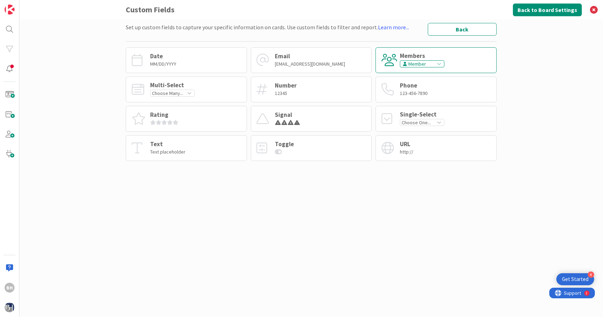
click at [410, 59] on div "Members" at bounding box center [422, 56] width 44 height 6
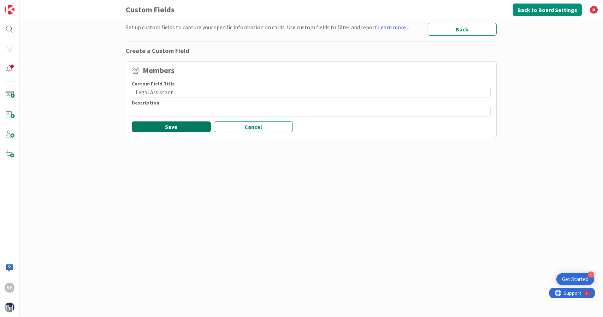
type input "Legal Assistant"
click at [195, 128] on button "Save" at bounding box center [171, 126] width 79 height 11
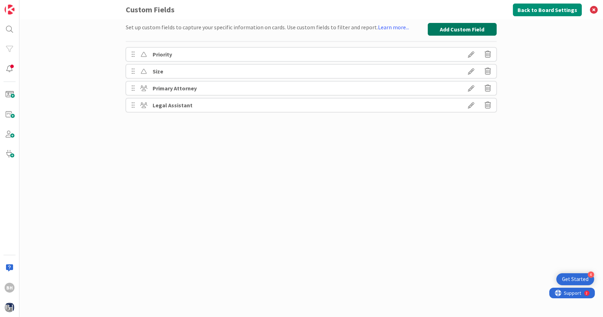
click at [457, 33] on button "Add Custom Field" at bounding box center [462, 29] width 69 height 13
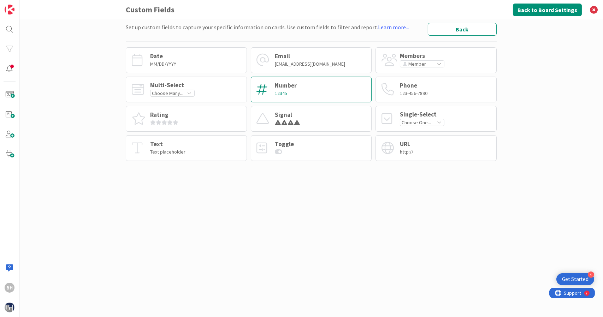
click at [294, 94] on div "12345" at bounding box center [286, 93] width 22 height 6
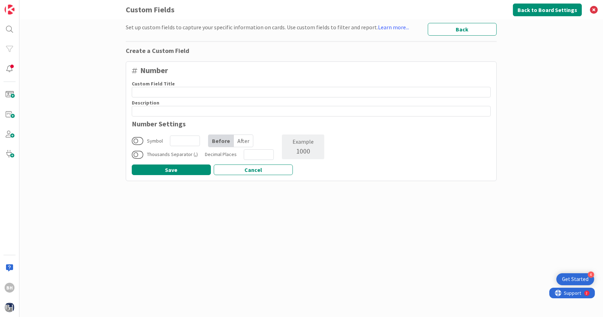
click at [294, 94] on input at bounding box center [311, 92] width 359 height 11
type input "Matter Number"
click at [192, 143] on input at bounding box center [185, 141] width 30 height 11
type input "3"
click at [187, 168] on button "Save" at bounding box center [171, 170] width 79 height 11
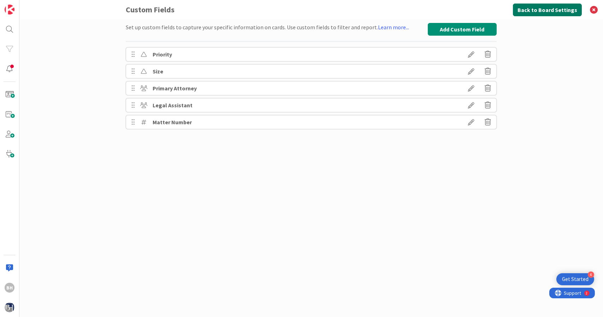
click at [556, 10] on button "Back to Board Settings" at bounding box center [547, 10] width 69 height 13
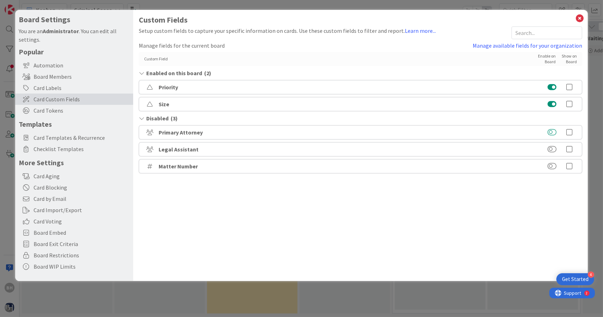
click at [552, 132] on button at bounding box center [551, 132] width 9 height 7
click at [552, 150] on button at bounding box center [551, 149] width 9 height 7
click at [552, 167] on button at bounding box center [551, 166] width 9 height 7
click at [571, 152] on icon at bounding box center [569, 154] width 14 height 7
click at [569, 122] on icon at bounding box center [569, 121] width 14 height 7
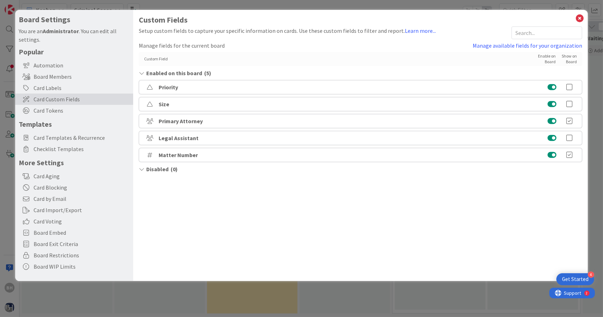
click at [571, 137] on icon at bounding box center [569, 138] width 14 height 7
click at [579, 19] on icon at bounding box center [579, 18] width 9 height 10
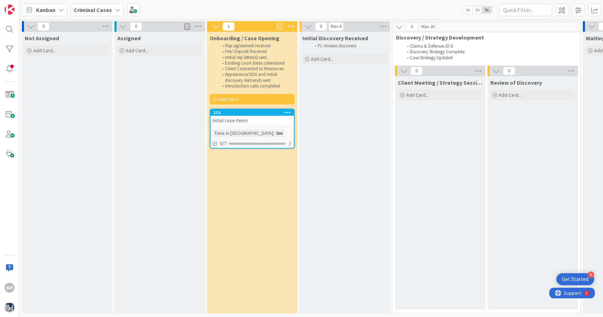
click at [260, 123] on div "Initial case items" at bounding box center [251, 120] width 83 height 9
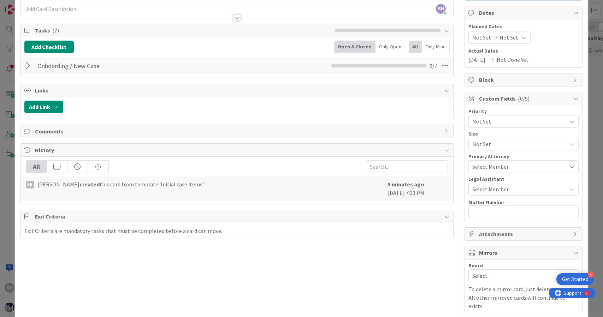
scroll to position [64, 0]
click at [497, 187] on span "Select Member" at bounding box center [490, 188] width 36 height 8
click at [488, 210] on input "text" at bounding box center [523, 211] width 110 height 13
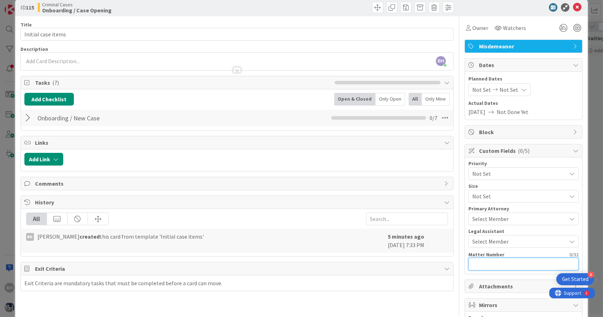
scroll to position [0, 0]
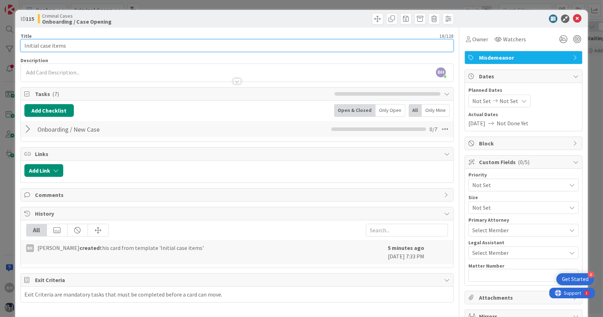
click at [242, 46] on input "Initial case items" at bounding box center [236, 45] width 433 height 13
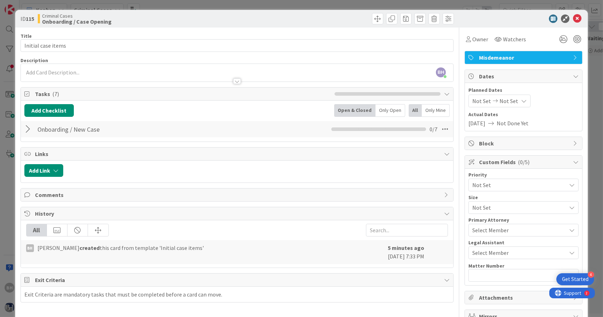
click at [30, 131] on div at bounding box center [28, 129] width 9 height 13
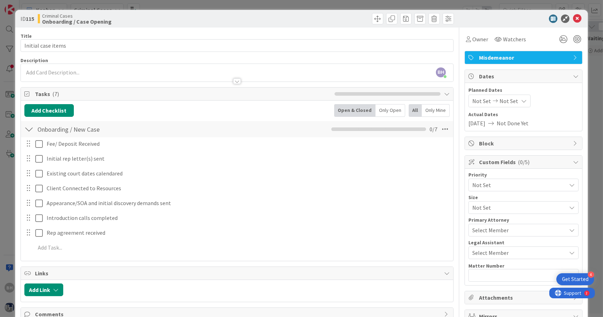
click at [30, 131] on div at bounding box center [28, 129] width 9 height 13
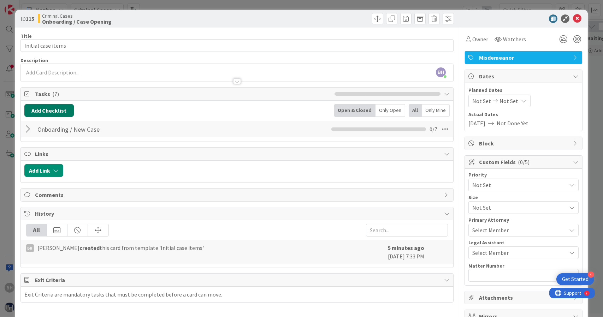
click at [41, 109] on button "Add Checklist" at bounding box center [48, 110] width 49 height 13
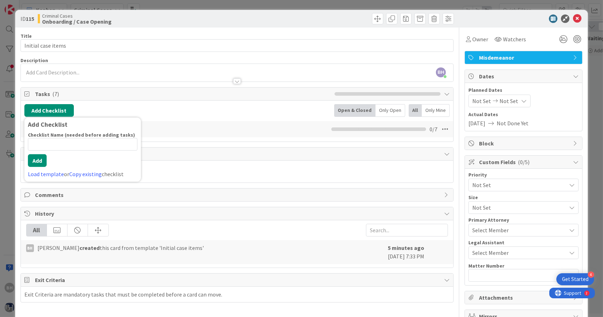
click at [52, 138] on input at bounding box center [82, 144] width 109 height 13
click at [205, 143] on div "Title 18 / 128 Initial case items Description BH [PERSON_NAME] just joined Owne…" at bounding box center [236, 272] width 433 height 489
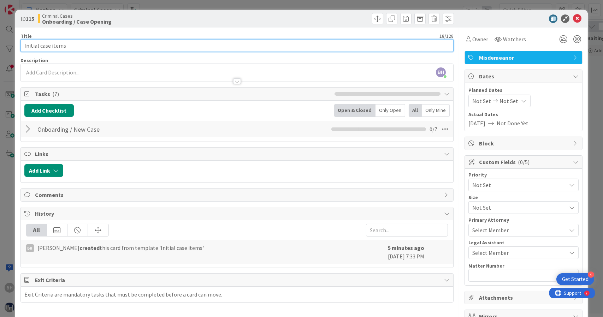
click at [326, 48] on input "Initial case items" at bounding box center [236, 45] width 433 height 13
type input "[PERSON_NAME], [PERSON_NAME] - CCW - 00999"
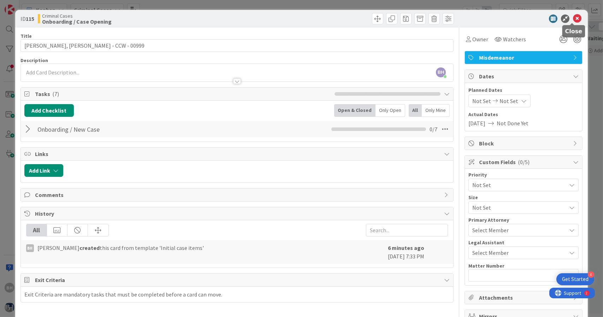
click at [573, 17] on icon at bounding box center [577, 18] width 8 height 8
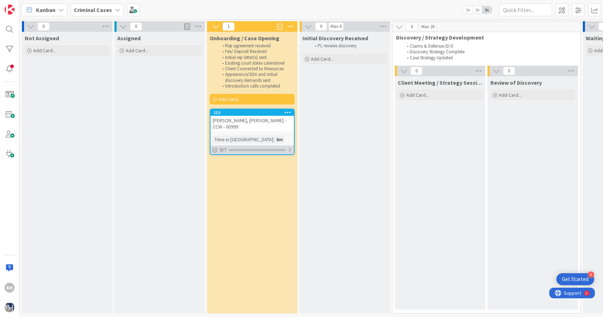
click at [290, 147] on div at bounding box center [289, 150] width 4 height 6
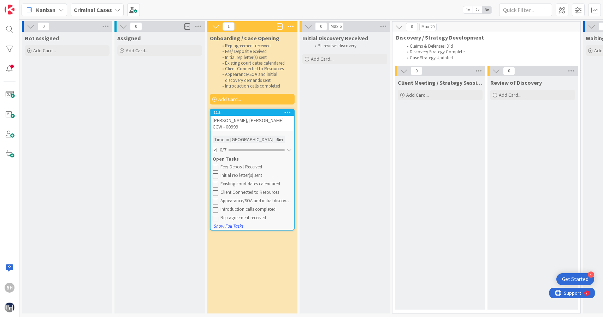
click at [214, 165] on icon at bounding box center [216, 168] width 6 height 6
click at [217, 181] on icon at bounding box center [216, 184] width 6 height 6
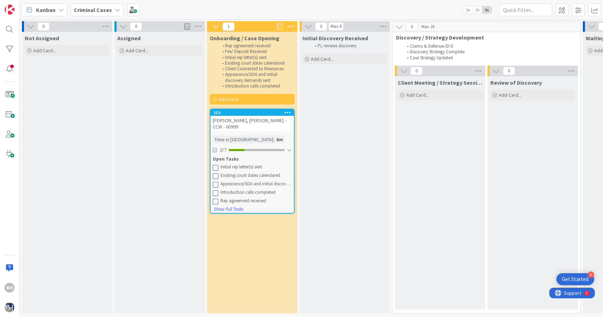
click at [286, 112] on icon at bounding box center [287, 112] width 7 height 5
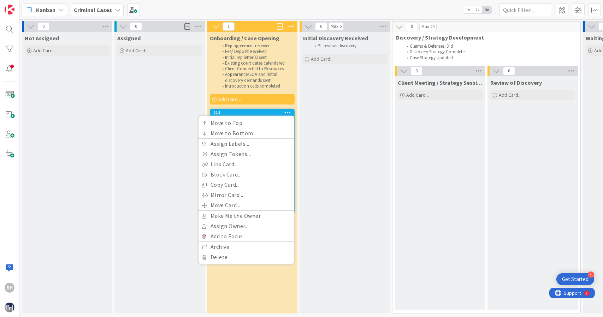
click at [331, 100] on div "Initial Discovery Received PL reviews discovery Add Card..." at bounding box center [344, 173] width 90 height 282
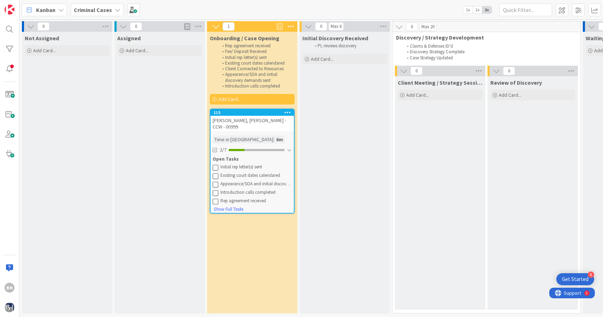
click at [475, 10] on span "2x" at bounding box center [477, 9] width 10 height 7
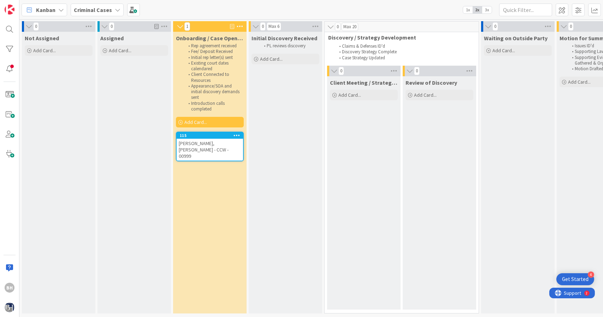
click at [466, 11] on span "1x" at bounding box center [468, 9] width 10 height 7
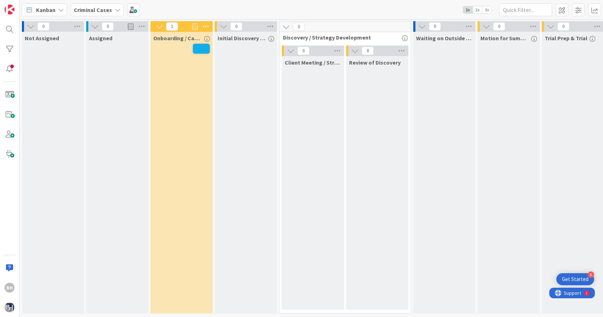
click at [487, 9] on span "3x" at bounding box center [487, 9] width 10 height 7
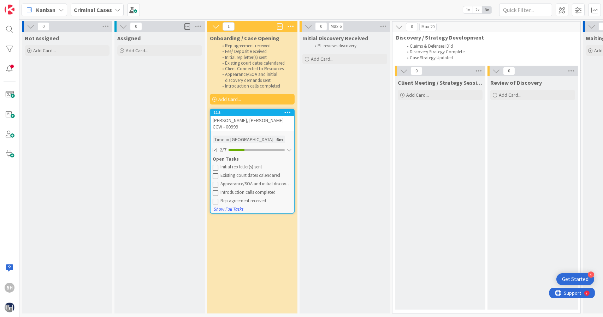
click at [477, 11] on span "2x" at bounding box center [477, 9] width 10 height 7
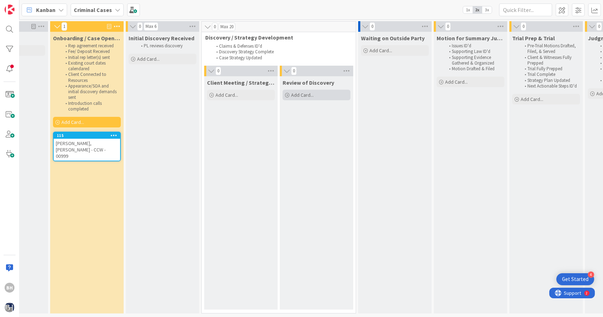
scroll to position [0, 124]
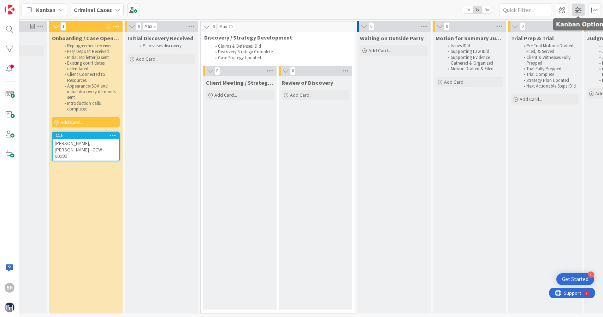
click at [582, 11] on span at bounding box center [578, 10] width 13 height 13
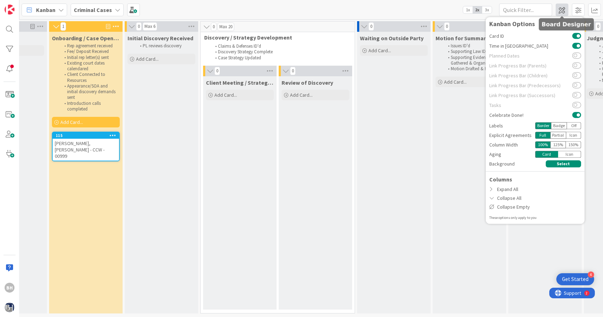
click at [564, 8] on span at bounding box center [561, 10] width 13 height 13
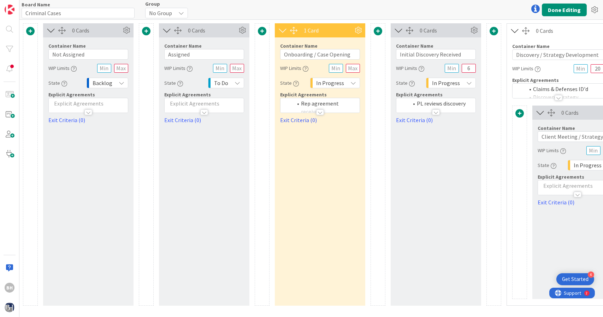
click at [177, 16] on div "No Group" at bounding box center [166, 13] width 43 height 11
click at [180, 10] on icon at bounding box center [182, 13] width 6 height 6
click at [105, 28] on div "0 Cards" at bounding box center [96, 30] width 49 height 8
click at [147, 28] on span at bounding box center [146, 31] width 8 height 8
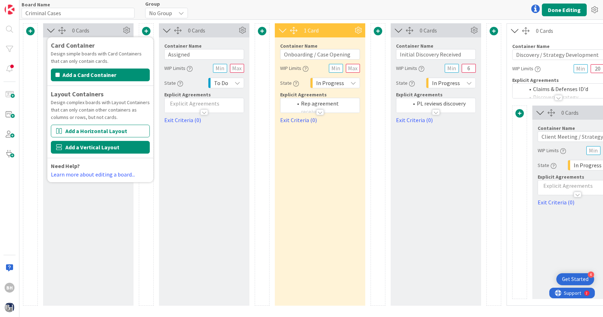
click at [97, 146] on button "Add a Vertical Layout" at bounding box center [100, 147] width 99 height 13
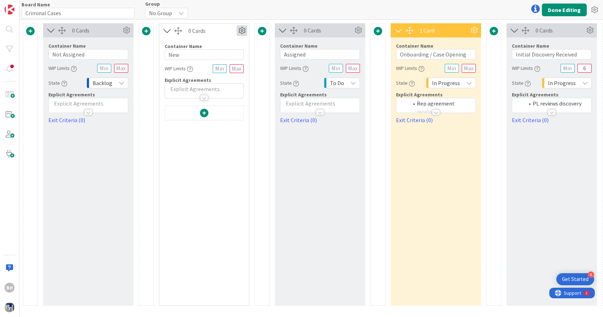
click at [239, 31] on icon at bounding box center [242, 30] width 11 height 11
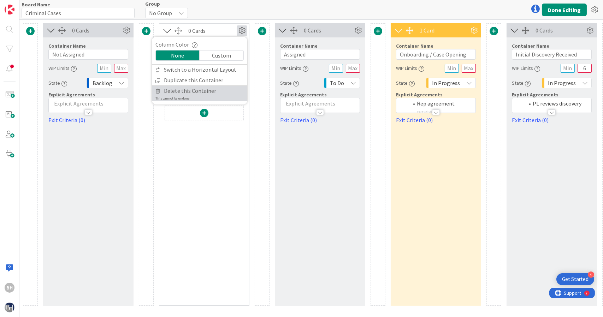
click at [199, 91] on span "Delete this Container" at bounding box center [190, 91] width 52 height 10
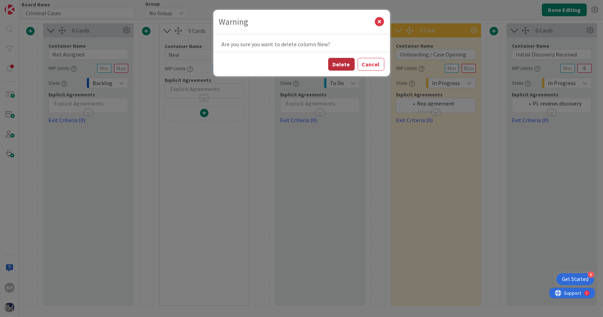
click at [338, 62] on button "Delete" at bounding box center [341, 64] width 26 height 13
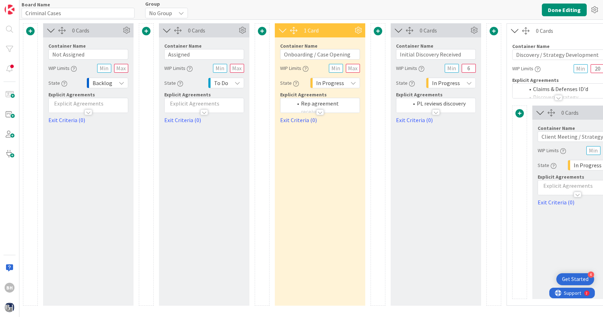
click at [142, 32] on span at bounding box center [146, 31] width 8 height 8
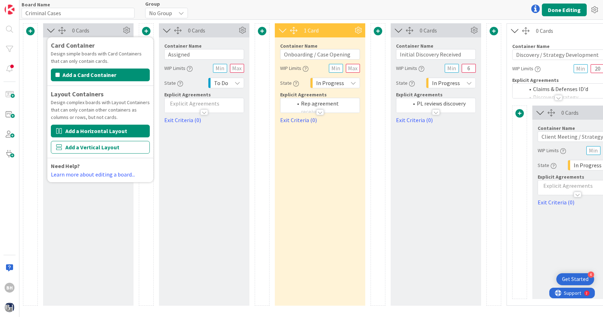
click at [118, 125] on button "Add a Horizontal Layout" at bounding box center [100, 131] width 99 height 13
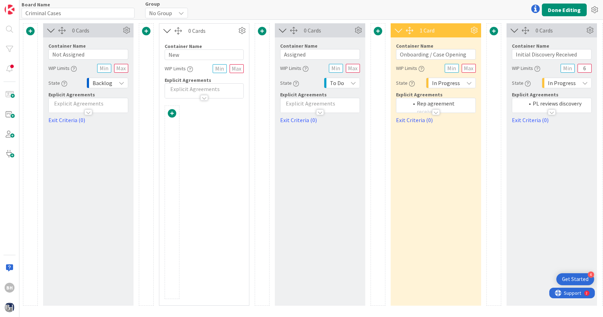
click at [175, 113] on span at bounding box center [172, 113] width 8 height 8
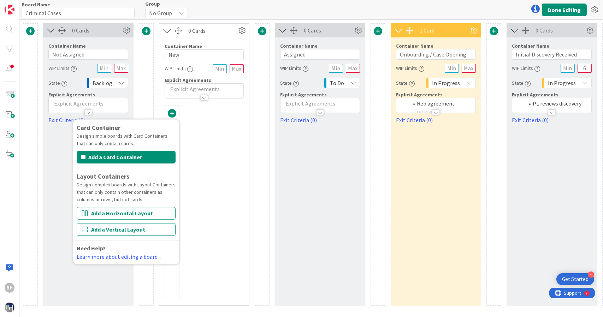
click at [175, 113] on span at bounding box center [172, 113] width 8 height 8
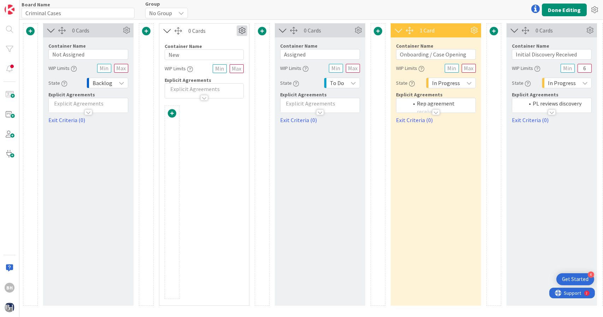
click at [243, 29] on icon at bounding box center [242, 30] width 11 height 11
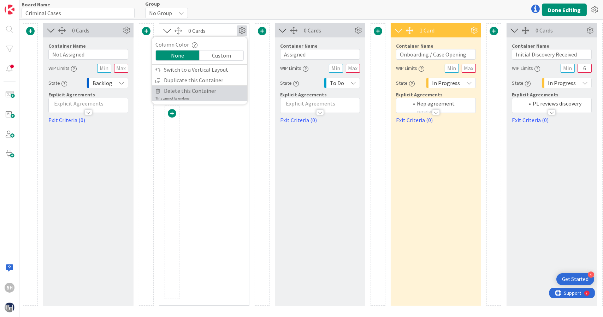
click at [208, 87] on span "Delete this Container" at bounding box center [190, 91] width 52 height 10
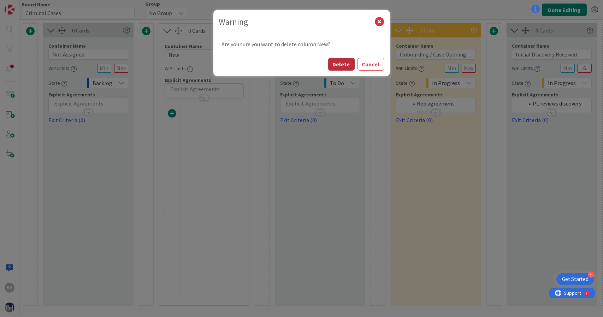
click at [336, 66] on button "Delete" at bounding box center [341, 64] width 26 height 13
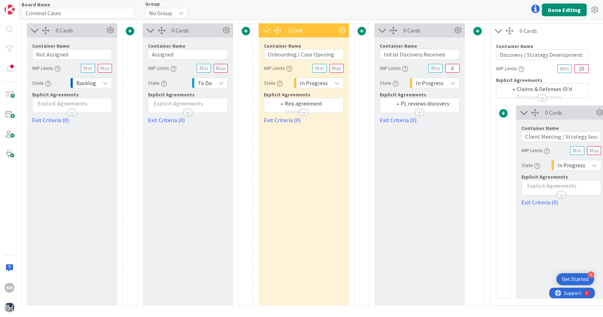
scroll to position [0, 9]
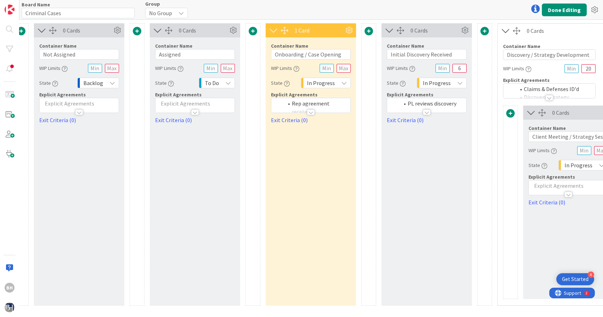
click at [133, 30] on span at bounding box center [137, 31] width 8 height 8
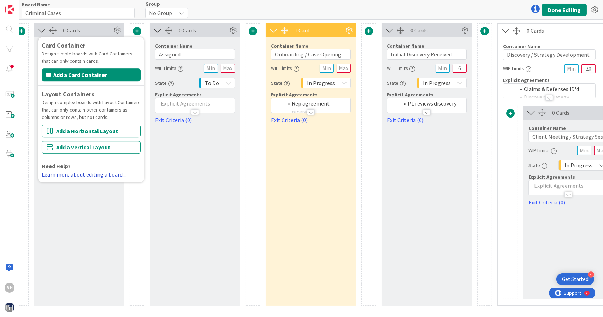
click at [81, 176] on link "Learn more about editing a board..." at bounding box center [84, 174] width 84 height 7
click at [197, 121] on link "Exit Criteria (0)" at bounding box center [195, 120] width 80 height 8
type textarea "x"
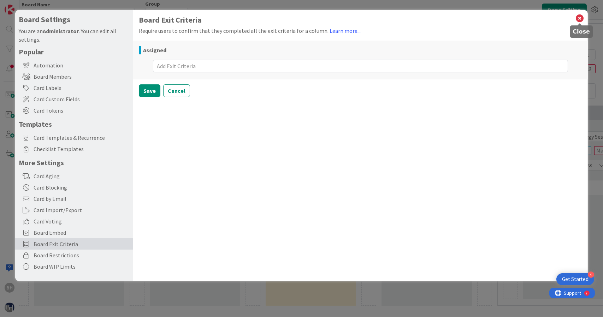
click at [580, 20] on icon at bounding box center [579, 18] width 9 height 10
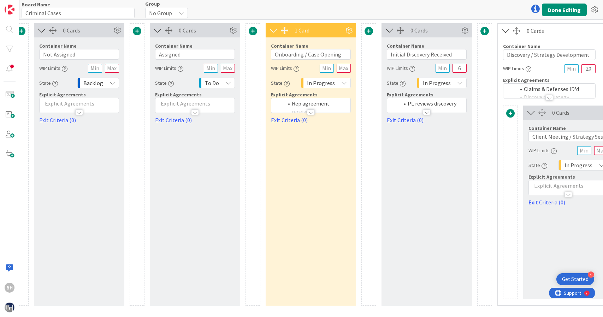
scroll to position [0, 0]
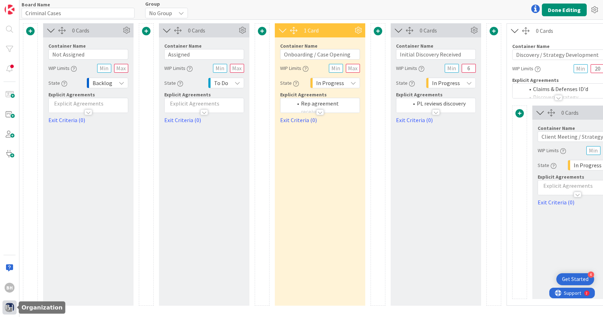
click at [7, 306] on img at bounding box center [10, 308] width 10 height 10
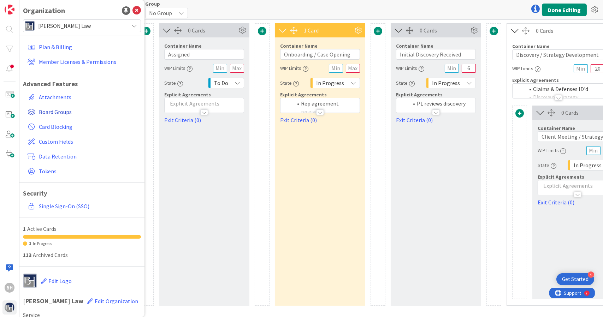
click at [52, 112] on span "Board Groups" at bounding box center [88, 112] width 99 height 8
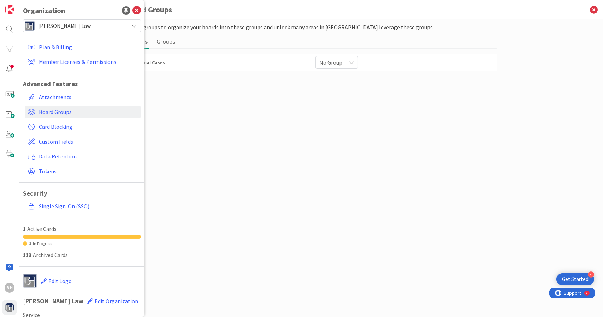
click at [203, 86] on div "Create groups to organize your boards into these groups and unlock many areas i…" at bounding box center [311, 161] width 371 height 276
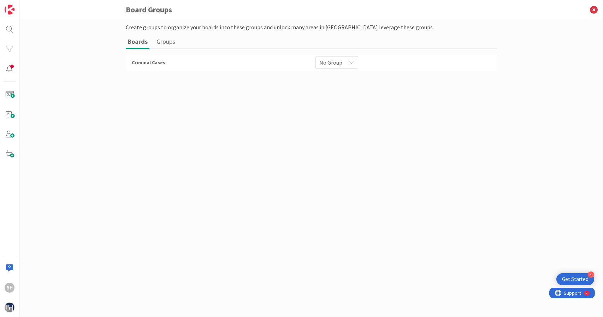
click at [170, 41] on button "Groups" at bounding box center [166, 41] width 22 height 13
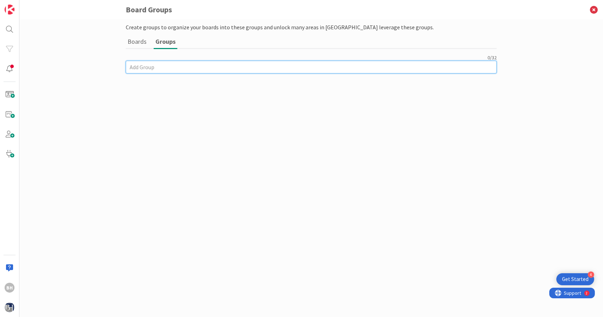
click at [138, 62] on input at bounding box center [311, 67] width 371 height 13
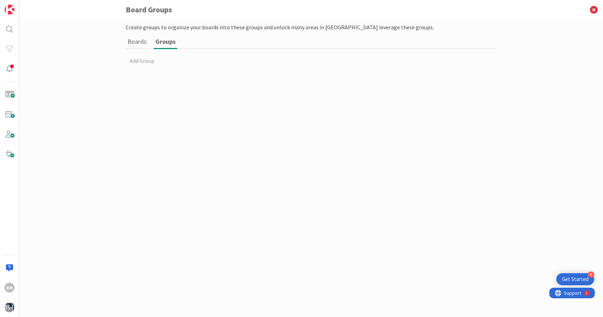
click at [135, 44] on button "Boards" at bounding box center [137, 41] width 23 height 13
click at [320, 64] on span "No Group" at bounding box center [330, 63] width 23 height 10
click at [221, 59] on div "Criminal Cases" at bounding box center [219, 62] width 184 height 13
click at [139, 54] on div "Criminal Cases No Group No Group" at bounding box center [311, 62] width 371 height 16
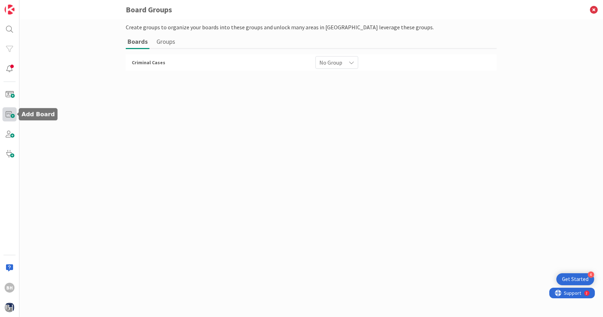
click at [12, 117] on span at bounding box center [9, 114] width 14 height 14
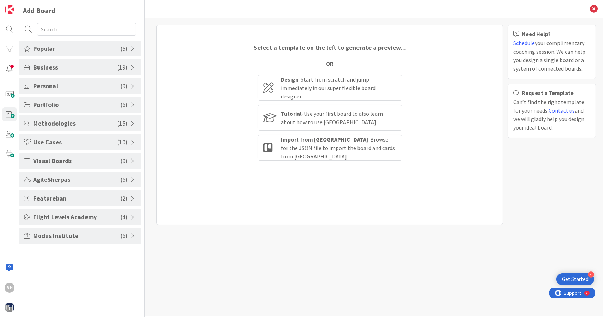
click at [49, 144] on span "Use Cases" at bounding box center [75, 142] width 84 height 10
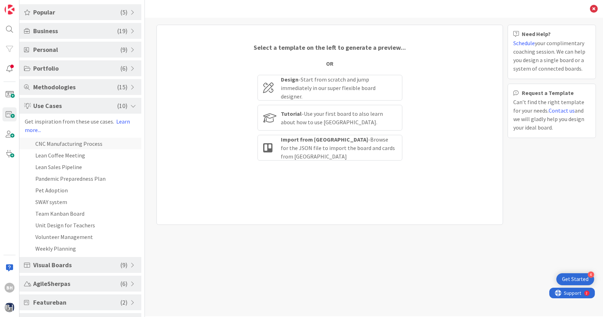
scroll to position [72, 0]
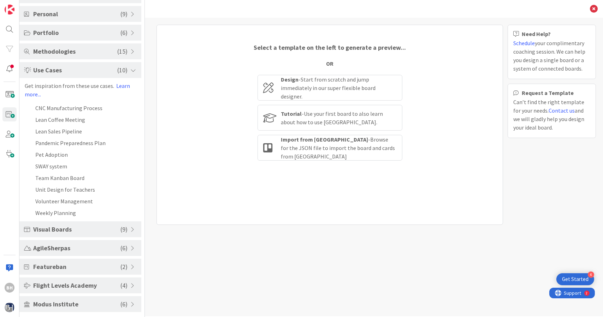
click at [59, 249] on span "AgileSherpas" at bounding box center [76, 248] width 87 height 10
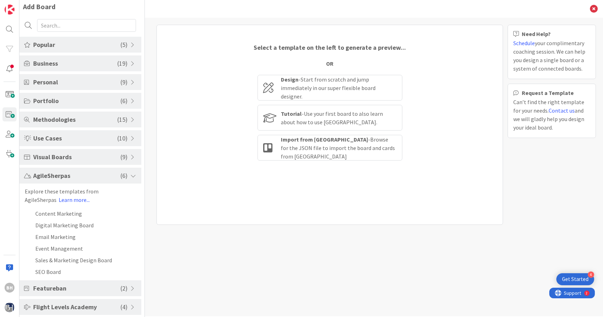
scroll to position [0, 0]
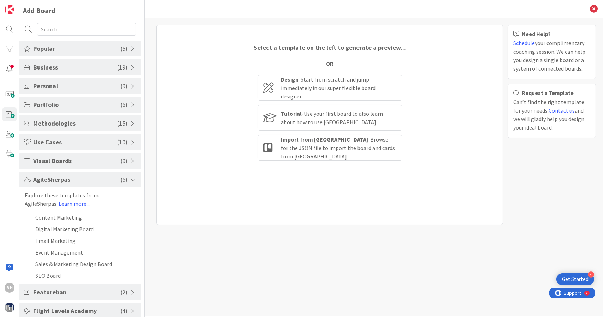
click at [68, 48] on span "Popular" at bounding box center [76, 49] width 87 height 10
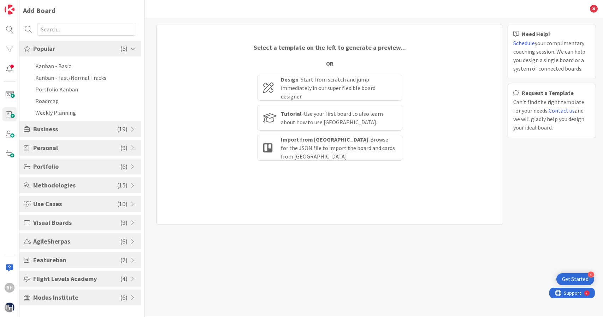
click at [59, 127] on span "Business" at bounding box center [75, 129] width 84 height 10
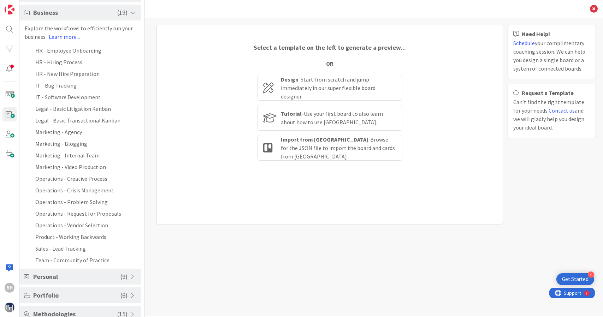
scroll to position [55, 0]
click at [67, 110] on li "Legal - Basic Litigation Kanban" at bounding box center [80, 108] width 122 height 12
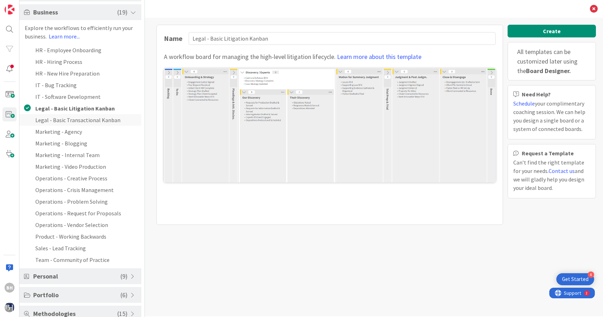
click at [68, 120] on li "Legal - Basic Transactional Kanban" at bounding box center [80, 120] width 122 height 12
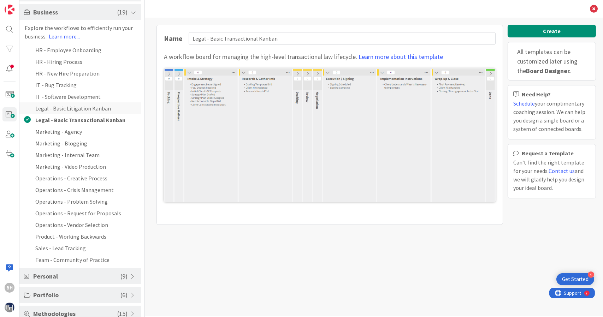
click at [72, 109] on li "Legal - Basic Litigation Kanban" at bounding box center [80, 108] width 122 height 12
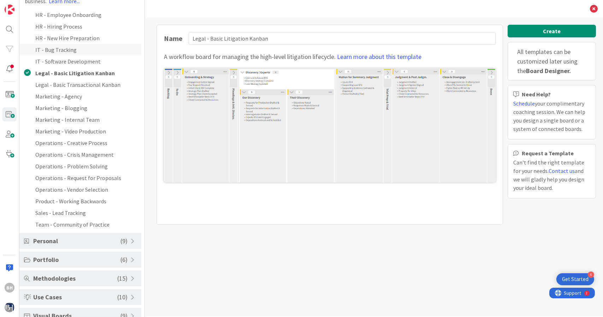
scroll to position [90, 0]
click at [68, 233] on div "Personal ( 9 )" at bounding box center [80, 241] width 122 height 16
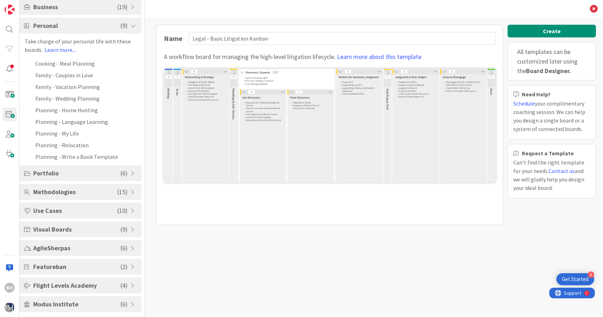
click at [79, 179] on div "Portfolio ( 6 )" at bounding box center [80, 173] width 122 height 16
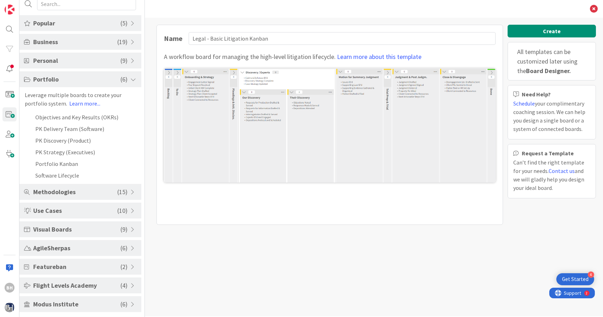
click at [79, 193] on span "Methodologies" at bounding box center [75, 192] width 84 height 10
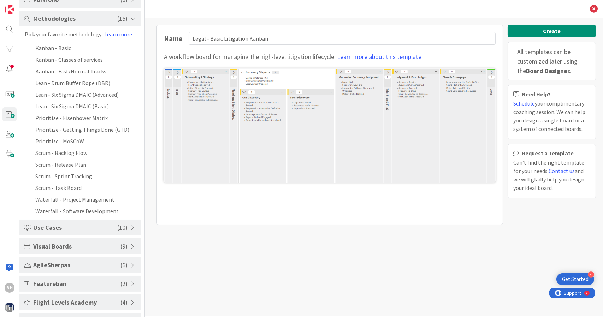
scroll to position [106, 0]
click at [77, 67] on li "Kanban - Fast/Normal Tracks" at bounding box center [80, 71] width 122 height 12
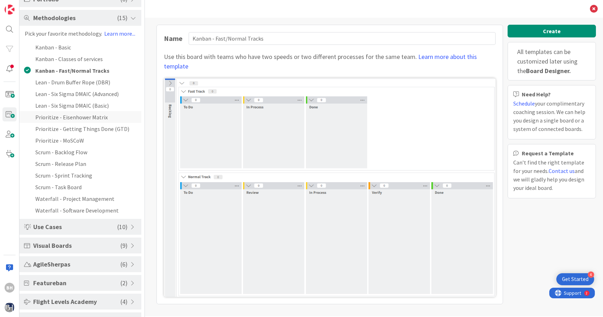
scroll to position [122, 0]
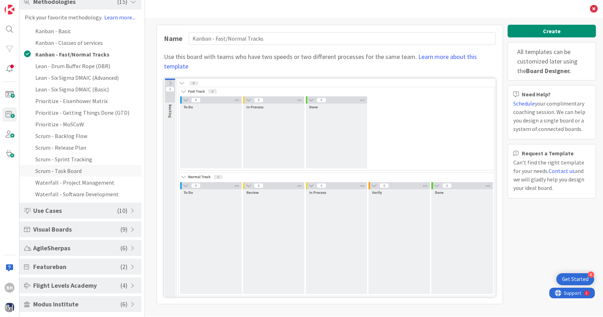
click at [88, 169] on li "Scrum - Task Board" at bounding box center [80, 171] width 122 height 12
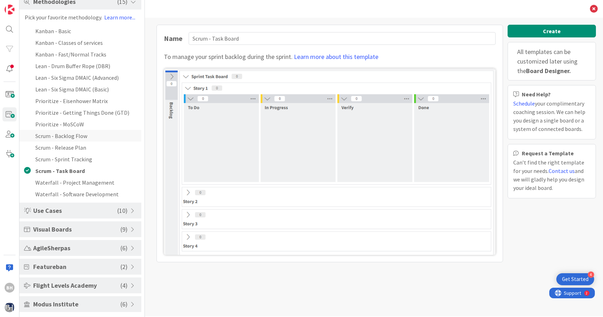
click at [85, 138] on li "Scrum - Backlog Flow" at bounding box center [80, 136] width 122 height 12
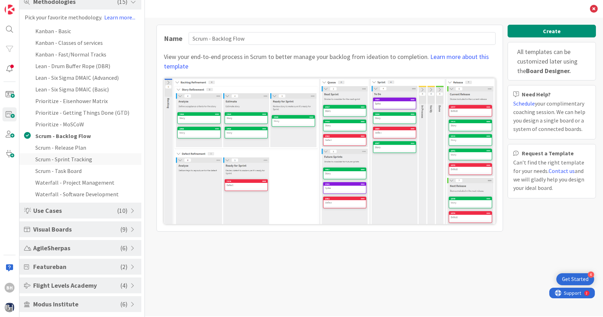
click at [86, 157] on li "Scrum - Sprint Tracking" at bounding box center [80, 159] width 122 height 12
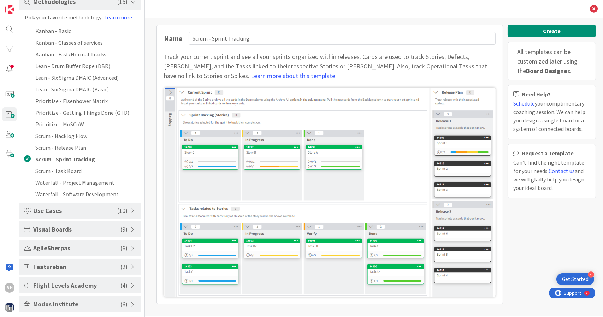
click at [75, 206] on span "Use Cases" at bounding box center [75, 211] width 84 height 10
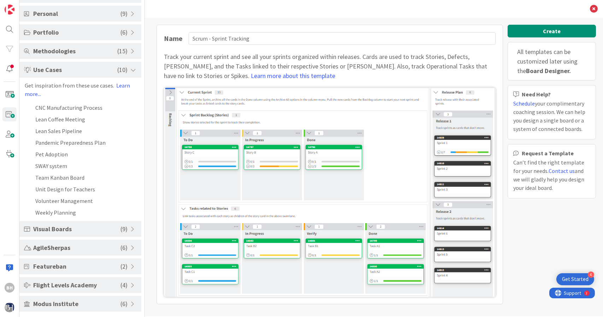
scroll to position [72, 0]
click at [74, 179] on li "Team Kanban Board" at bounding box center [80, 178] width 122 height 12
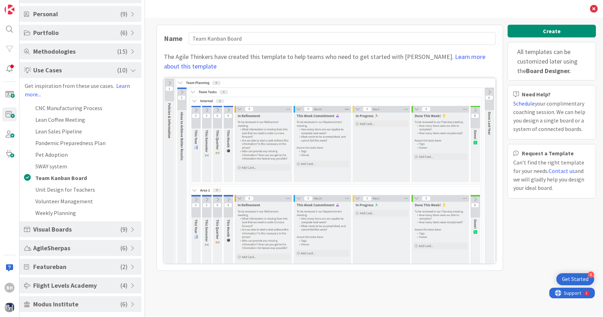
click at [78, 234] on div "Visual Boards ( 9 )" at bounding box center [80, 229] width 122 height 16
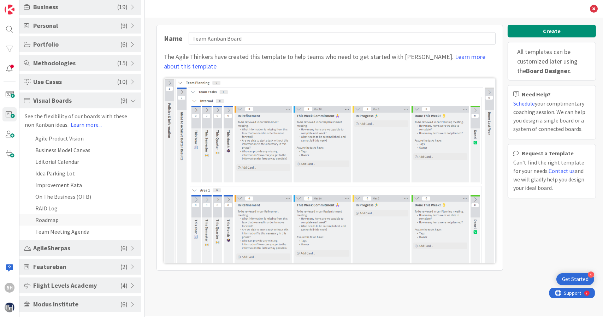
click at [80, 217] on li "Roadmap" at bounding box center [80, 220] width 122 height 12
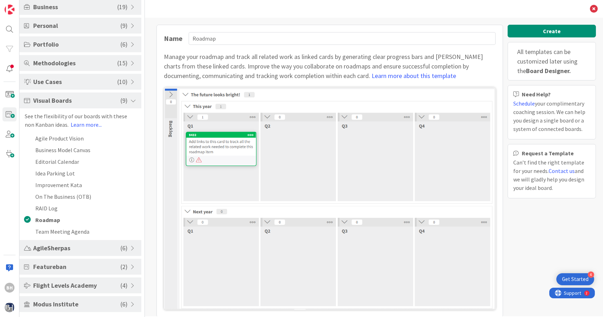
click at [74, 249] on span "AgileSherpas" at bounding box center [76, 248] width 87 height 10
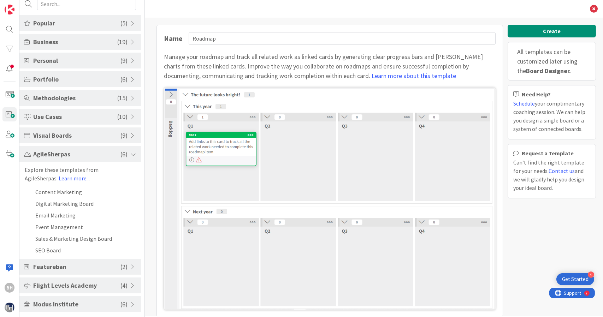
click at [75, 268] on span "Featureban" at bounding box center [76, 267] width 87 height 10
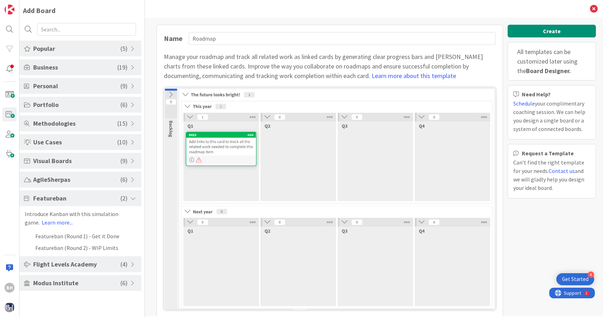
scroll to position [0, 0]
click at [82, 260] on span "Flight Levels Academy" at bounding box center [76, 265] width 87 height 10
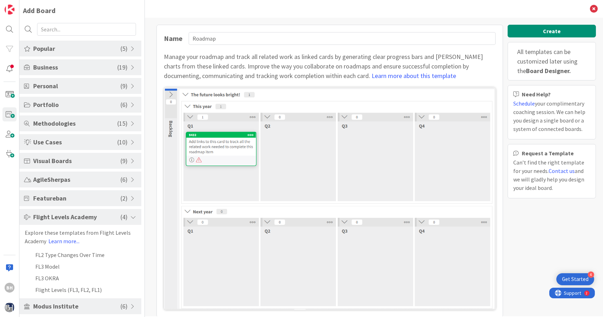
scroll to position [2, 0]
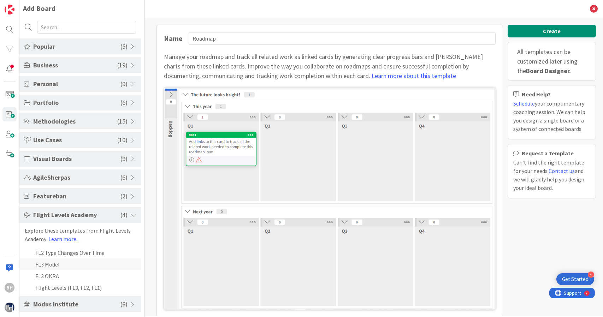
click at [81, 258] on li "FL3 Model" at bounding box center [80, 264] width 122 height 12
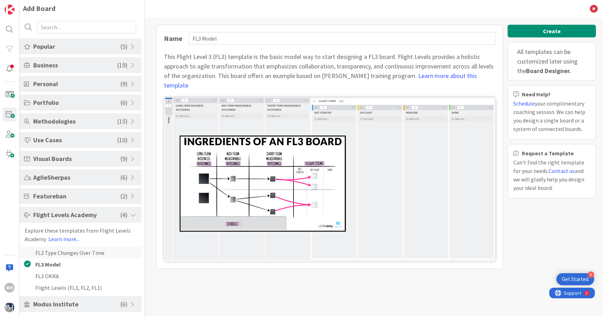
click at [76, 248] on li "FL2 Type Changes Over Time" at bounding box center [80, 253] width 122 height 12
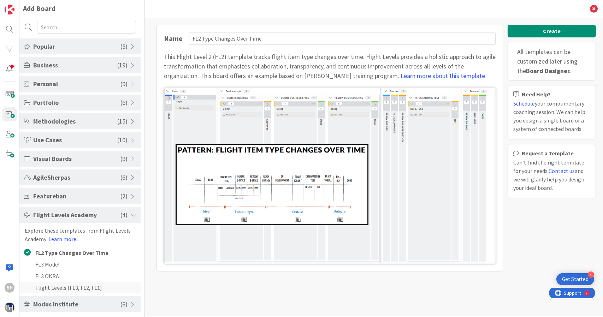
click at [70, 283] on li "Flight Levels (FL3, FL2, FL1)" at bounding box center [80, 288] width 122 height 12
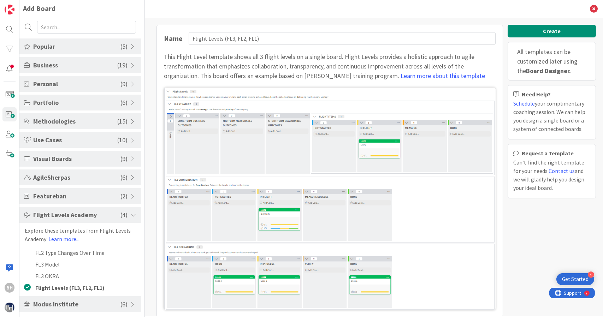
click at [70, 300] on span "Modus Institute" at bounding box center [76, 304] width 87 height 10
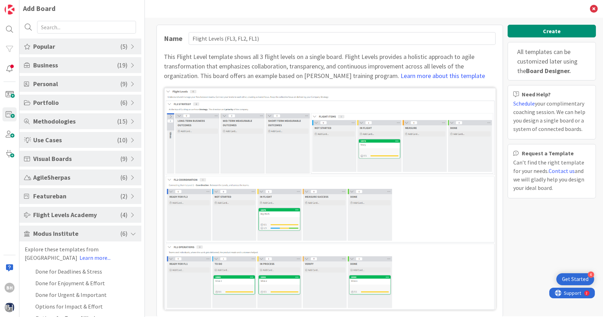
scroll to position [25, 0]
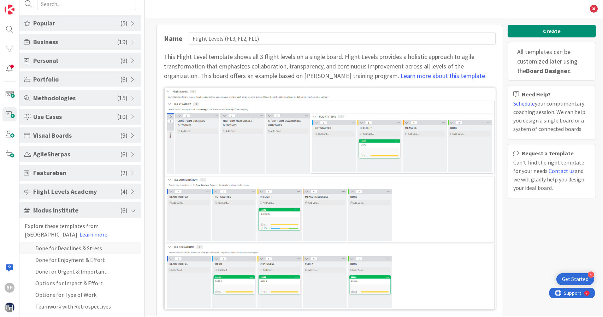
click at [82, 249] on li "Done for Deadlines & Stress" at bounding box center [80, 248] width 122 height 12
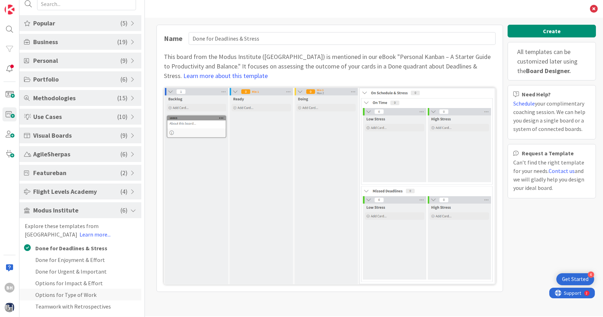
click at [83, 292] on li "Options for Type of Work" at bounding box center [80, 295] width 122 height 12
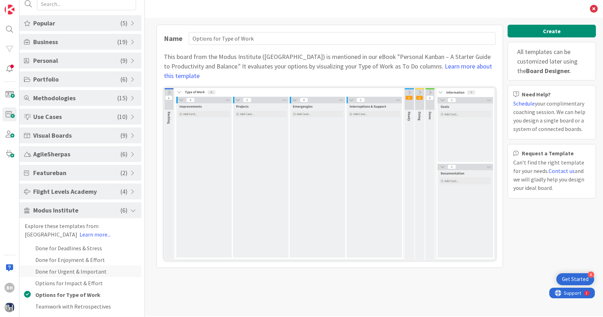
click at [85, 272] on li "Done for Urgent & Important" at bounding box center [80, 272] width 122 height 12
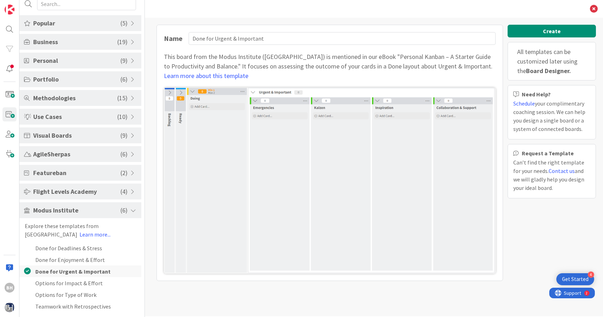
scroll to position [0, 0]
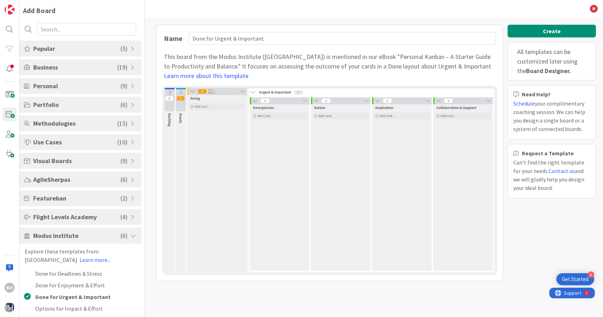
click at [71, 68] on span "Business" at bounding box center [75, 67] width 84 height 10
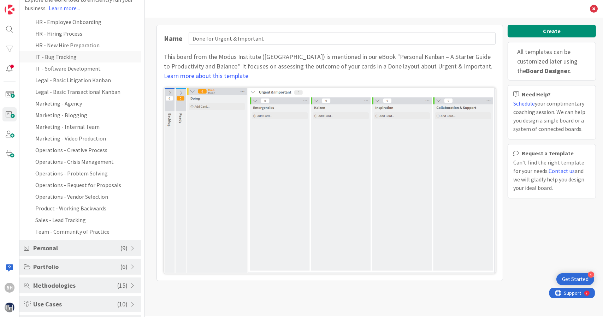
scroll to position [84, 0]
click at [74, 152] on li "Operations - Creative Process" at bounding box center [80, 149] width 122 height 12
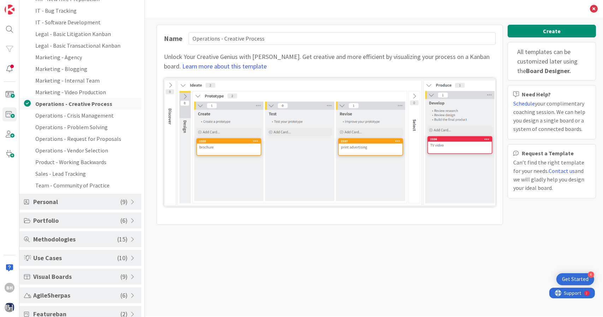
scroll to position [133, 0]
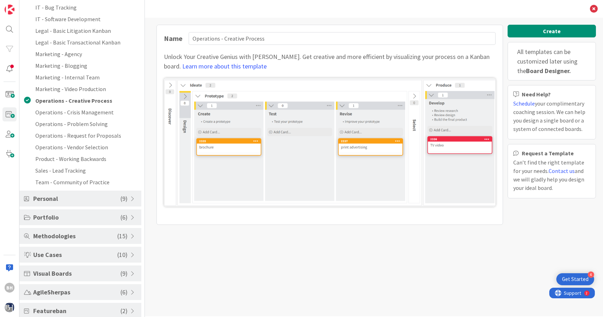
click at [74, 202] on span "Personal" at bounding box center [76, 199] width 87 height 10
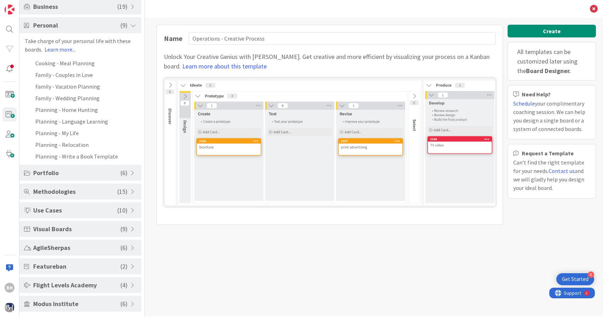
scroll to position [60, 0]
click at [71, 168] on div "Portfolio ( 6 )" at bounding box center [80, 173] width 122 height 16
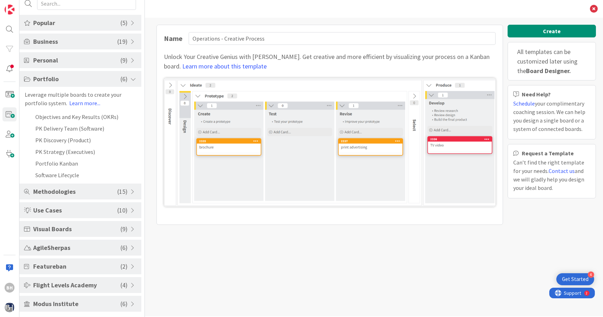
scroll to position [25, 0]
click at [73, 145] on li "PK Discovery (Product)" at bounding box center [80, 141] width 122 height 12
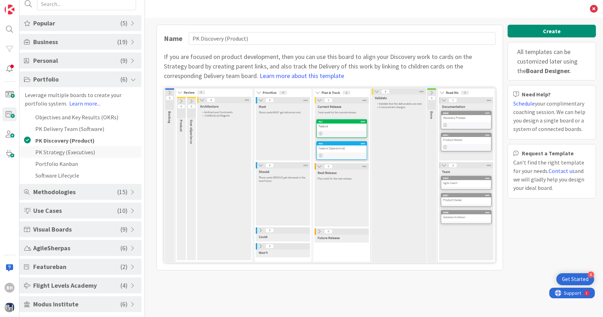
click at [70, 147] on li "PK Strategy (Executives)" at bounding box center [80, 152] width 122 height 12
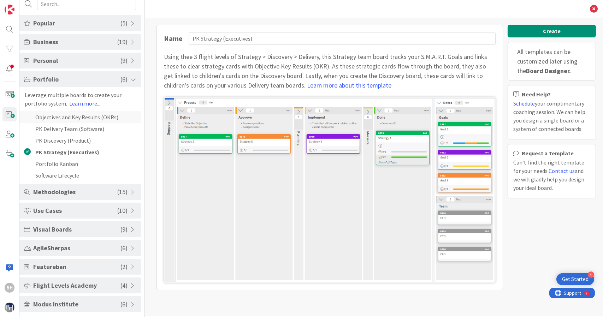
click at [71, 119] on li "Objectives and Key Results (OKRs)" at bounding box center [80, 117] width 122 height 12
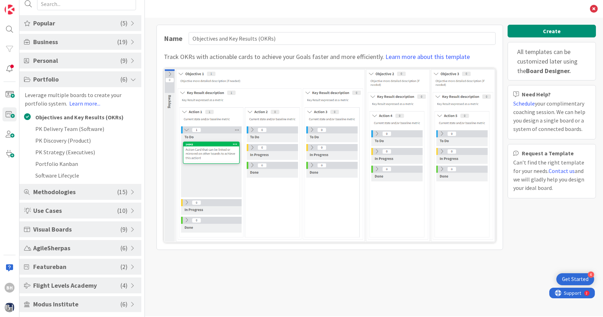
click at [65, 223] on div "Visual Boards ( 9 )" at bounding box center [80, 229] width 122 height 16
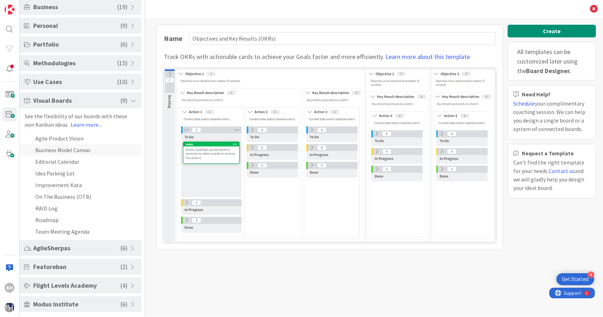
click at [76, 150] on li "Business Model Canvas" at bounding box center [80, 150] width 122 height 12
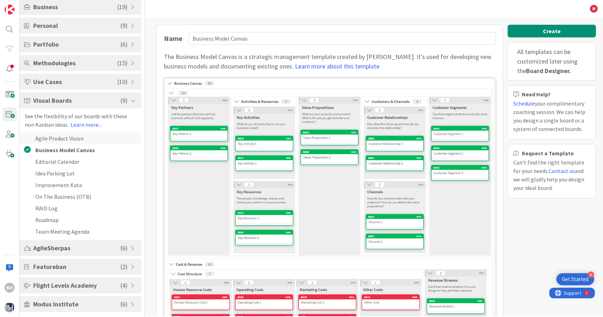
click at [73, 136] on li "Agile Product Vision" at bounding box center [80, 138] width 122 height 12
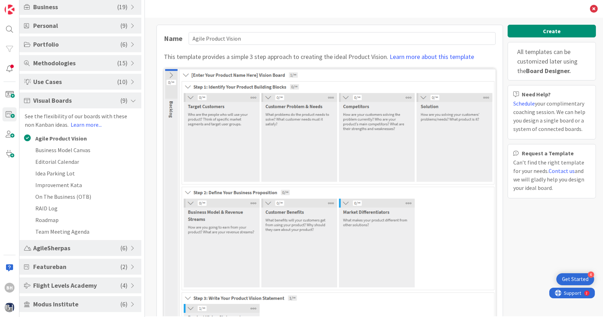
click at [69, 99] on span "Visual Boards" at bounding box center [76, 101] width 87 height 10
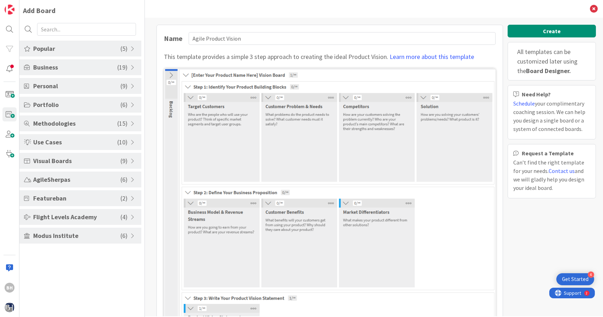
click at [69, 160] on span "Visual Boards" at bounding box center [76, 161] width 87 height 10
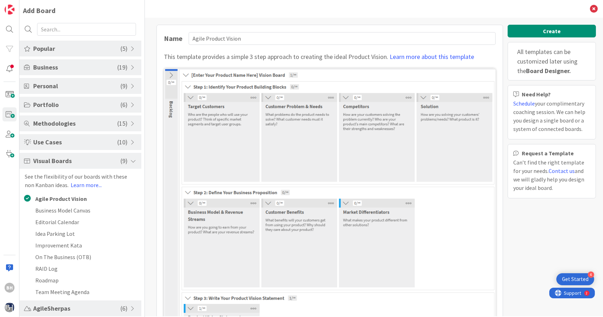
click at [70, 143] on span "Use Cases" at bounding box center [75, 142] width 84 height 10
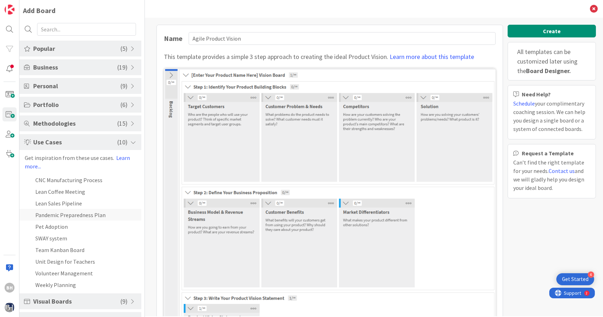
click at [74, 215] on li "Pandemic Preparedness Plan" at bounding box center [80, 215] width 122 height 12
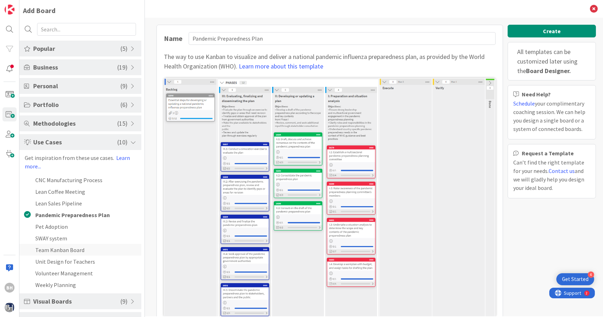
click at [62, 245] on li "Team Kanban Board" at bounding box center [80, 250] width 122 height 12
type input "Team Kanban Board"
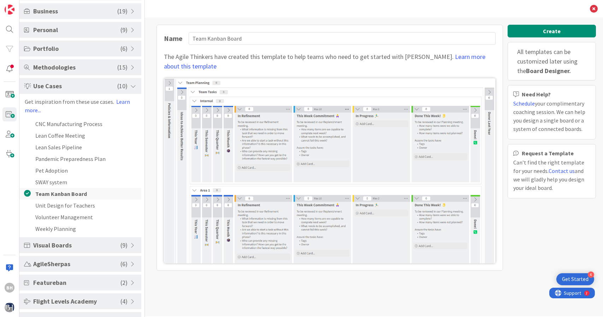
scroll to position [72, 0]
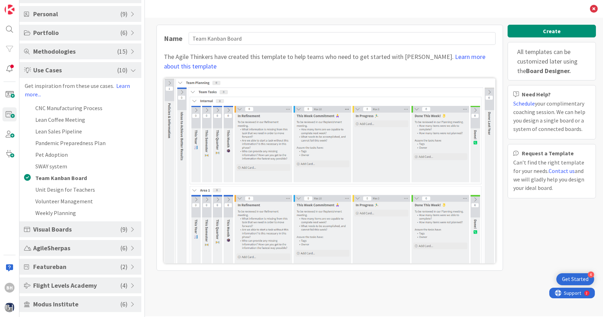
click at [64, 295] on div "Popular ( 5 ) Kanban - Basic Kanban - Fast/Normal Tracks Portfolio Kanban Roadm…" at bounding box center [80, 141] width 122 height 344
click at [566, 273] on div "Name Team Kanban Board The Agile Thinkers have created this template to help te…" at bounding box center [374, 167] width 458 height 299
click at [567, 275] on div "4 Get Started" at bounding box center [575, 279] width 38 height 12
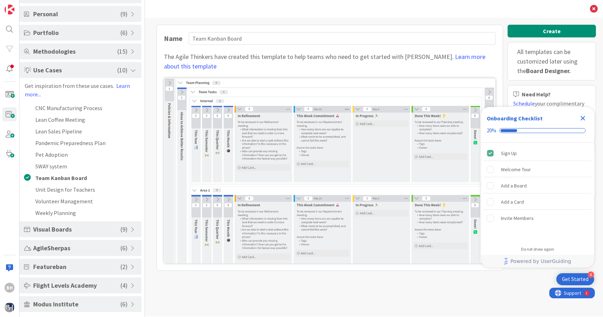
scroll to position [0, 0]
click at [567, 275] on div "4 Get Started" at bounding box center [575, 279] width 38 height 12
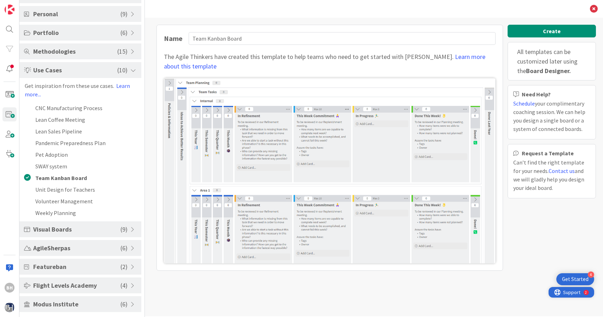
click at [569, 296] on span "Support" at bounding box center [571, 292] width 17 height 8
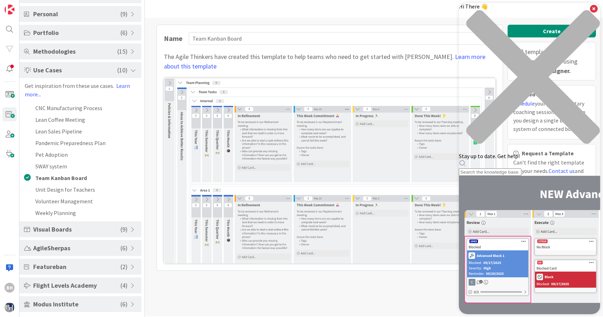
click at [588, 16] on icon "close resource center" at bounding box center [528, 80] width 141 height 141
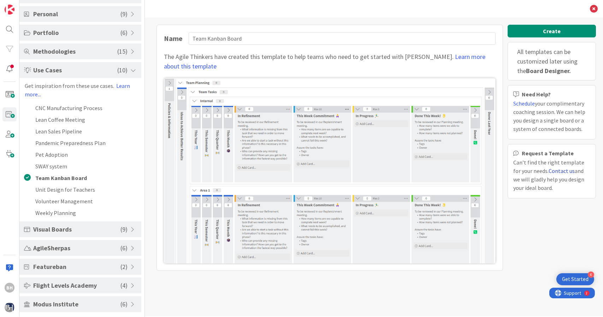
click at [555, 172] on link "Contact us" at bounding box center [561, 170] width 26 height 7
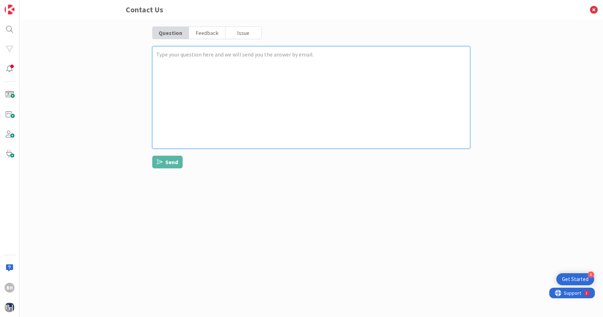
click at [300, 76] on textarea at bounding box center [311, 97] width 318 height 102
type textarea "x"
type textarea "D"
type textarea "x"
type textarea "Do"
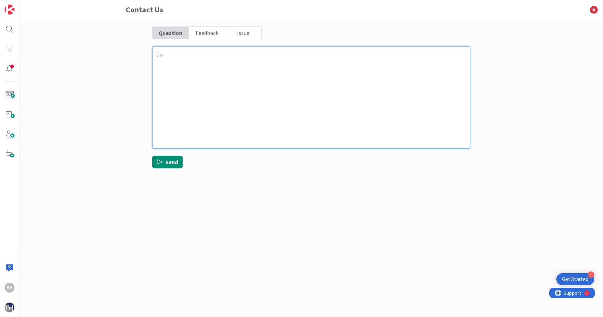
type textarea "x"
type textarea "Do"
type textarea "x"
type textarea "Do y"
type textarea "x"
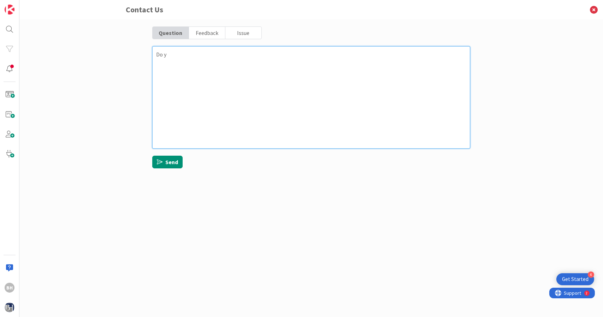
type textarea "Do yo"
type textarea "x"
type textarea "Do you"
type textarea "x"
type textarea "Do you"
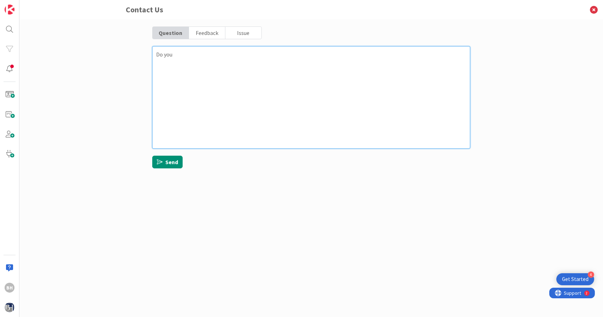
type textarea "x"
type textarea "Do you h"
type textarea "x"
type textarea "Do you ha"
type textarea "x"
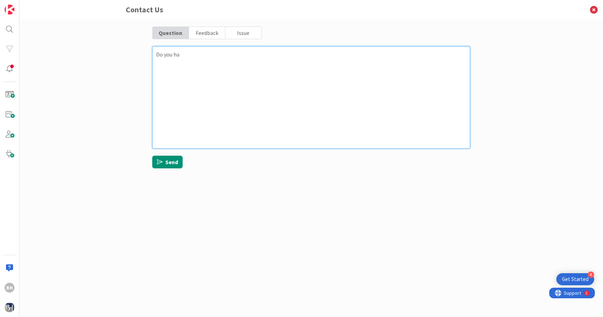
type textarea "Do you hav"
type textarea "x"
type textarea "Do you have"
type textarea "x"
type textarea "Do you have"
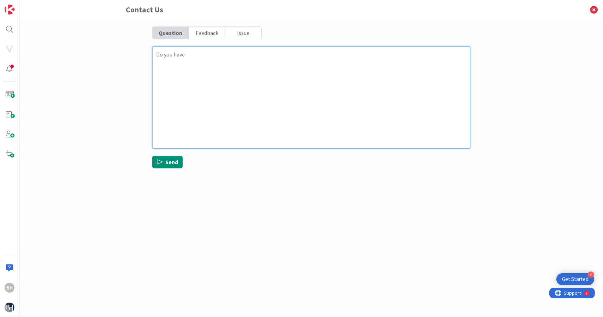
type textarea "x"
type textarea "Do you have an"
type textarea "x"
type textarea "Do you have any"
type textarea "x"
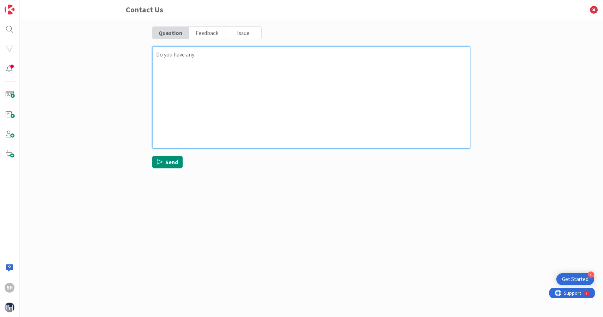
type textarea "Do you have any"
type textarea "x"
type textarea "Do you have any o"
type textarea "x"
type textarea "Do you have any ot"
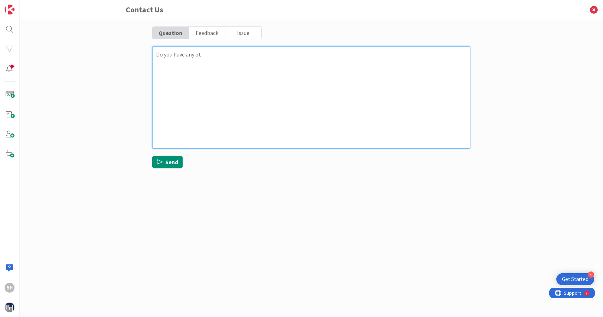
type textarea "x"
type textarea "Do you have any oth"
type textarea "x"
type textarea "Do you have any othe"
type textarea "x"
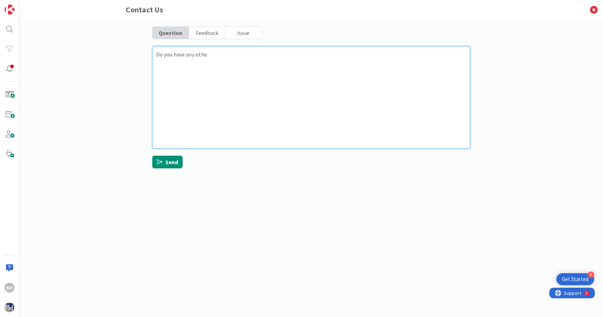
type textarea "Do you have any other"
type textarea "x"
type textarea "Do you have any other"
type textarea "x"
type textarea "Do you have any other l"
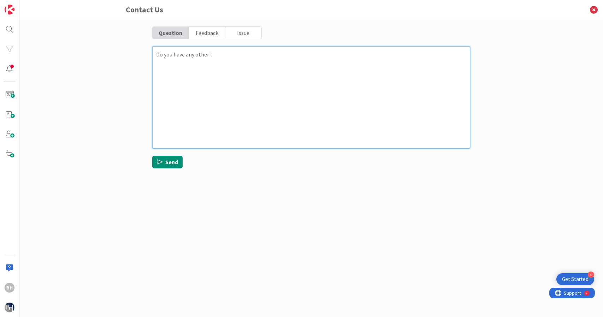
type textarea "x"
type textarea "Do you have any other le"
type textarea "x"
type textarea "Do you have any other leg"
type textarea "x"
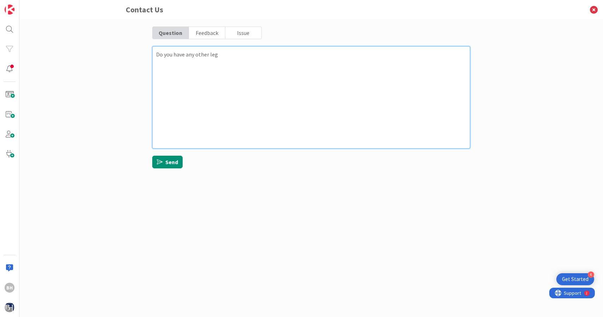
type textarea "Do you have any other lega"
type textarea "x"
type textarea "Do you have any other legal"
type textarea "x"
type textarea "Do you have any other legal"
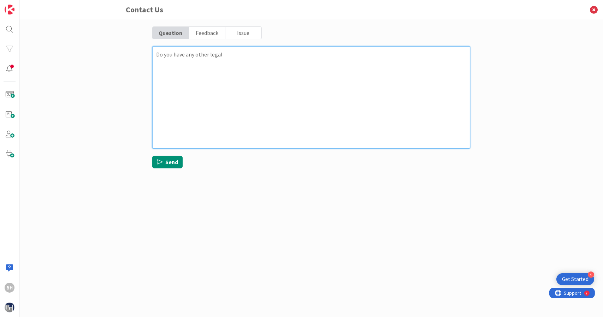
type textarea "x"
type textarea "Do you have any other legal b"
type textarea "x"
type textarea "Do you have any other legal bo"
type textarea "x"
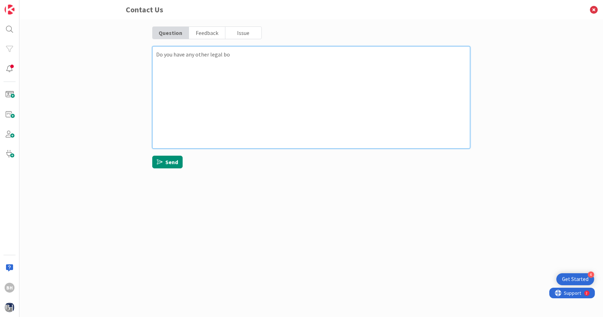
type textarea "Do you have any other legal boa"
type textarea "x"
type textarea "Do you have any other legal boar"
type textarea "x"
type textarea "Do you have any other legal board"
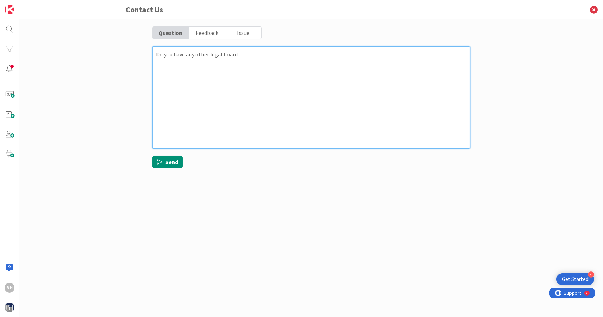
type textarea "x"
type textarea "Do you have any other legal boards"
type textarea "x"
type textarea "Do you have any other legal boards?"
type textarea "x"
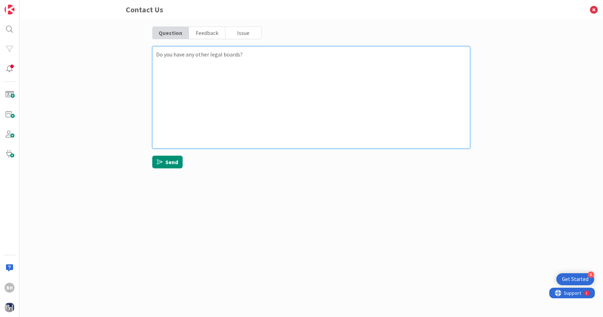
type textarea "Do you have any other legal boards?"
type textarea "x"
type textarea "Do you have any other legal boards? I"
type textarea "x"
type textarea "Do you have any other legal boards? I"
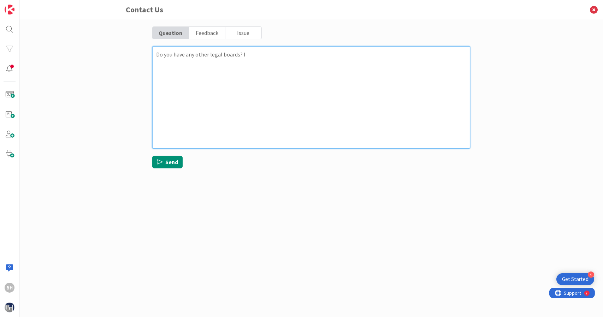
type textarea "x"
type textarea "Do you have any other legal boards? I w"
type textarea "x"
type textarea "Do you have any other legal boards? I wa"
type textarea "x"
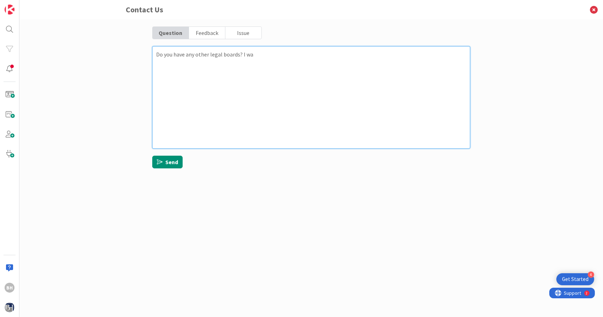
type textarea "Do you have any other legal boards? I wan"
type textarea "x"
type textarea "Do you have any other legal boards? I want"
type textarea "x"
type textarea "Do you have any other legal boards? I want"
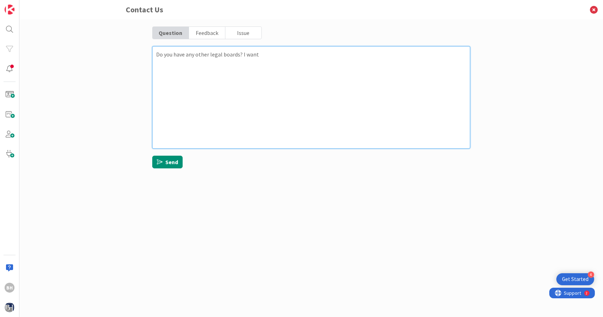
type textarea "x"
type textarea "Do you have any other legal boards? I want t"
type textarea "x"
type textarea "Do you have any other legal boards? I want to"
type textarea "x"
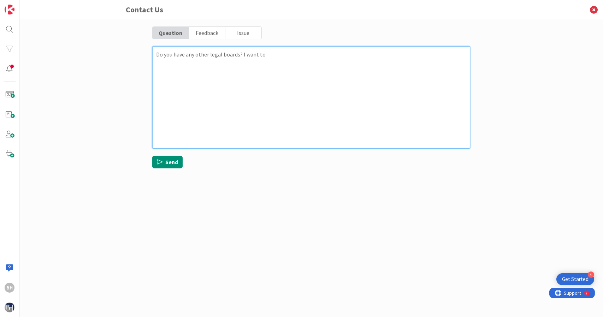
type textarea "Do you have any other legal boards? I want to"
type textarea "x"
type textarea "Do you have any other legal boards? I want to u"
type textarea "x"
type textarea "Do you have any other legal boards? I want to us"
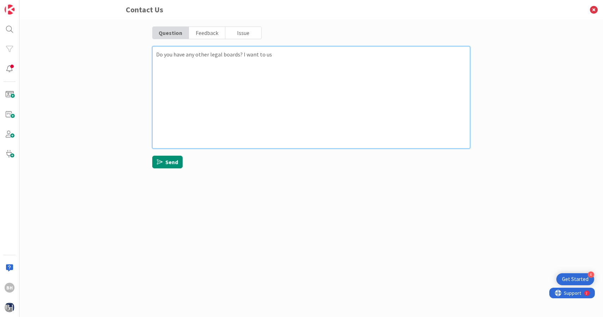
type textarea "x"
type textarea "Do you have any other legal boards? I want to use"
type textarea "x"
type textarea "Do you have any other legal boards? I want to use"
type textarea "x"
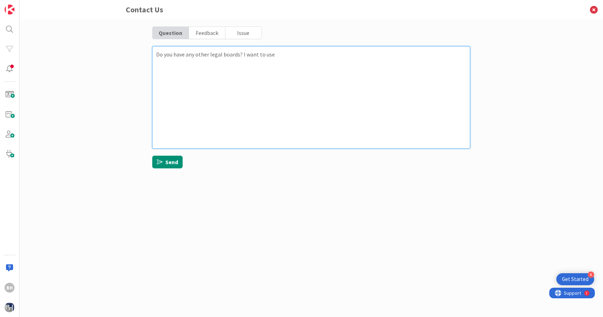
type textarea "Do you have any other legal boards? I want to use k"
type textarea "x"
type textarea "Do you have any other legal boards? I want to use ka"
type textarea "x"
type textarea "Do you have any other legal boards? I want to use kan"
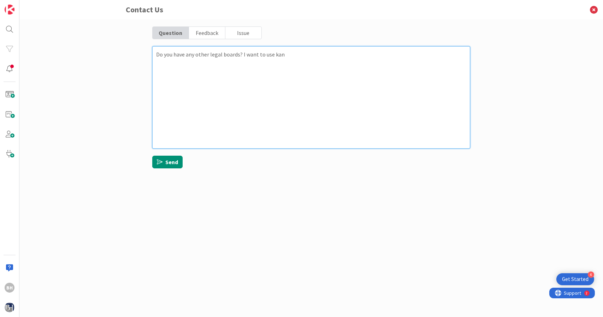
type textarea "x"
type textarea "Do you have any other legal boards? I want to use kanb"
type textarea "x"
type textarea "Do you have any other legal boards? I want to use kanba"
type textarea "x"
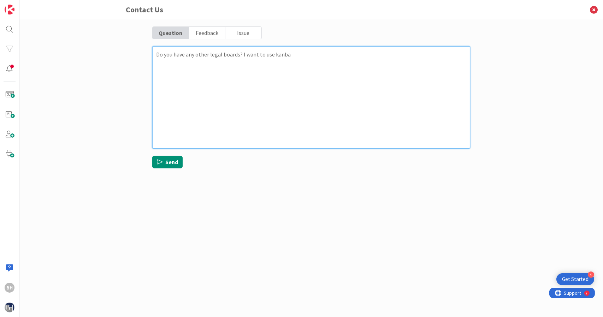
type textarea "Do you have any other legal boards? I want to use kanban"
type textarea "x"
type textarea "Do you have any other legal boards? I want to use kanban"
type textarea "x"
type textarea "Do you have any other legal boards? I want to use kanban to"
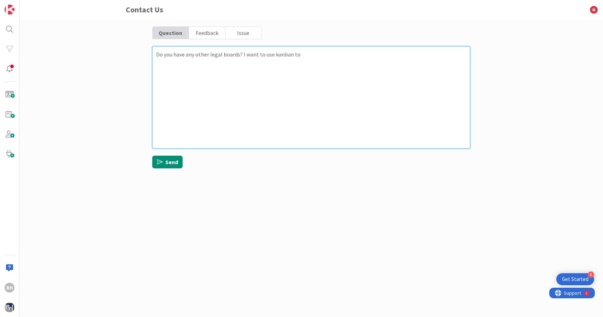
type textarea "x"
type textarea "Do you have any other legal boards? I want to use kanban to"
type textarea "x"
type textarea "Do you have any other legal boards? I want to use kanban to t"
type textarea "x"
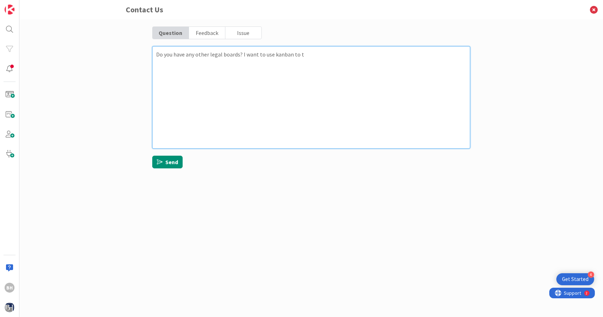
type textarea "Do you have any other legal boards? I want to use kanban to tr"
type textarea "x"
type textarea "Do you have any other legal boards? I want to use kanban to trac"
type textarea "x"
type textarea "Do you have any other legal boards? I want to use kanban to track"
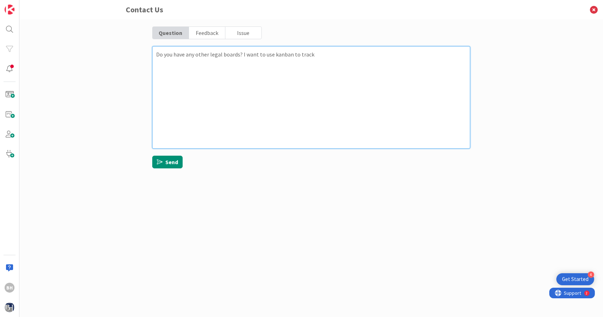
type textarea "x"
type textarea "Do you have any other legal boards? I want to use kanban to track"
type textarea "x"
type textarea "Do you have any other legal boards? I want to use kanban to track t"
type textarea "x"
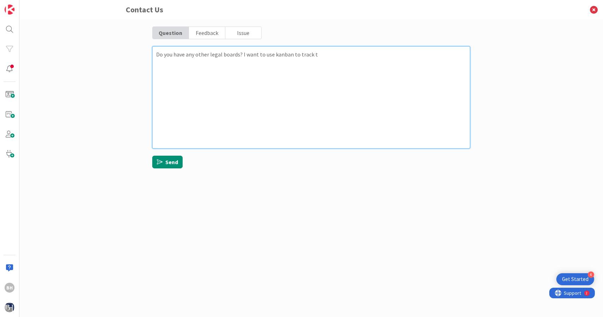
type textarea "Do you have any other legal boards? I want to use kanban to track ta"
type textarea "x"
type textarea "Do you have any other legal boards? I want to use kanban to track tas"
type textarea "x"
type textarea "Do you have any other legal boards? I want to use kanban to track task"
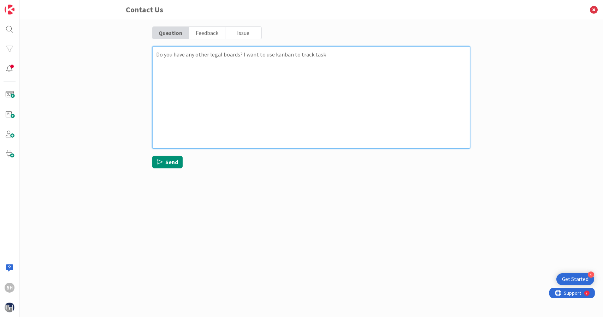
type textarea "x"
type textarea "Do you have any other legal boards? I want to use kanban to track tasks"
type textarea "x"
type textarea "Do you have any other legal boards? I want to use kanban to track tasks"
type textarea "x"
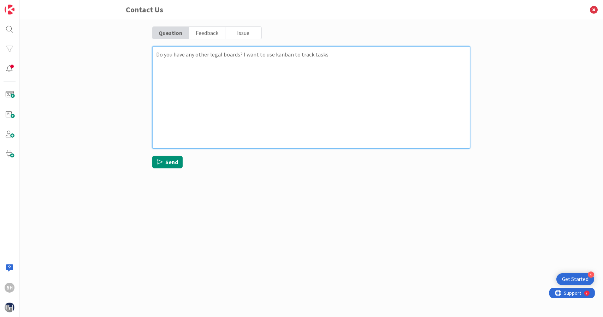
type textarea "Do you have any other legal boards? I want to use kanban to track tasks o"
type textarea "x"
type textarea "Do you have any other legal boards? I want to use kanban to track tasks of"
type textarea "x"
type textarea "Do you have any other legal boards? I want to use kanban to track tasks of"
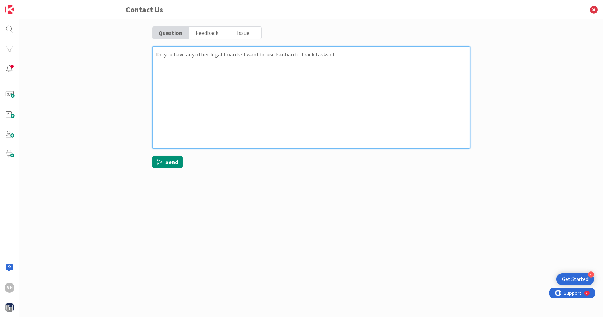
type textarea "x"
type textarea "Do you have any other legal boards? I want to use kanban to track tasks of a"
type textarea "x"
type textarea "Do you have any other legal boards? I want to use kanban to track tasks of a"
type textarea "x"
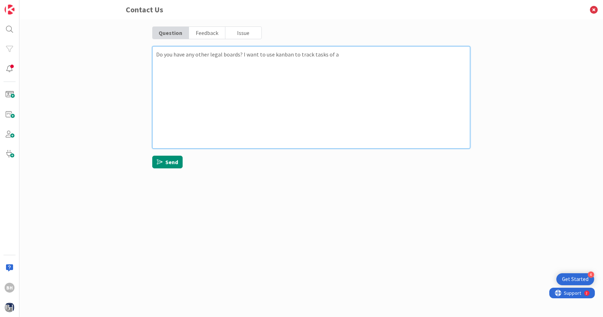
type textarea "Do you have any other legal boards? I want to use kanban to track tasks of a c"
type textarea "x"
type textarea "Do you have any other legal boards? I want to use kanban to track tasks of a ca"
type textarea "x"
type textarea "Do you have any other legal boards? I want to use kanban to track tasks of a ca…"
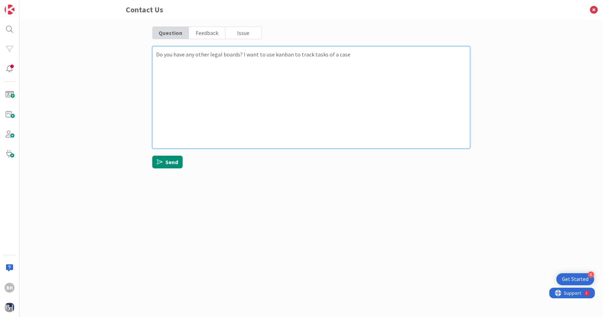
type textarea "x"
type textarea "Do you have any other legal boards? I want to use kanban to track tasks of a ca…"
type textarea "x"
type textarea "Do you have any other legal boards? I want to use kanban to track tasks of a ca…"
type textarea "x"
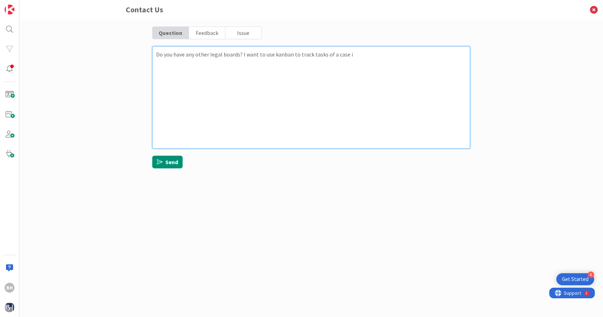
type textarea "Do you have any other legal boards? I want to use kanban to track tasks of a ca…"
type textarea "x"
type textarea "Do you have any other legal boards? I want to use kanban to track tasks of a ca…"
type textarea "x"
type textarea "Do you have any other legal boards? I want to use kanban to track tasks of a ca…"
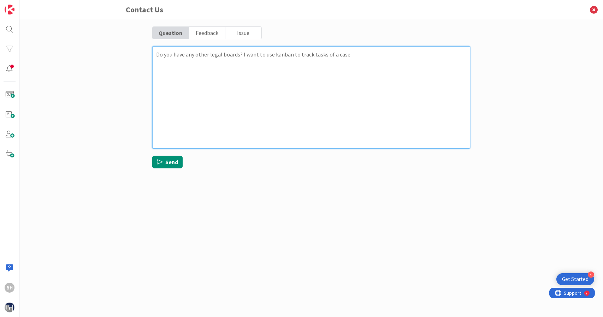
type textarea "x"
type textarea "Do you have any other legal boards? I want to use kanban to track tasks of a ca…"
type textarea "x"
type textarea "Do you have any other legal boards? I want to use kanban to track tasks of a ca…"
type textarea "x"
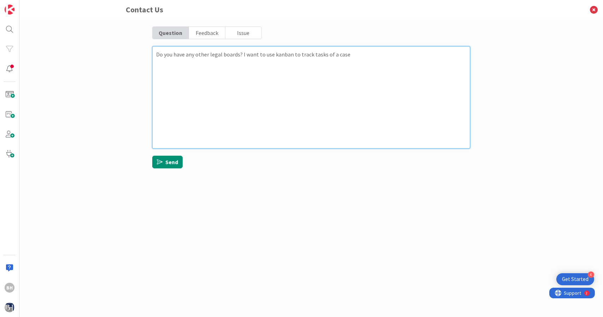
type textarea "Do you have any other legal boards? I want to use kanban to track tasks of a ca…"
type textarea "x"
type textarea "Do you have any other legal boards? I want to use kanban to track tasks of a ca…"
type textarea "x"
type textarea "Do you have any other legal boards? I want to use kanban to track tasks of a ca…"
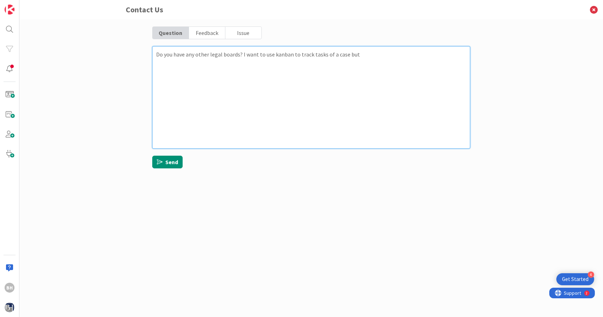
type textarea "x"
type textarea "Do you have any other legal boards? I want to use kanban to track tasks of a ca…"
type textarea "x"
type textarea "Do you have any other legal boards? I want to use kanban to track tasks of a ca…"
type textarea "x"
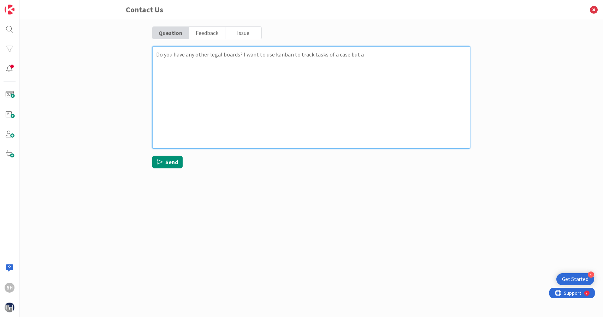
type textarea "Do you have any other legal boards? I want to use kanban to track tasks of a ca…"
type textarea "x"
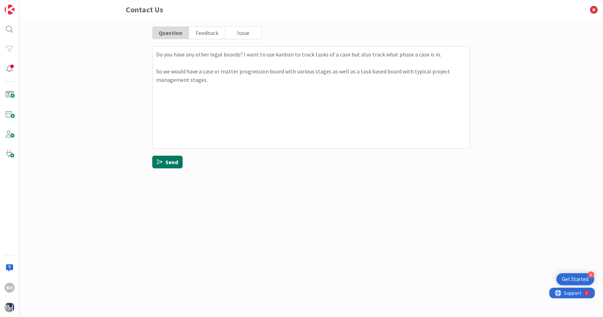
click at [176, 165] on button "Send" at bounding box center [167, 162] width 30 height 13
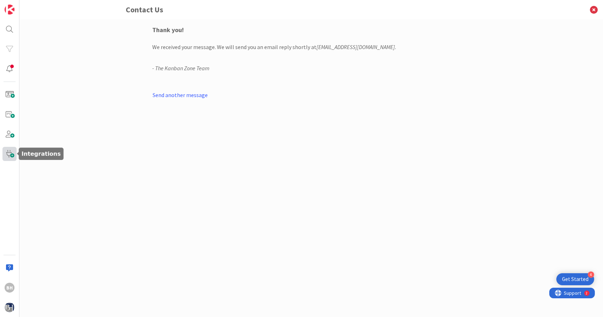
click at [11, 158] on span at bounding box center [9, 154] width 14 height 14
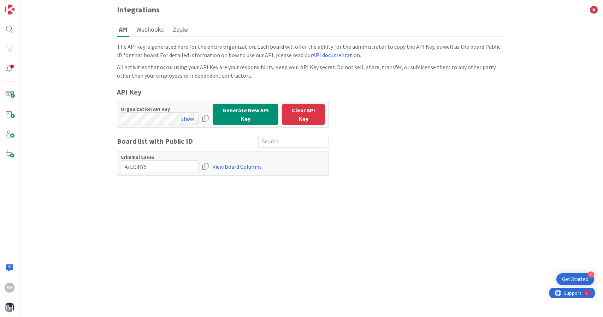
click at [148, 42] on div "API Webhooks Zapier The API key is generated here for the entire organization. …" at bounding box center [311, 168] width 403 height 298
click at [153, 32] on button "Webhooks" at bounding box center [150, 29] width 31 height 13
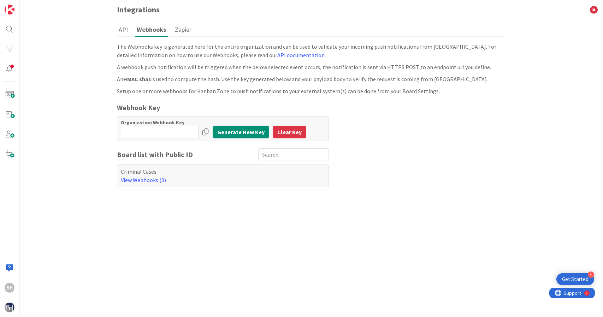
click at [183, 30] on button "Zapier" at bounding box center [183, 29] width 20 height 13
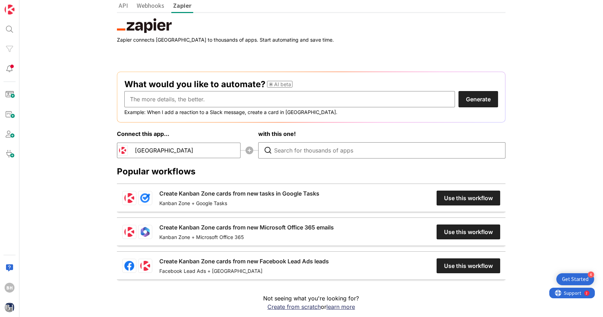
scroll to position [24, 0]
click at [189, 105] on input "text" at bounding box center [289, 99] width 330 height 16
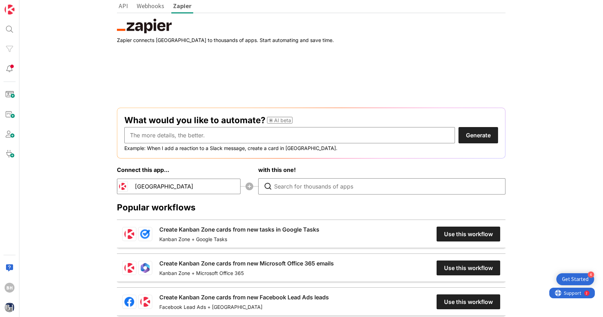
scroll to position [60, 0]
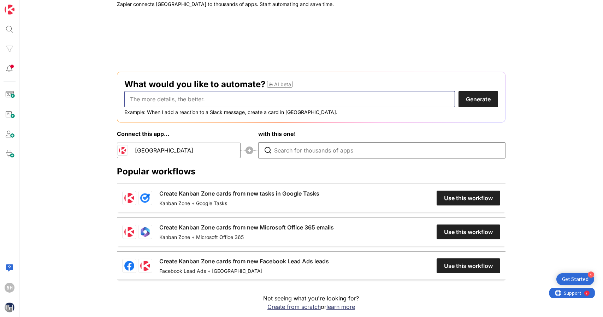
click at [210, 103] on input "text" at bounding box center [289, 99] width 330 height 16
click at [458, 91] on button "Generate" at bounding box center [478, 99] width 40 height 16
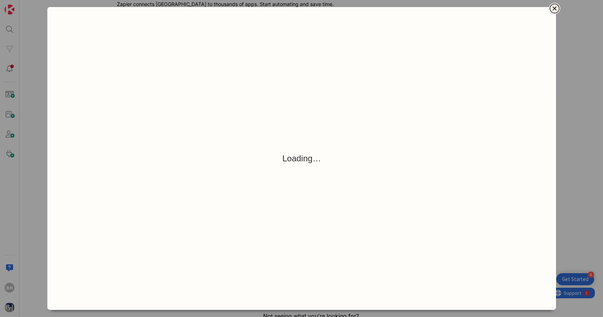
click at [555, 8] on icon "Close" at bounding box center [554, 8] width 4 height 4
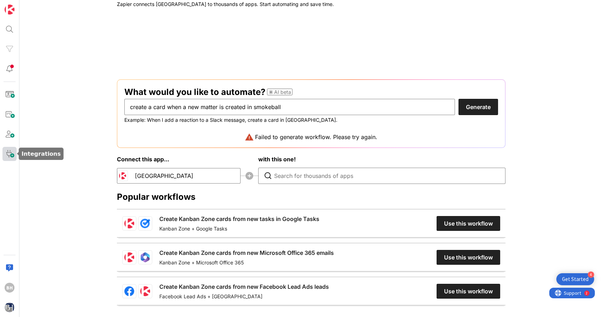
click at [10, 156] on span at bounding box center [9, 154] width 14 height 14
click at [9, 306] on img at bounding box center [10, 308] width 10 height 10
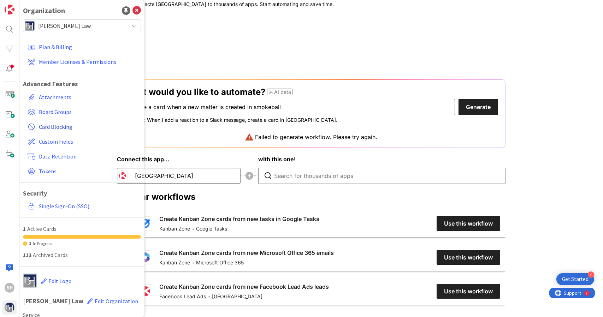
scroll to position [37, 0]
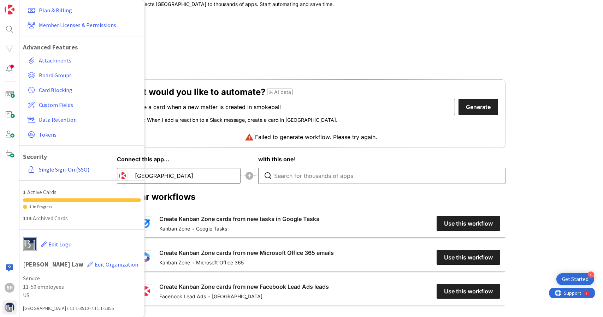
click at [60, 172] on link "Single Sign-On (SSO)" at bounding box center [83, 169] width 116 height 13
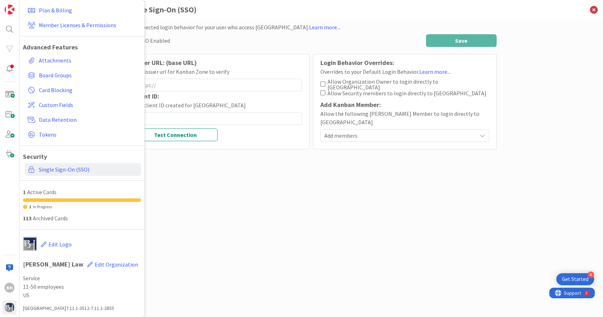
click at [261, 143] on div "Issuer URL: (base URL) Your issuer url for Kanban Zone to verify Client ID: The…" at bounding box center [218, 101] width 184 height 95
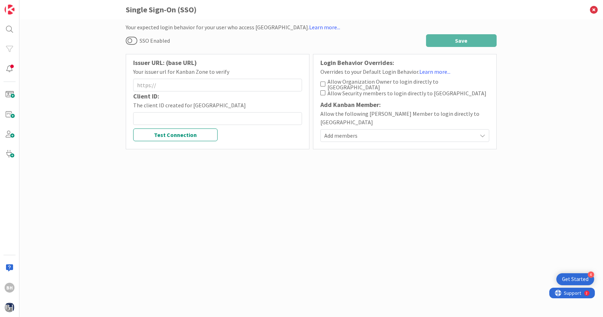
click at [362, 131] on span "Add members" at bounding box center [400, 135] width 153 height 8
click at [8, 73] on div at bounding box center [9, 69] width 14 height 14
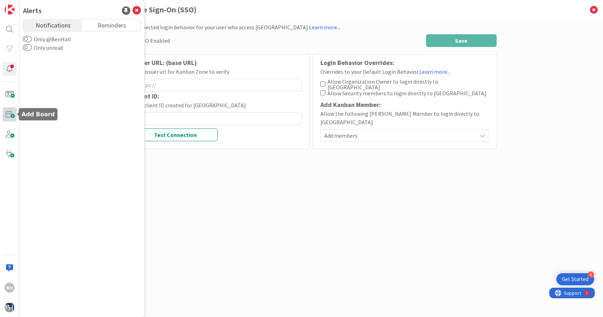
click at [6, 111] on span at bounding box center [9, 114] width 14 height 14
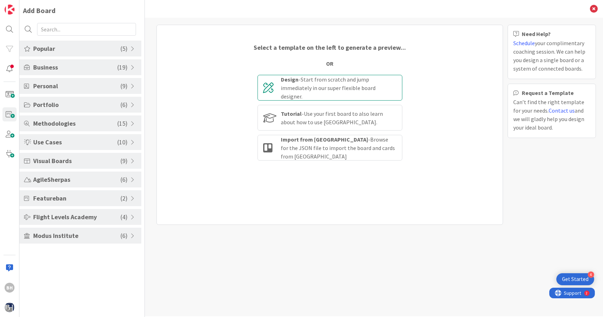
click at [291, 82] on b "Design" at bounding box center [290, 79] width 18 height 7
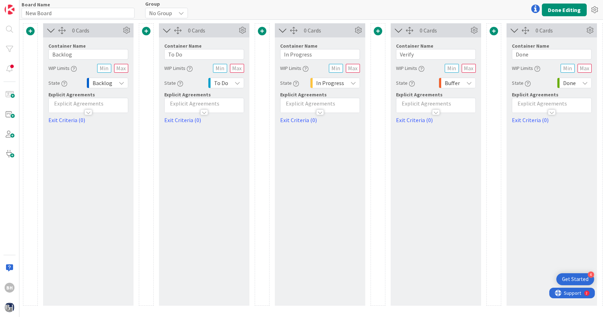
click at [263, 30] on span at bounding box center [262, 31] width 8 height 8
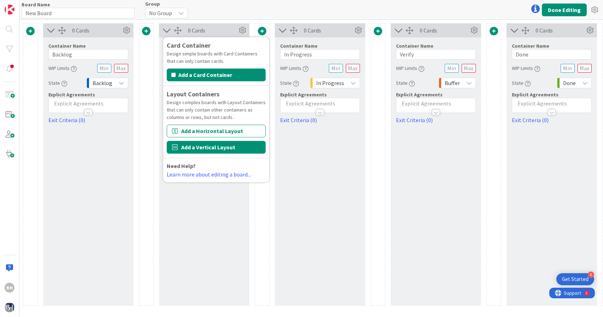
click at [215, 148] on button "Add a Vertical Layout" at bounding box center [216, 147] width 99 height 13
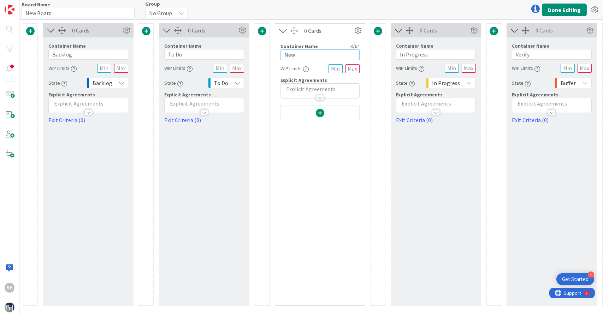
click at [301, 58] on input "New" at bounding box center [319, 54] width 79 height 11
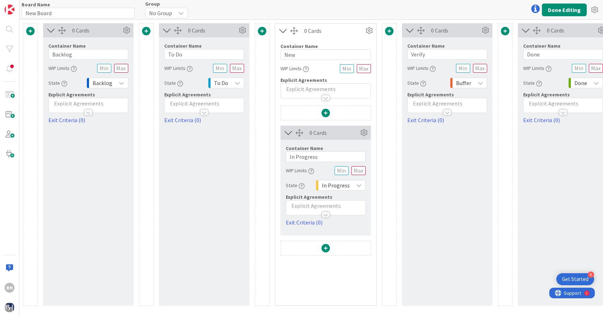
click at [334, 90] on p at bounding box center [325, 89] width 83 height 8
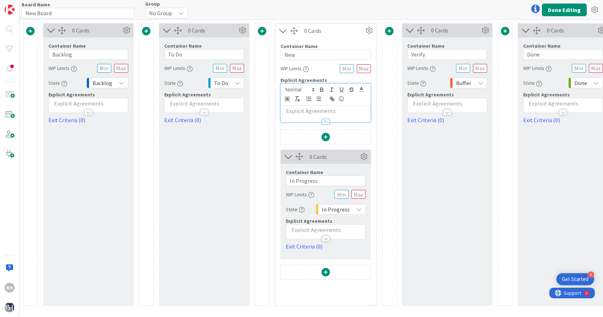
click at [335, 71] on div "WIP Limits" at bounding box center [325, 68] width 90 height 13
click at [285, 34] on icon at bounding box center [283, 30] width 12 height 9
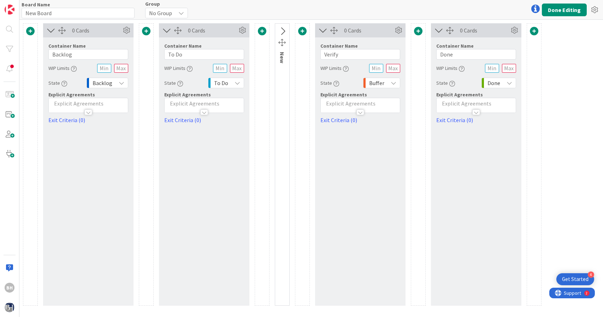
click at [285, 34] on icon at bounding box center [282, 31] width 12 height 9
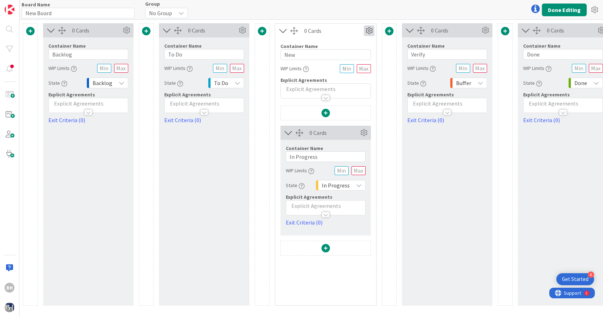
click at [366, 30] on icon at bounding box center [369, 30] width 11 height 11
click at [356, 56] on div "Custom" at bounding box center [349, 55] width 44 height 10
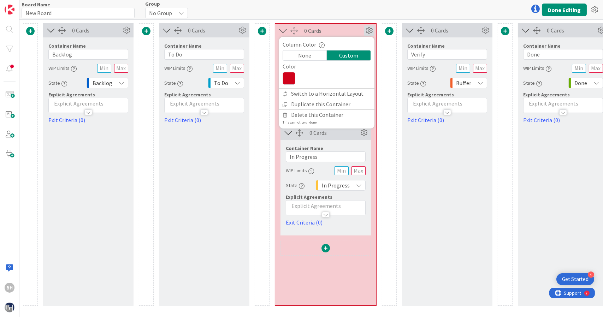
click at [304, 55] on div "None" at bounding box center [305, 55] width 44 height 10
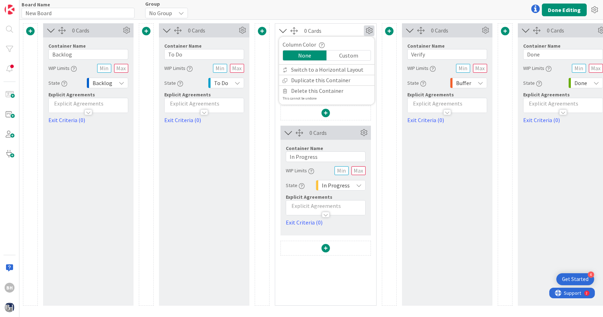
click at [327, 111] on span at bounding box center [325, 113] width 8 height 8
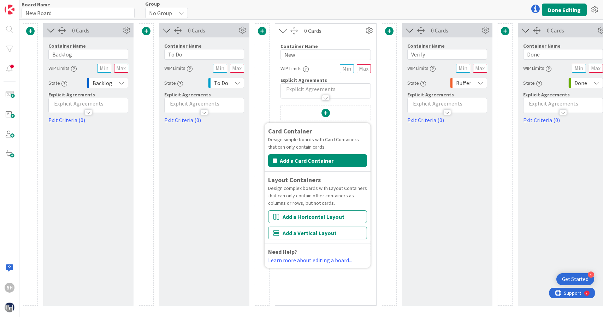
click at [372, 116] on div "Card Container Design simple boards with Card Containers that can only contain …" at bounding box center [325, 206] width 101 height 200
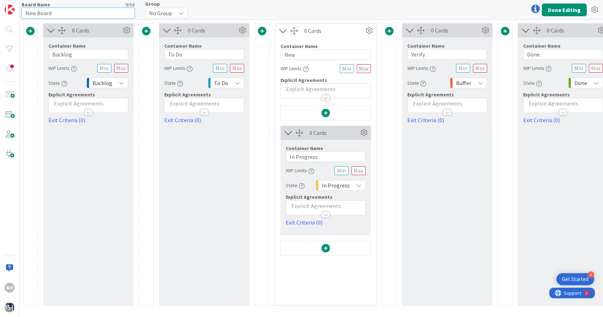
click at [78, 17] on input "New Board" at bounding box center [78, 13] width 113 height 11
click at [602, 8] on div "Board Name 9 / 64 New Board Group No Group Done Editing" at bounding box center [310, 9] width 583 height 19
click at [592, 13] on icon at bounding box center [594, 10] width 13 height 13
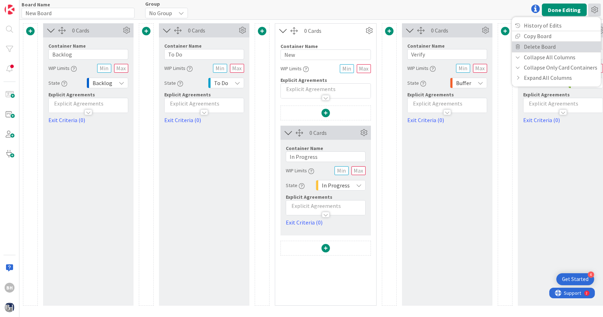
click at [560, 43] on link "Delete Board" at bounding box center [556, 47] width 89 height 10
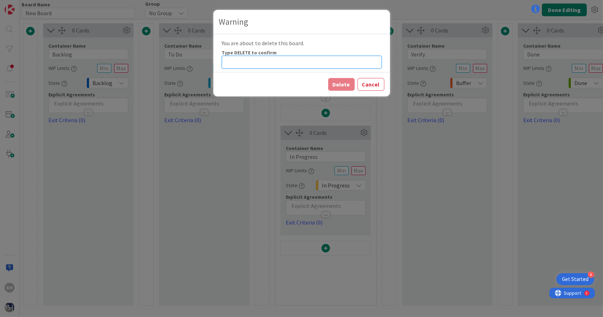
click at [336, 68] on input at bounding box center [302, 62] width 160 height 13
click at [331, 90] on div "Delete Cancel" at bounding box center [301, 84] width 177 height 24
click at [352, 84] on button "Delete" at bounding box center [341, 84] width 26 height 13
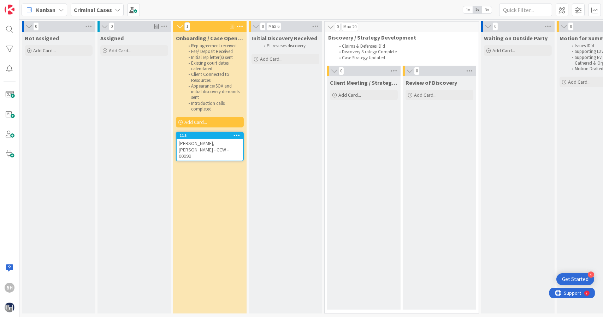
click at [209, 138] on div "115" at bounding box center [210, 135] width 66 height 6
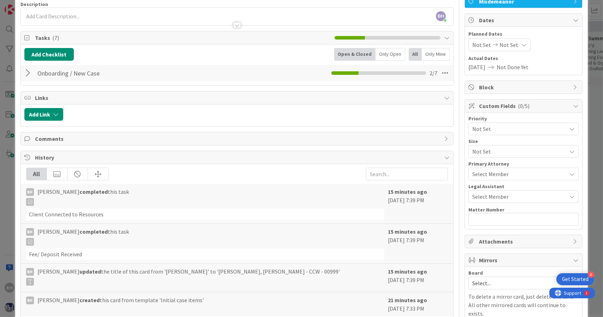
scroll to position [64, 0]
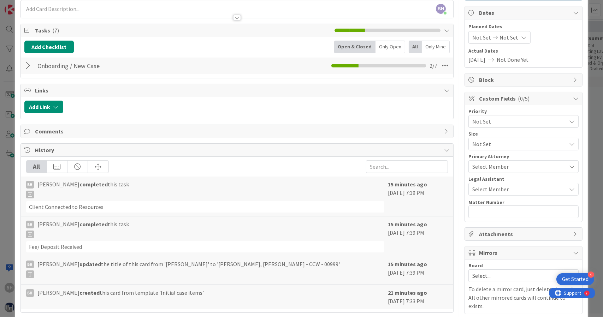
click at [28, 67] on div at bounding box center [28, 65] width 9 height 13
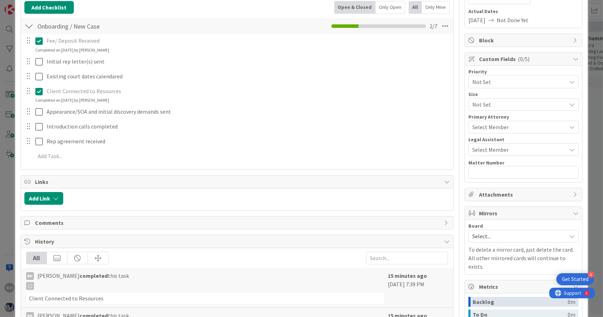
scroll to position [104, 0]
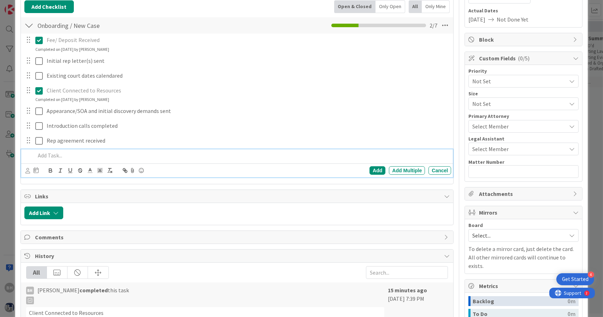
click at [45, 156] on p at bounding box center [241, 155] width 413 height 8
click at [50, 154] on p at bounding box center [241, 155] width 413 height 8
click at [31, 25] on div at bounding box center [28, 25] width 9 height 13
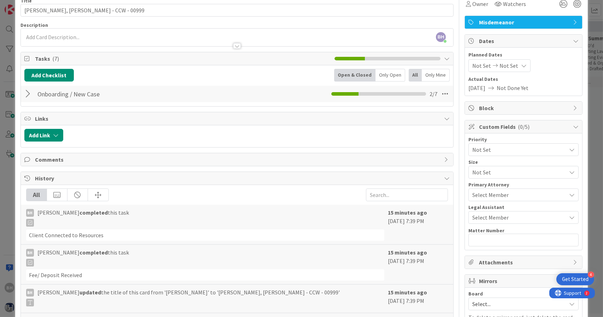
scroll to position [35, 0]
click at [56, 72] on button "Add Checklist" at bounding box center [48, 75] width 49 height 13
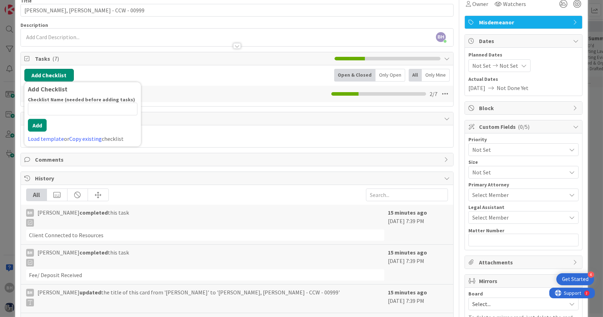
click at [56, 72] on button "Add Checklist" at bounding box center [48, 75] width 49 height 13
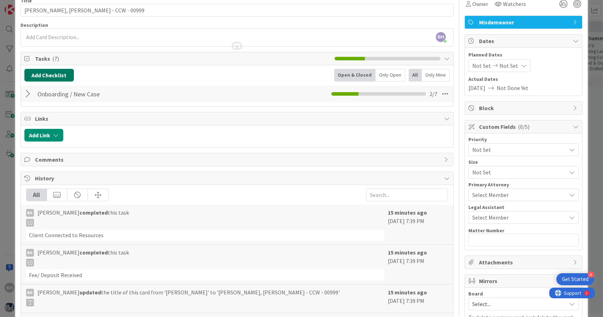
scroll to position [0, 0]
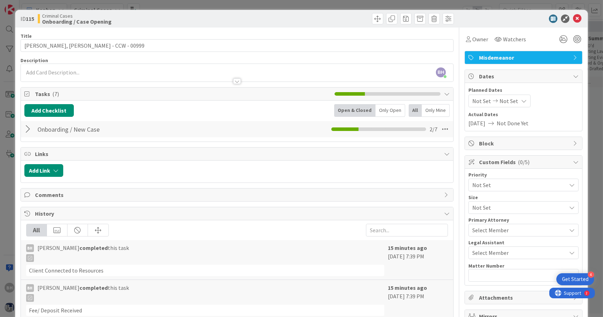
click at [49, 93] on span "Tasks ( 7 )" at bounding box center [183, 94] width 296 height 8
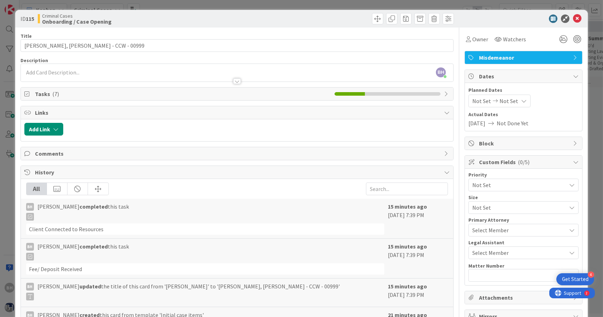
click at [49, 93] on span "Tasks ( 7 )" at bounding box center [183, 94] width 296 height 8
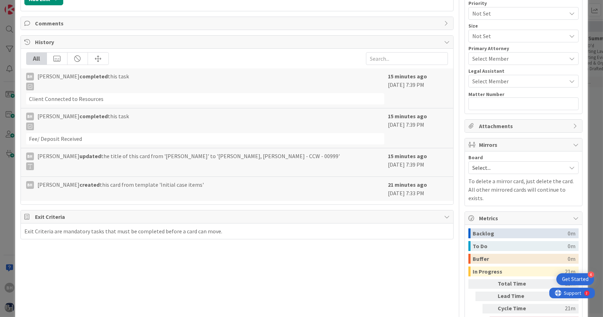
scroll to position [178, 0]
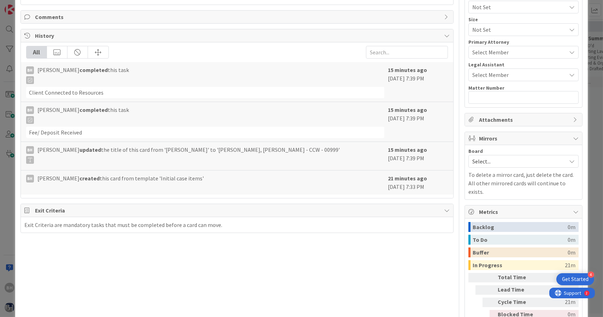
click at [485, 162] on span "Select..." at bounding box center [517, 161] width 90 height 10
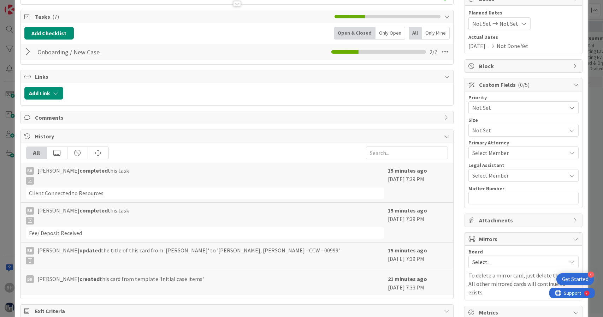
scroll to position [0, 0]
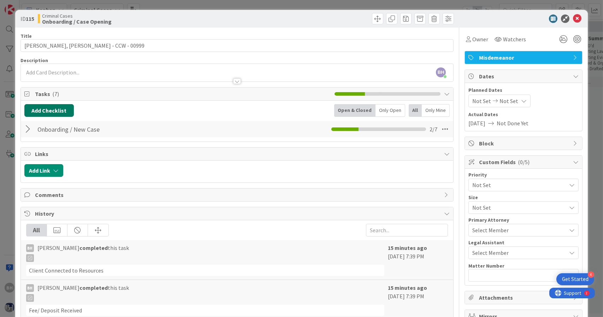
click at [51, 111] on button "Add Checklist" at bounding box center [48, 110] width 49 height 13
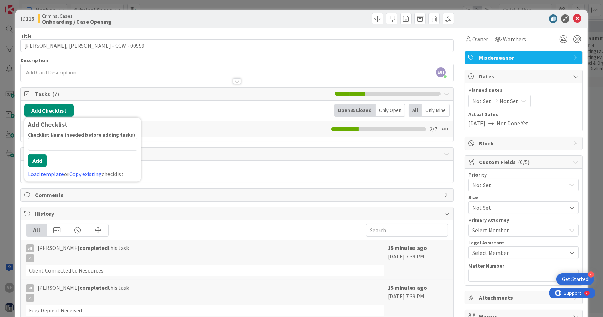
click at [54, 144] on input at bounding box center [82, 144] width 109 height 13
click at [128, 92] on span "Tasks ( 7 )" at bounding box center [183, 94] width 296 height 8
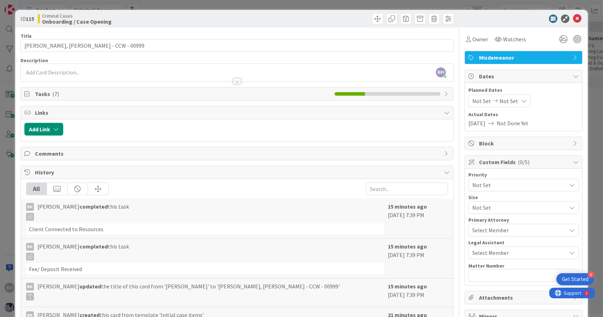
click at [128, 92] on span "Tasks ( 7 )" at bounding box center [183, 94] width 296 height 8
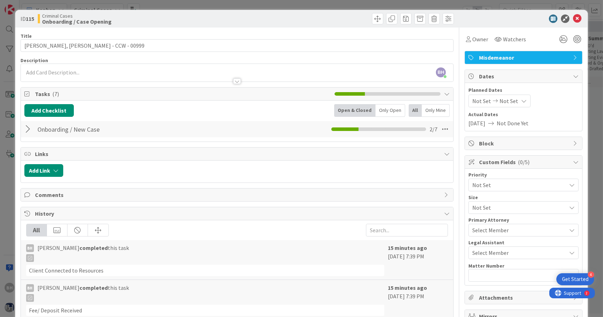
click at [31, 132] on div at bounding box center [28, 129] width 9 height 13
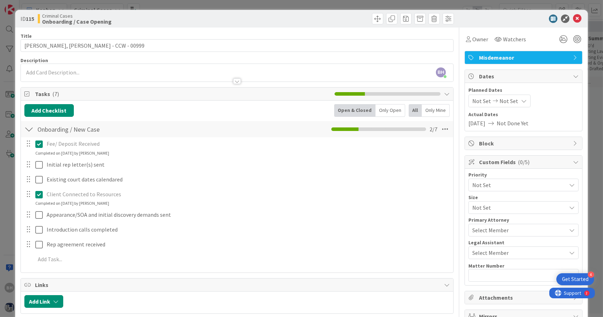
click at [30, 131] on div at bounding box center [28, 129] width 9 height 13
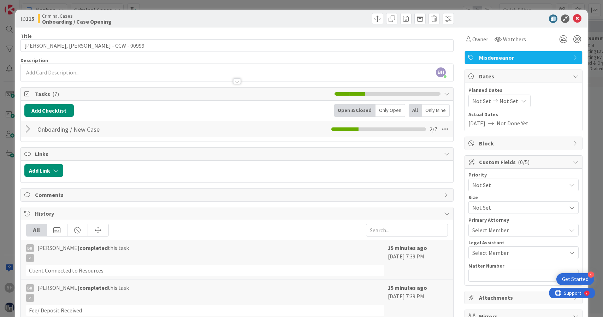
click at [444, 91] on icon at bounding box center [447, 94] width 6 height 6
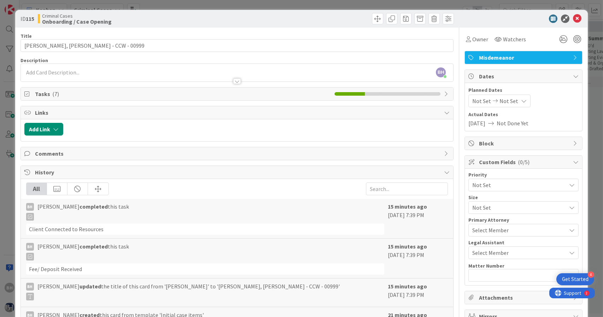
click at [444, 91] on icon at bounding box center [447, 94] width 6 height 6
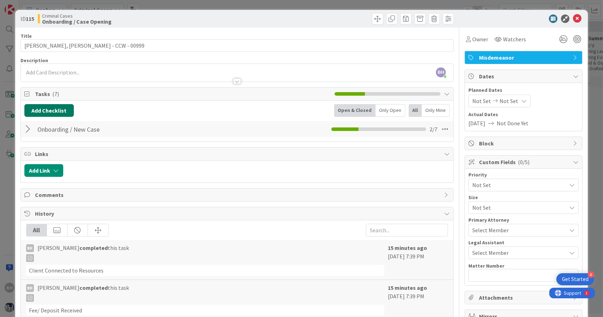
click at [56, 112] on button "Add Checklist" at bounding box center [48, 110] width 49 height 13
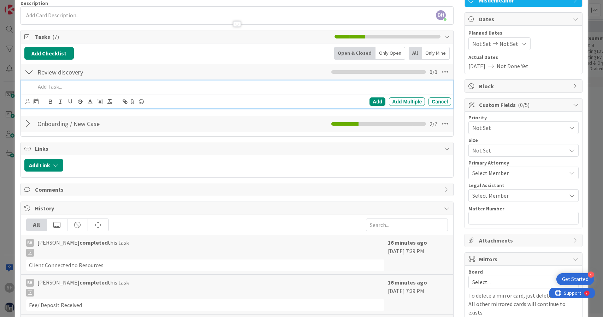
scroll to position [56, 0]
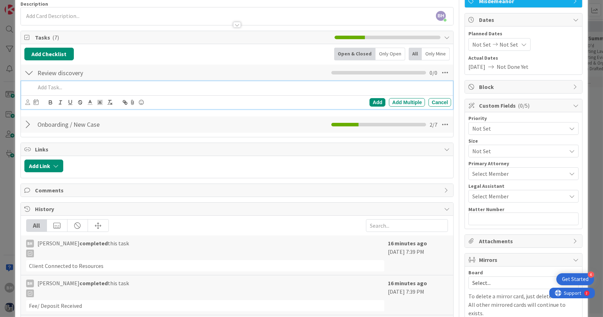
click at [28, 123] on div at bounding box center [28, 124] width 9 height 13
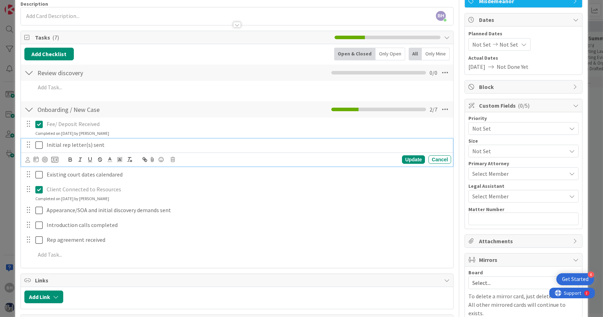
click at [80, 148] on p "Initial rep letter(s) sent" at bounding box center [247, 145] width 401 height 8
click at [35, 159] on icon at bounding box center [36, 159] width 5 height 6
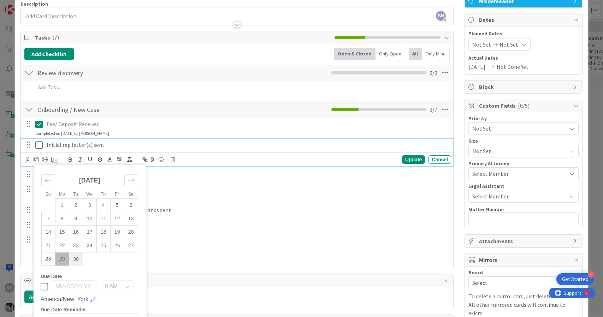
click at [77, 255] on td "30" at bounding box center [76, 258] width 14 height 13
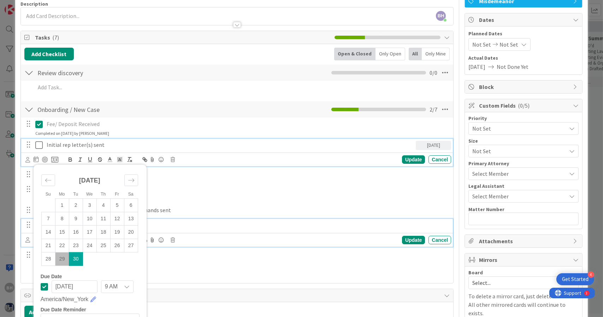
click at [204, 227] on p "Introduction calls completed" at bounding box center [247, 225] width 401 height 8
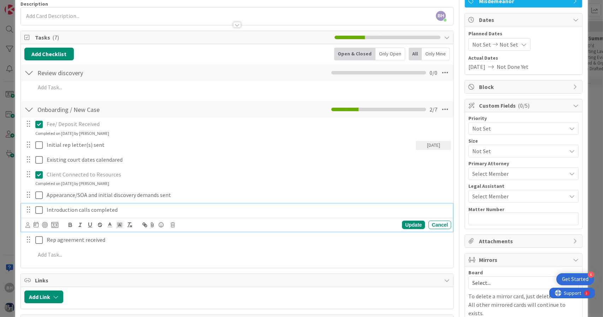
scroll to position [42, 0]
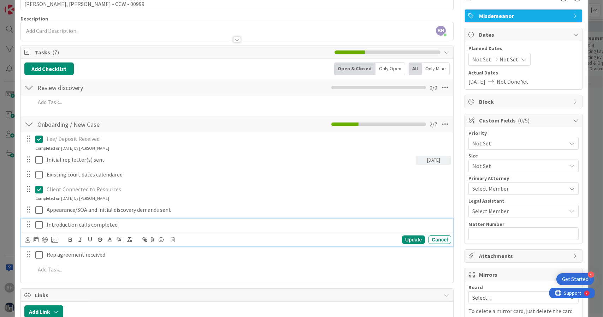
click at [175, 166] on div "Fee/ Deposit Received Update Cancel Completed on [DATE] by [PERSON_NAME] Initia…" at bounding box center [236, 205] width 425 height 146
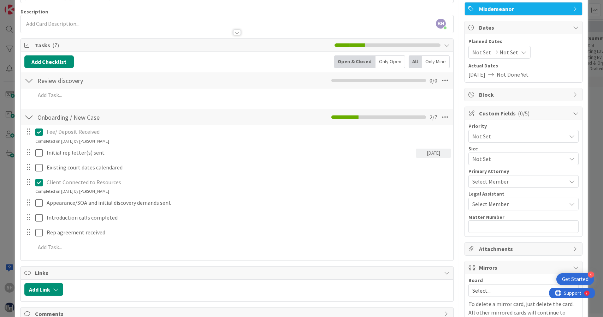
scroll to position [43, 0]
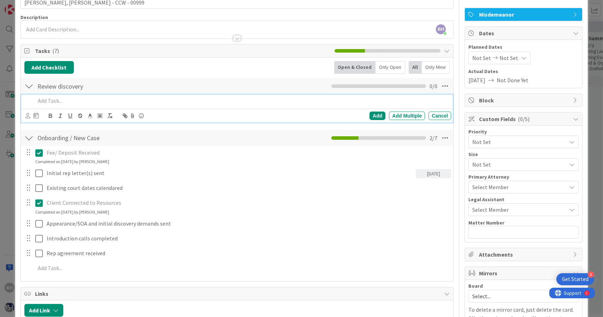
click at [64, 101] on p at bounding box center [241, 101] width 413 height 8
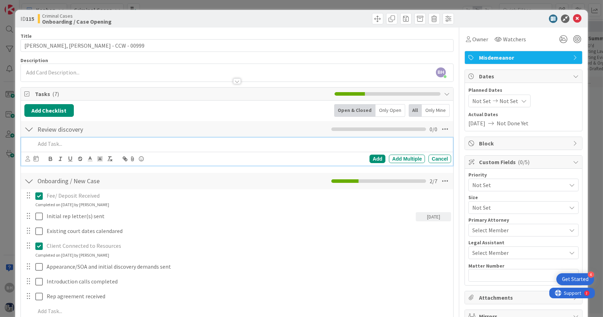
click at [574, 23] on div "ID 115 Criminal Cases Onboarding / Case Opening" at bounding box center [301, 19] width 573 height 18
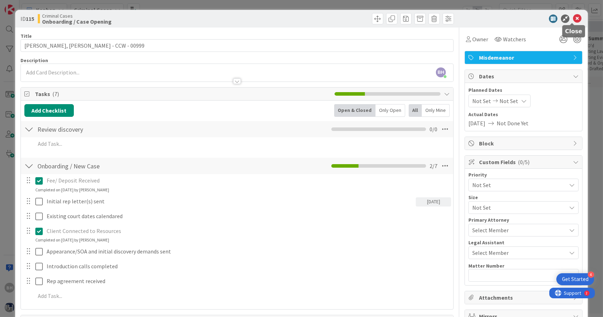
click at [574, 19] on icon at bounding box center [577, 18] width 8 height 8
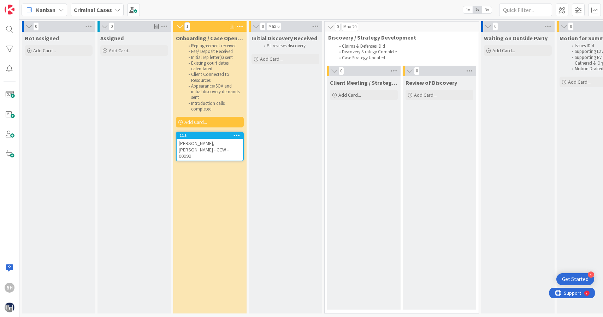
click at [236, 134] on icon at bounding box center [236, 135] width 7 height 5
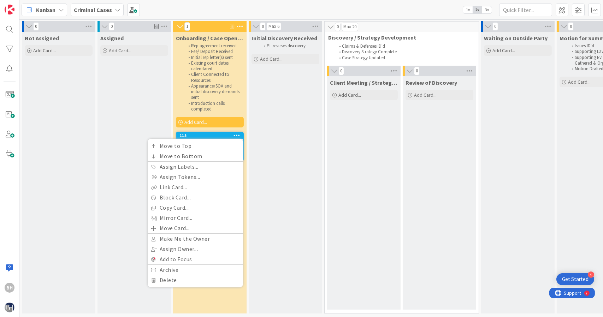
click at [236, 134] on icon at bounding box center [236, 135] width 7 height 5
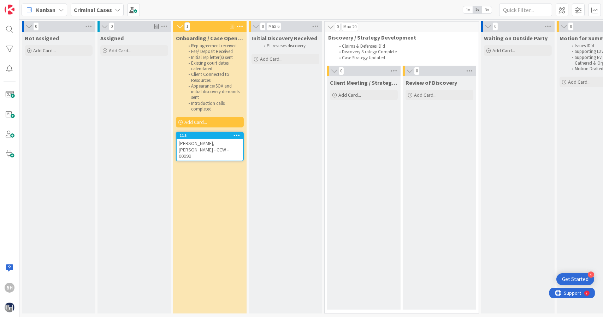
click at [240, 25] on icon at bounding box center [239, 26] width 9 height 11
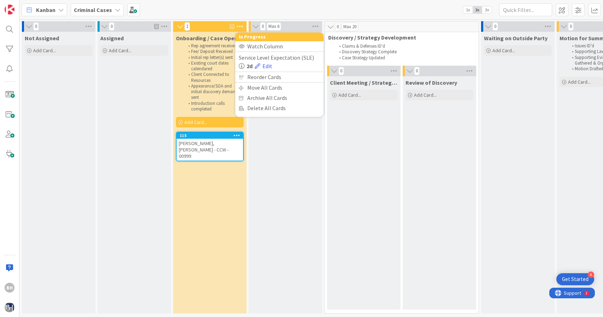
click at [240, 25] on icon at bounding box center [239, 26] width 9 height 11
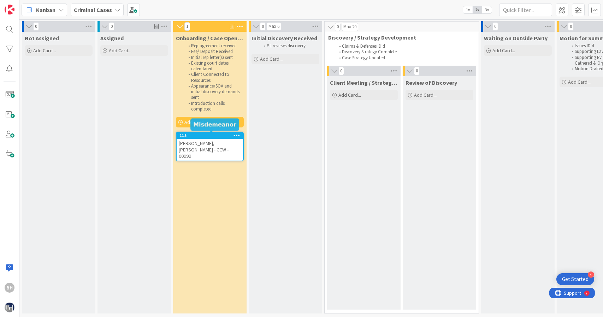
click at [204, 135] on div "115" at bounding box center [211, 135] width 63 height 5
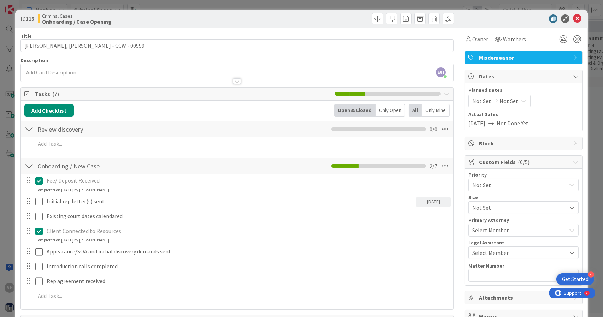
click at [521, 101] on icon at bounding box center [524, 101] width 6 height 6
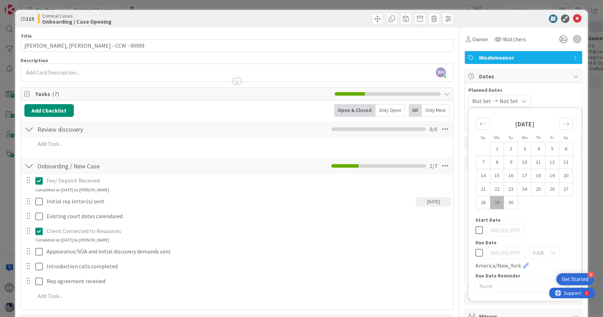
click at [521, 100] on icon at bounding box center [524, 101] width 6 height 6
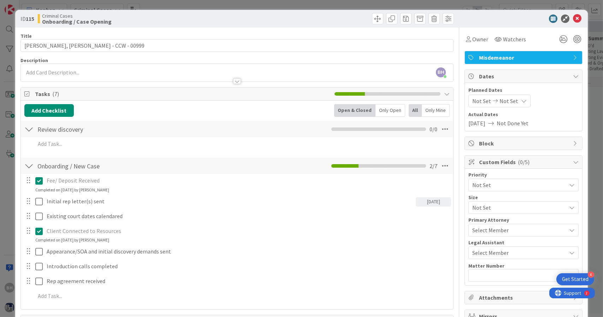
click at [521, 100] on icon at bounding box center [524, 101] width 6 height 6
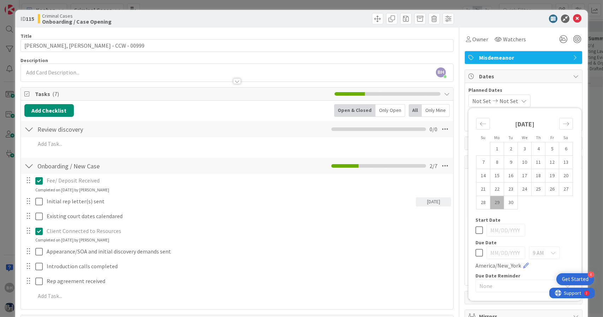
click at [521, 100] on icon at bounding box center [524, 101] width 6 height 6
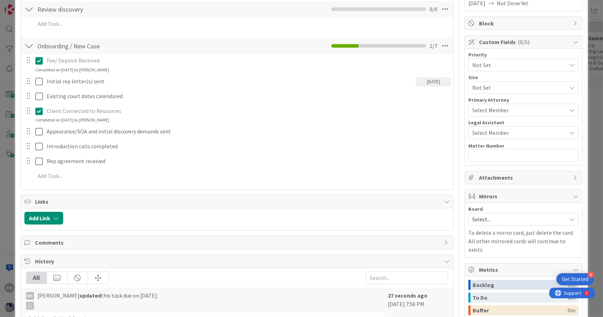
scroll to position [121, 0]
click at [54, 216] on icon "button" at bounding box center [56, 217] width 6 height 6
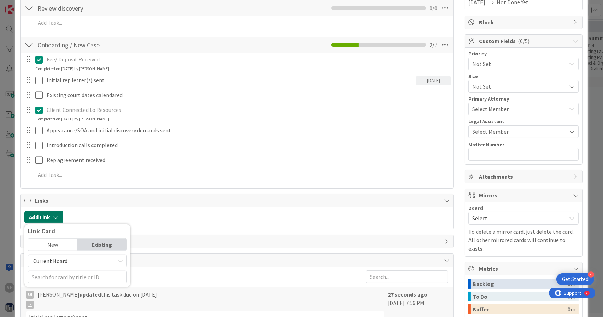
click at [54, 216] on icon "button" at bounding box center [56, 217] width 6 height 6
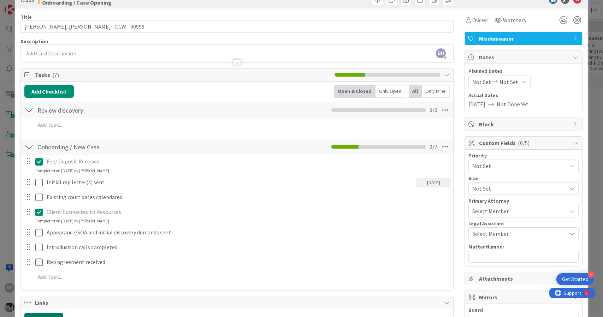
scroll to position [18, 0]
